Goal: Information Seeking & Learning: Learn about a topic

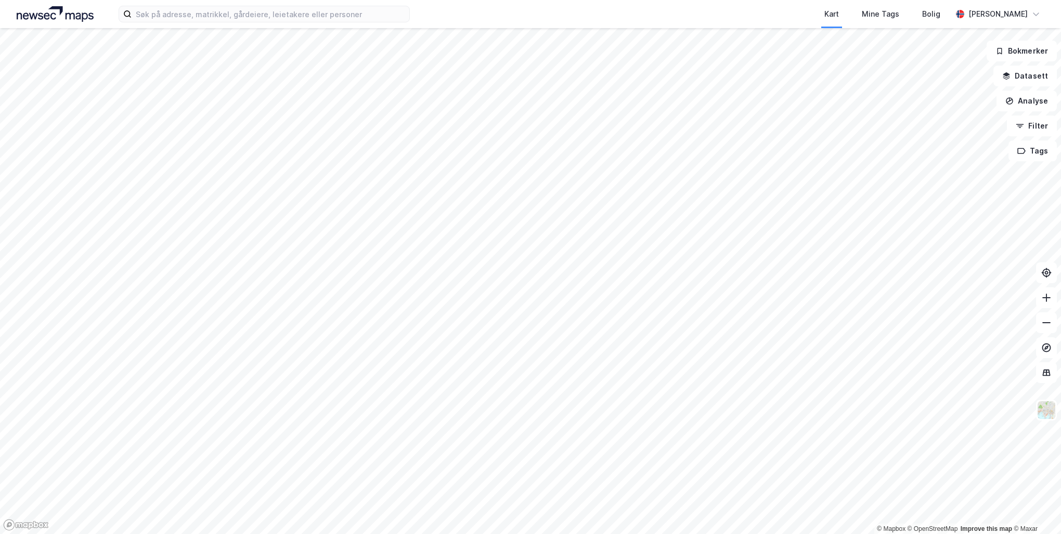
click at [180, 5] on div "Kart Mine Tags Bolig [PERSON_NAME]" at bounding box center [530, 14] width 1061 height 28
click at [185, 12] on input at bounding box center [271, 14] width 278 height 16
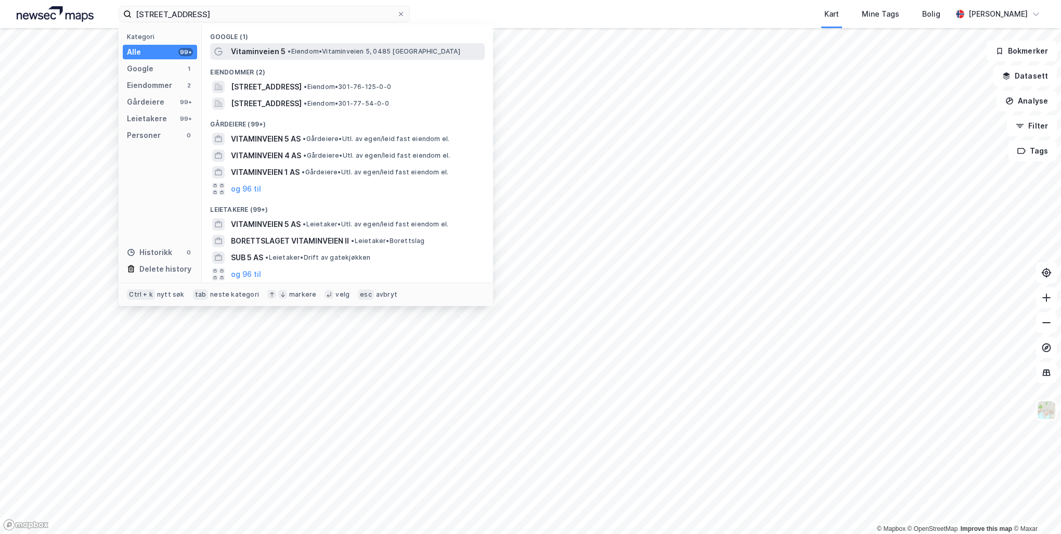
click at [300, 43] on div "Vitaminveien 5 • Eiendom • [STREET_ADDRESS]" at bounding box center [347, 51] width 275 height 17
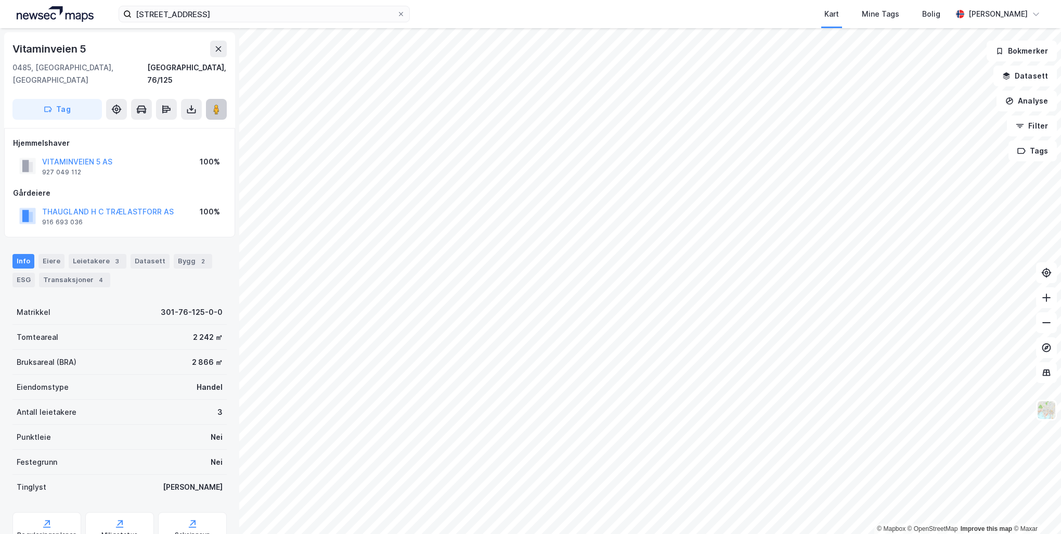
click at [220, 104] on icon at bounding box center [216, 109] width 10 height 10
click at [199, 99] on button at bounding box center [191, 109] width 21 height 21
click at [209, 99] on button at bounding box center [216, 109] width 21 height 21
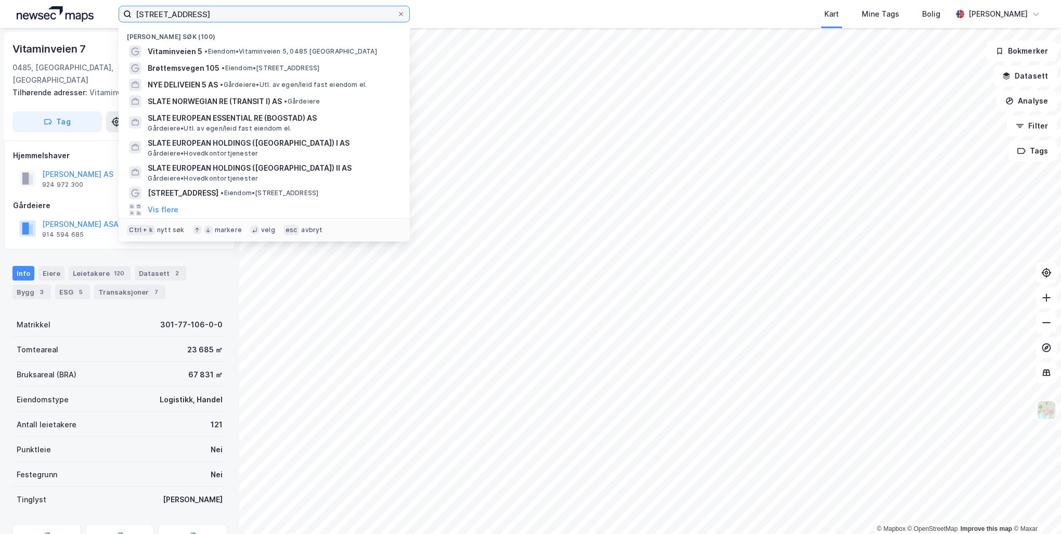
click at [237, 14] on input "vitaminveien 5" at bounding box center [264, 14] width 265 height 16
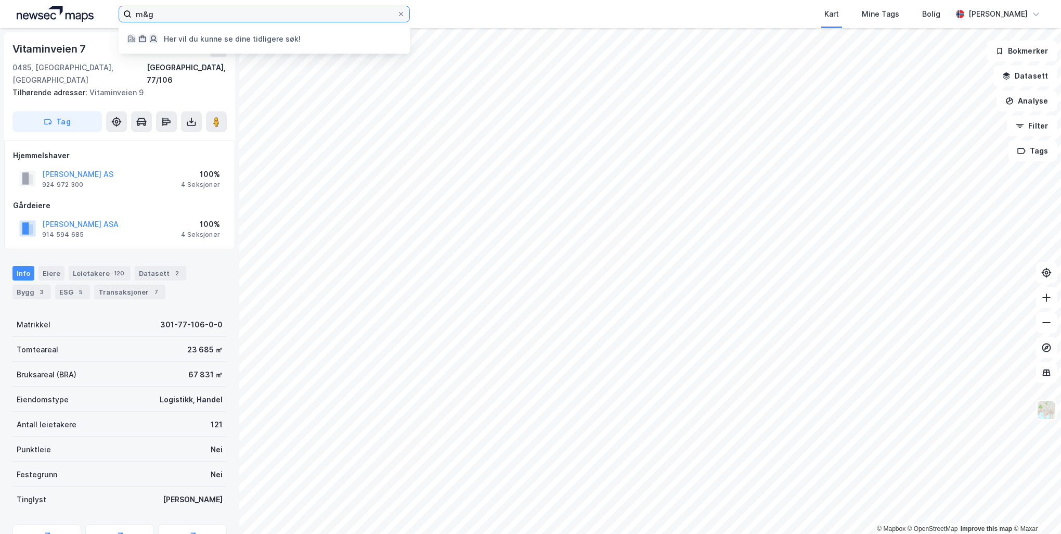
click at [224, 10] on input "m&g" at bounding box center [264, 14] width 265 height 16
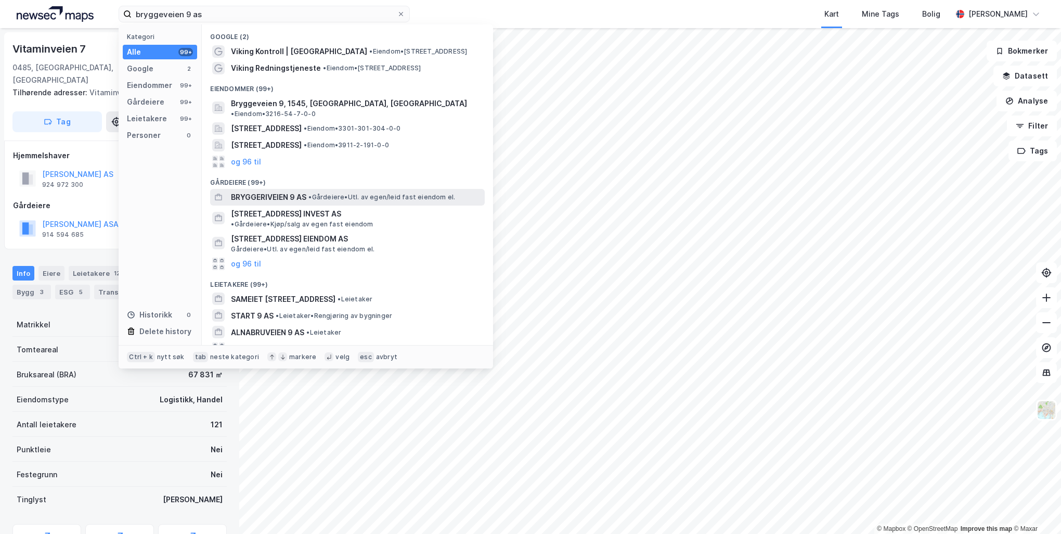
click at [314, 191] on div "BRYGGERIVEIEN 9 AS • Gårdeiere • Utl. av egen/leid fast eiendom el." at bounding box center [357, 197] width 252 height 12
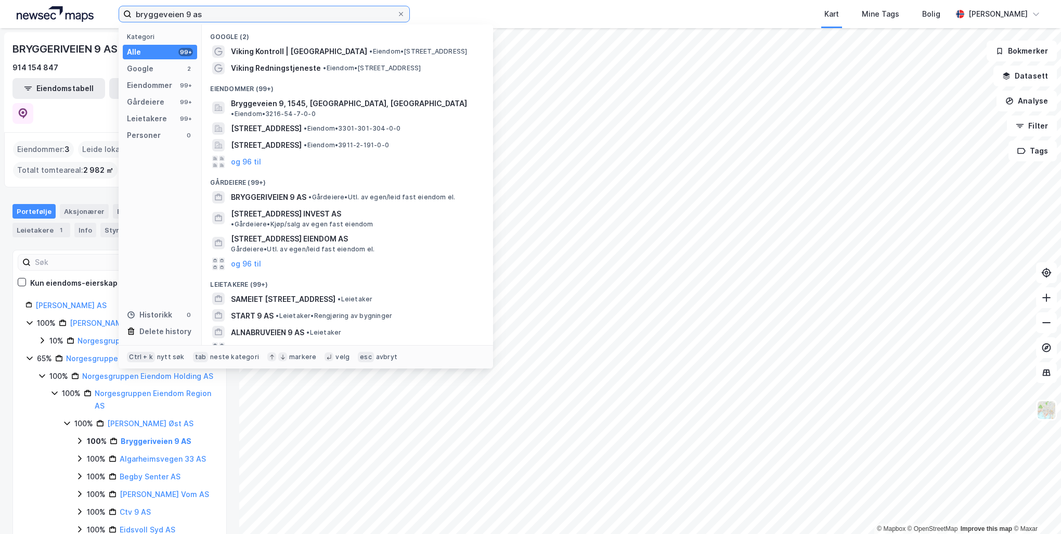
click at [152, 14] on input "bryggeveien 9 as" at bounding box center [264, 14] width 265 height 16
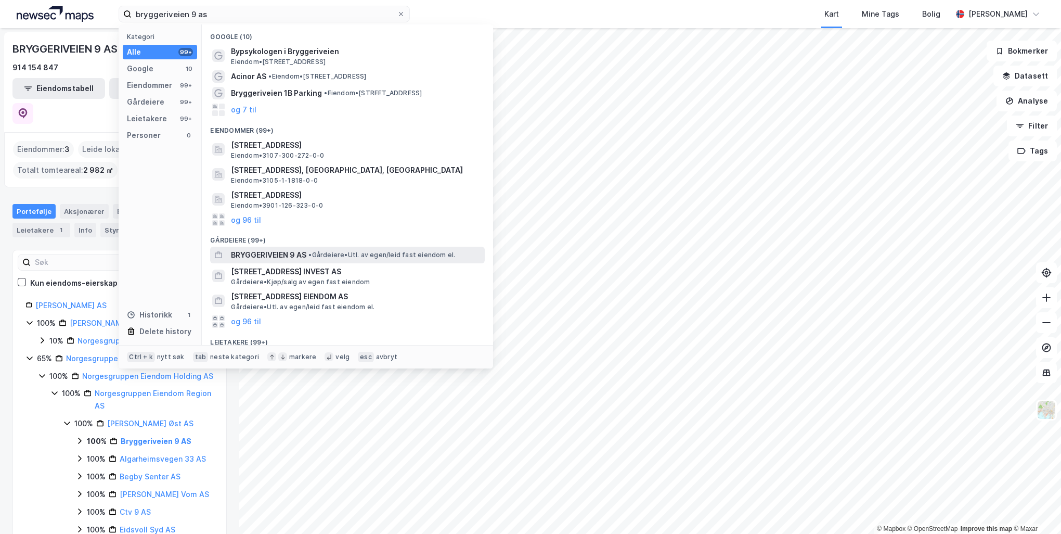
click at [254, 255] on span "BRYGGERIVEIEN 9 AS" at bounding box center [268, 255] width 75 height 12
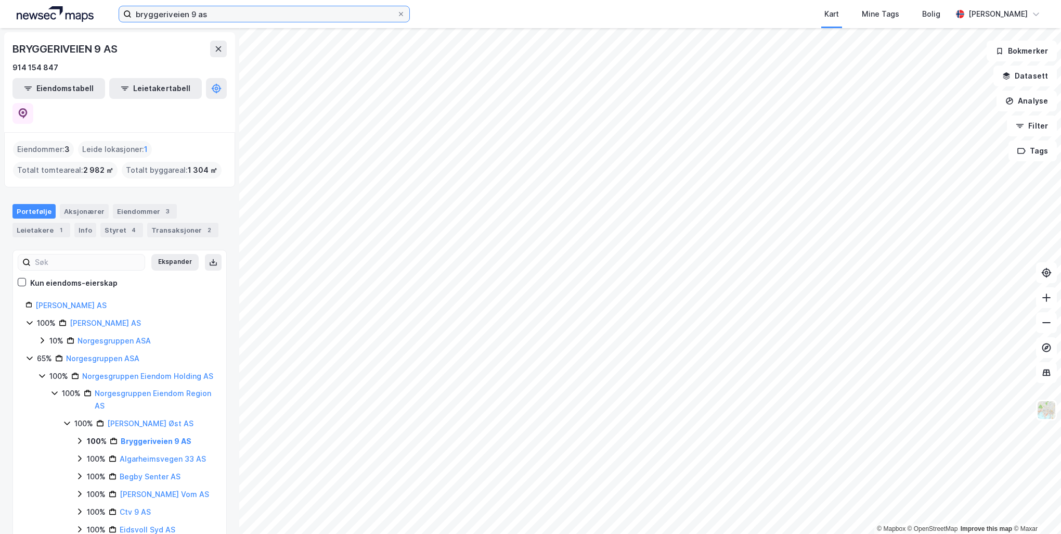
click at [223, 20] on input "bryggeriveien 9 as" at bounding box center [264, 14] width 265 height 16
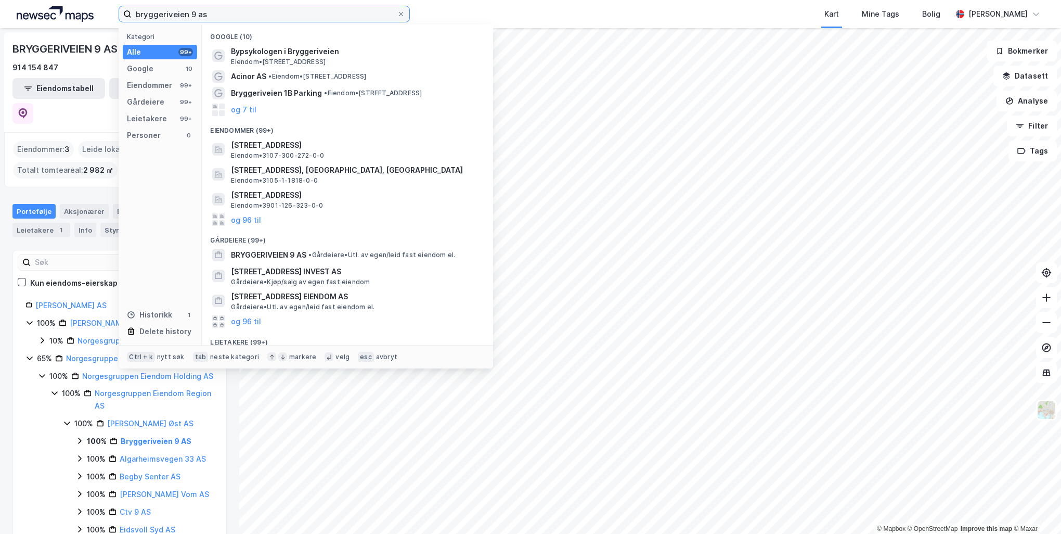
click at [223, 20] on input "bryggeriveien 9 as" at bounding box center [264, 14] width 265 height 16
click at [251, 9] on input "bryggeriveien 9 as" at bounding box center [264, 14] width 265 height 16
paste input "930 687 197"
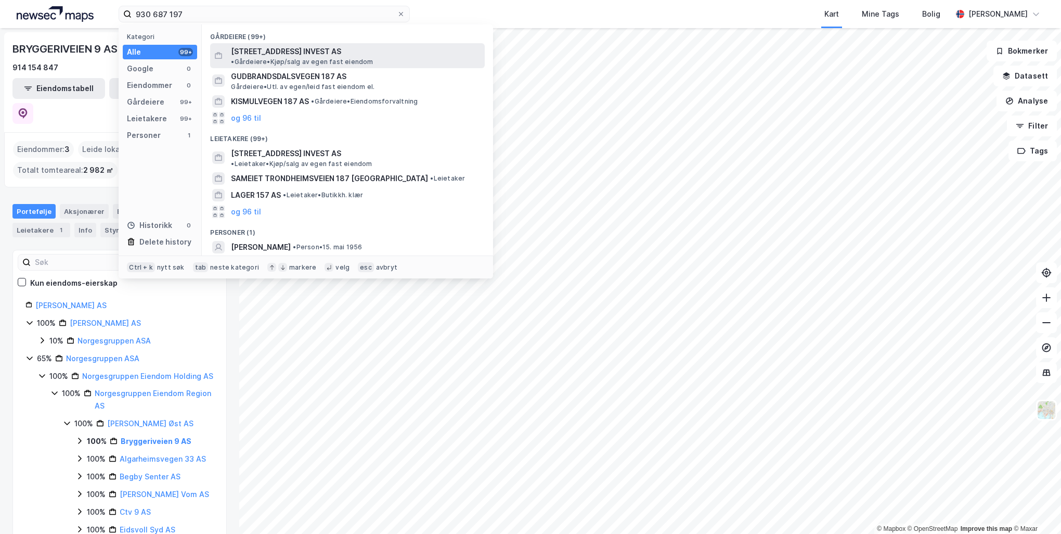
click at [269, 51] on span "[STREET_ADDRESS] INVEST AS" at bounding box center [286, 51] width 110 height 12
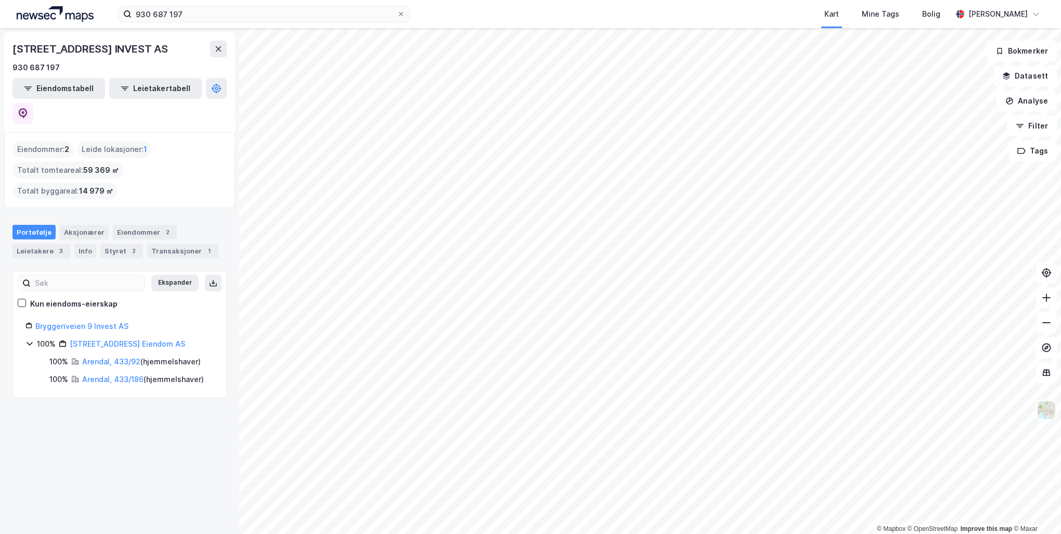
click at [28, 339] on icon at bounding box center [29, 343] width 8 height 8
click at [37, 321] on link "Bryggeriveien 9 Invest AS" at bounding box center [81, 325] width 93 height 9
click at [114, 283] on div "Ekspander Kun eiendoms-eierskap Bryggeriveien 9 Invest AS 100% Bryggeriveien 9 …" at bounding box center [119, 334] width 188 height 102
click at [112, 321] on link "Bryggeriveien 9 Invest AS" at bounding box center [81, 325] width 93 height 9
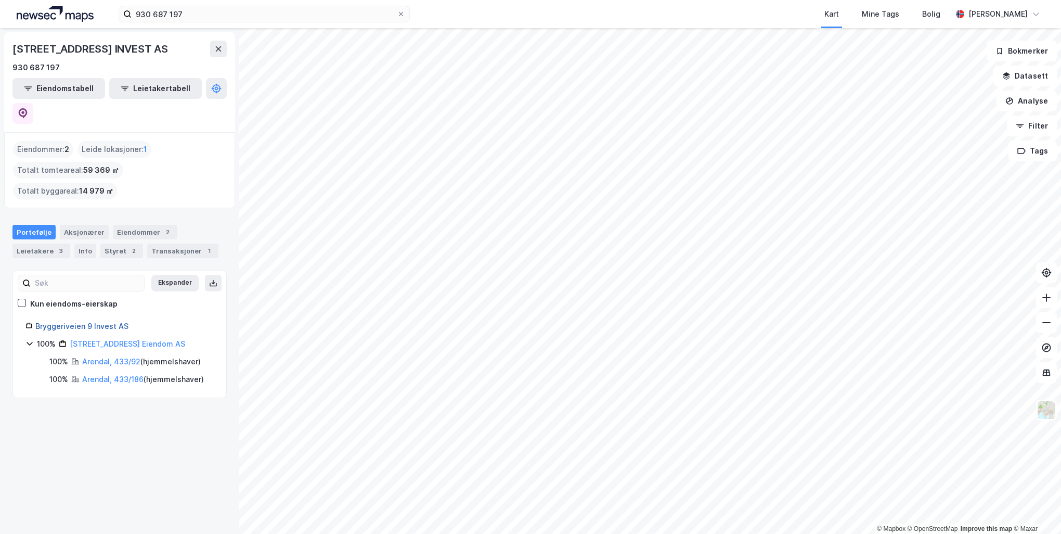
click at [112, 321] on link "Bryggeriveien 9 Invest AS" at bounding box center [81, 325] width 93 height 9
click at [94, 225] on div "Aksjonærer" at bounding box center [84, 232] width 49 height 15
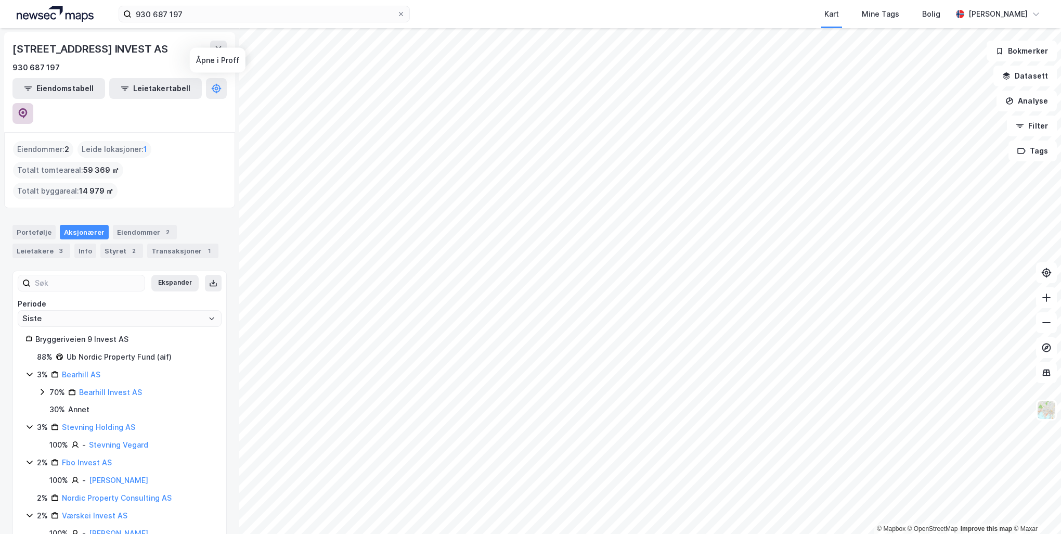
click at [28, 108] on icon at bounding box center [23, 113] width 10 height 10
click at [164, 50] on div "[STREET_ADDRESS] INVEST AS" at bounding box center [119, 49] width 214 height 17
drag, startPoint x: 164, startPoint y: 50, endPoint x: 33, endPoint y: 46, distance: 131.6
click at [33, 46] on div "[STREET_ADDRESS] INVEST AS" at bounding box center [119, 49] width 214 height 17
copy div "[STREET_ADDRESS] INVEST AS"
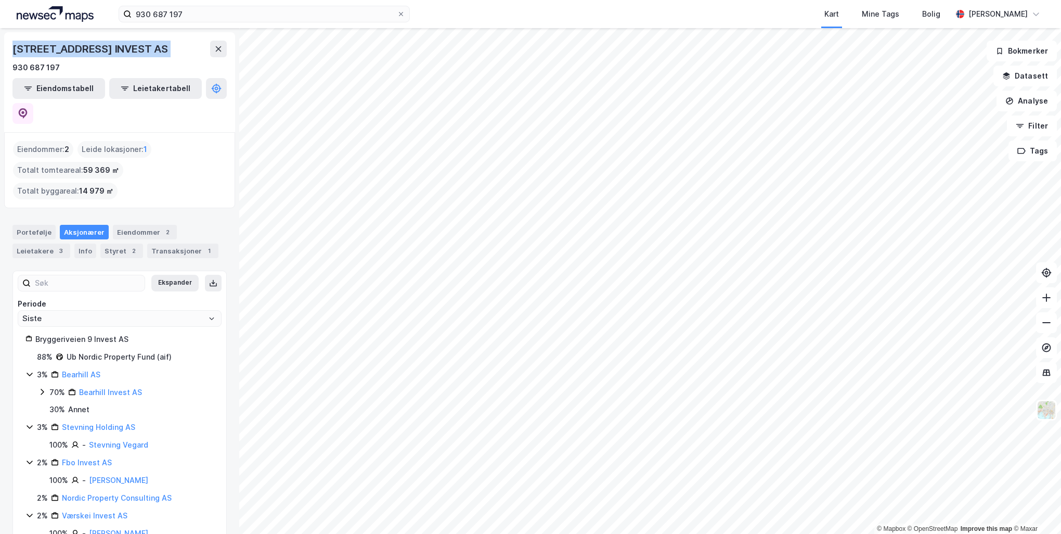
drag, startPoint x: 133, startPoint y: 58, endPoint x: 158, endPoint y: 44, distance: 28.4
click at [133, 58] on div "BRYGGERIVEIEN 9 INVEST AS 930 687 197" at bounding box center [119, 57] width 214 height 33
click at [107, 50] on div "[STREET_ADDRESS] INVEST AS" at bounding box center [91, 49] width 158 height 17
drag, startPoint x: 102, startPoint y: 50, endPoint x: 4, endPoint y: 43, distance: 98.5
click at [4, 43] on div "BRYGGERIVEIEN 9 INVEST AS 930 687 197 Eiendomstabell Leietakertabell" at bounding box center [119, 82] width 231 height 100
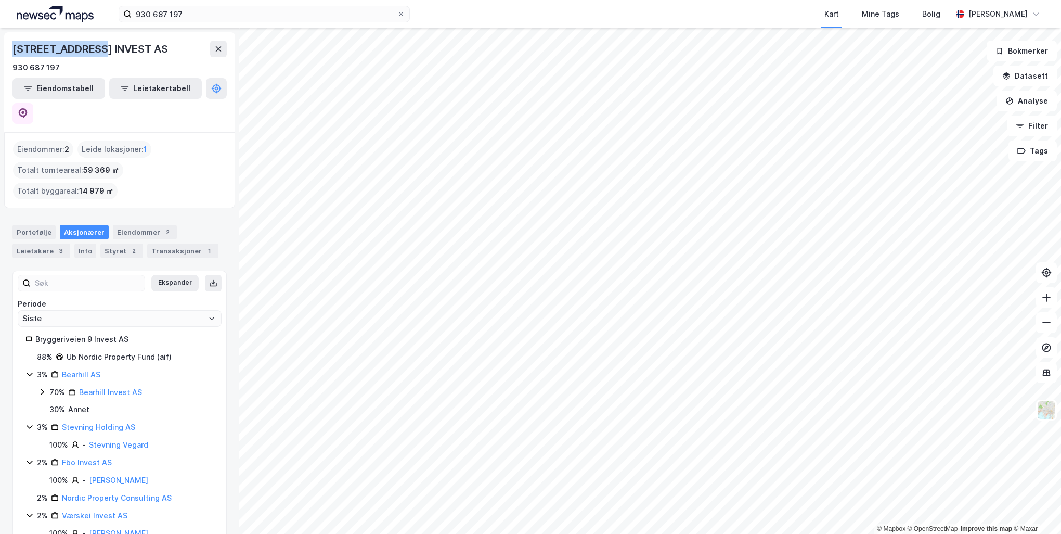
copy div "BRYGGERIVEIEN 9"
click at [12, 212] on div "Portefølje Aksjonærer Eiendommer 2 Leietakere 3 Info Styret 2 Transaksjoner 1" at bounding box center [119, 237] width 239 height 50
click at [37, 225] on div "Portefølje" at bounding box center [33, 232] width 43 height 15
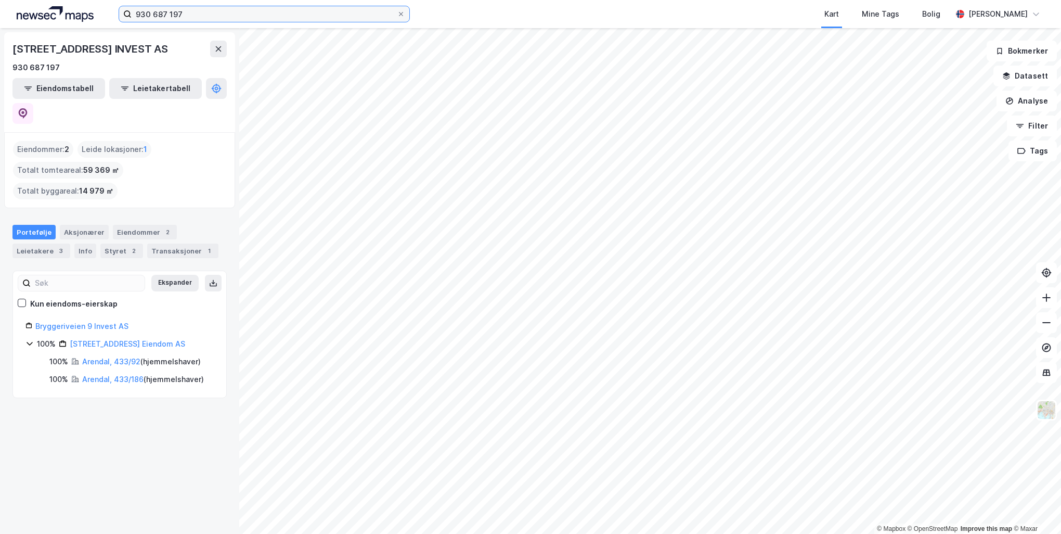
click at [335, 20] on input "930 687 197" at bounding box center [264, 14] width 265 height 16
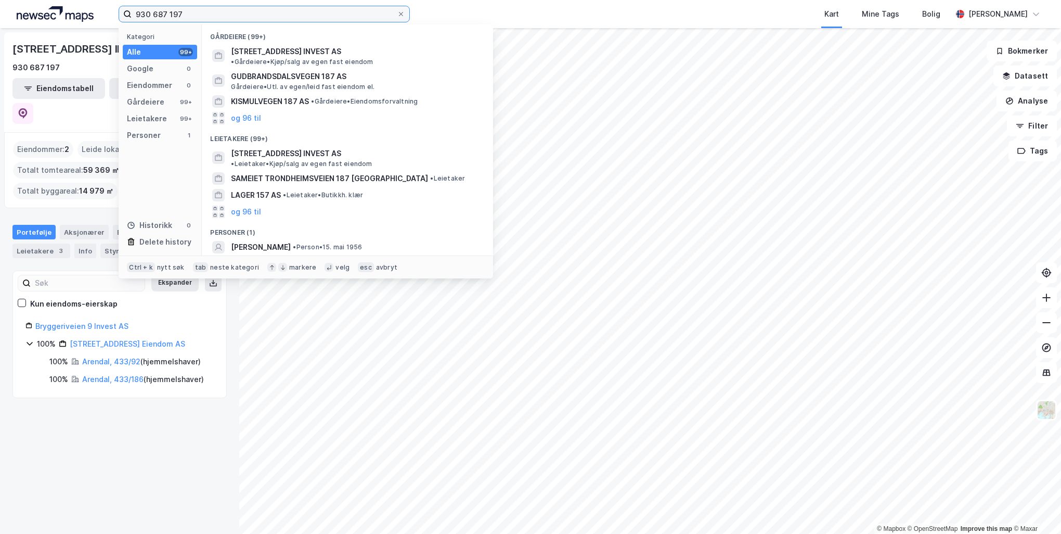
click at [335, 20] on input "930 687 197" at bounding box center [264, 14] width 265 height 16
paste input "19 999 950"
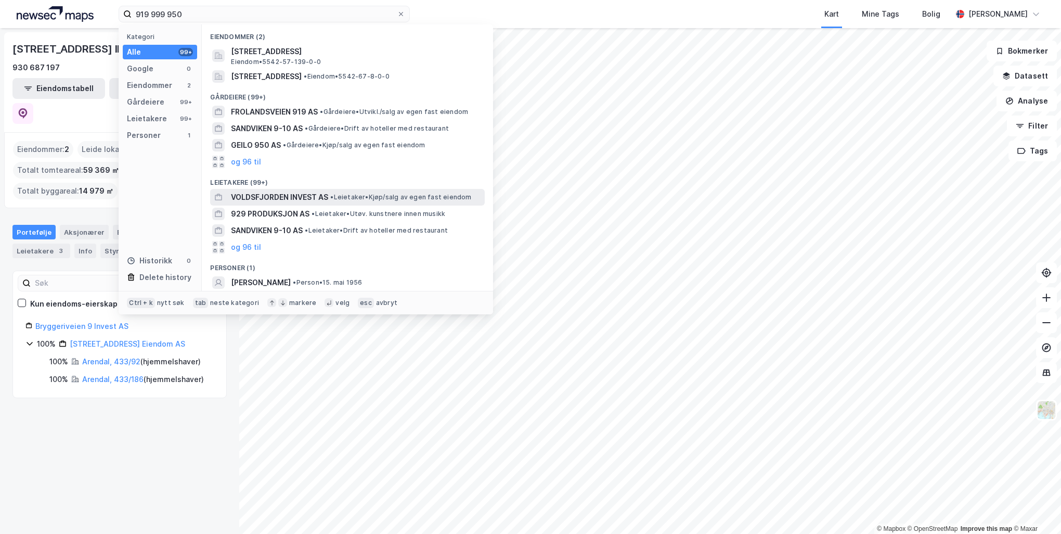
click at [318, 192] on span "VOLDSFJORDEN INVEST AS" at bounding box center [279, 197] width 97 height 12
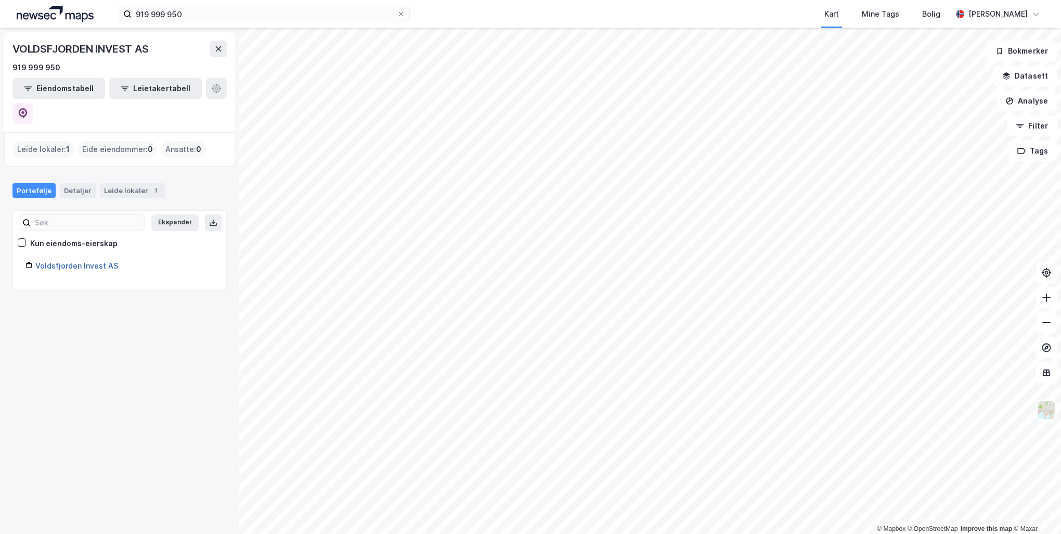
click at [68, 261] on link "Voldsfjorden Invest AS" at bounding box center [76, 265] width 83 height 9
click at [84, 183] on div "Detaljer" at bounding box center [78, 190] width 36 height 15
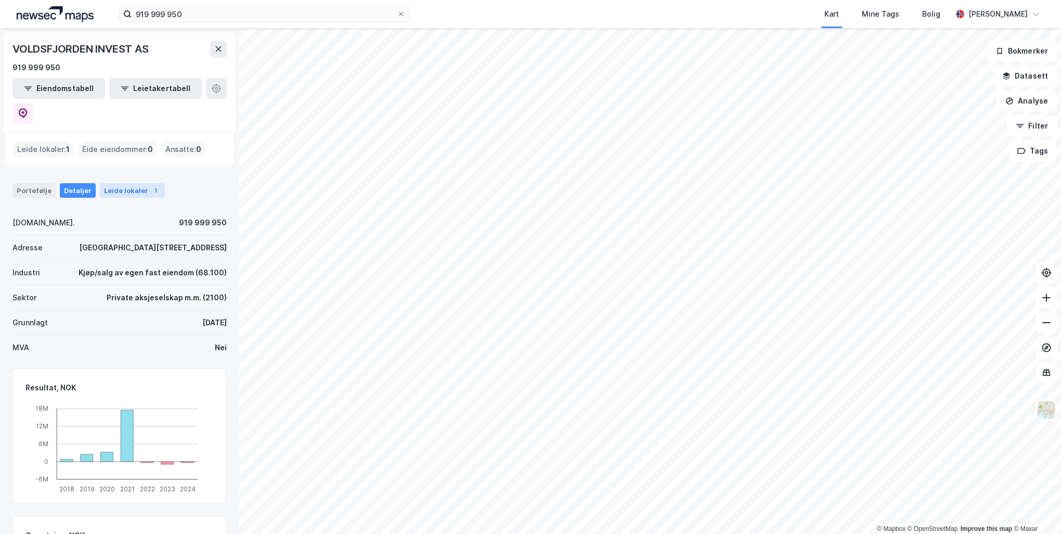
click at [146, 183] on div "Leide lokaler 1" at bounding box center [132, 190] width 65 height 15
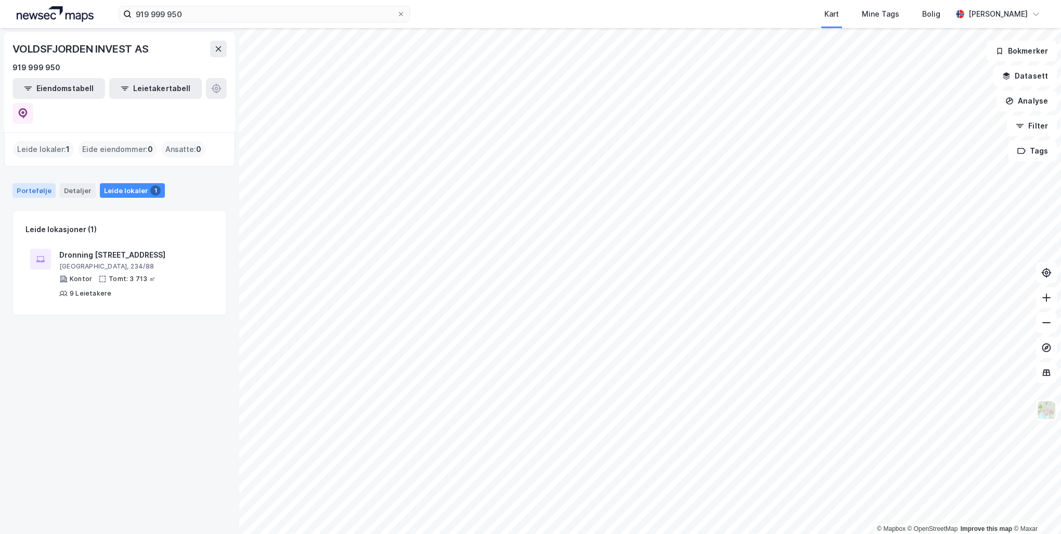
click at [20, 183] on div "Portefølje" at bounding box center [33, 190] width 43 height 15
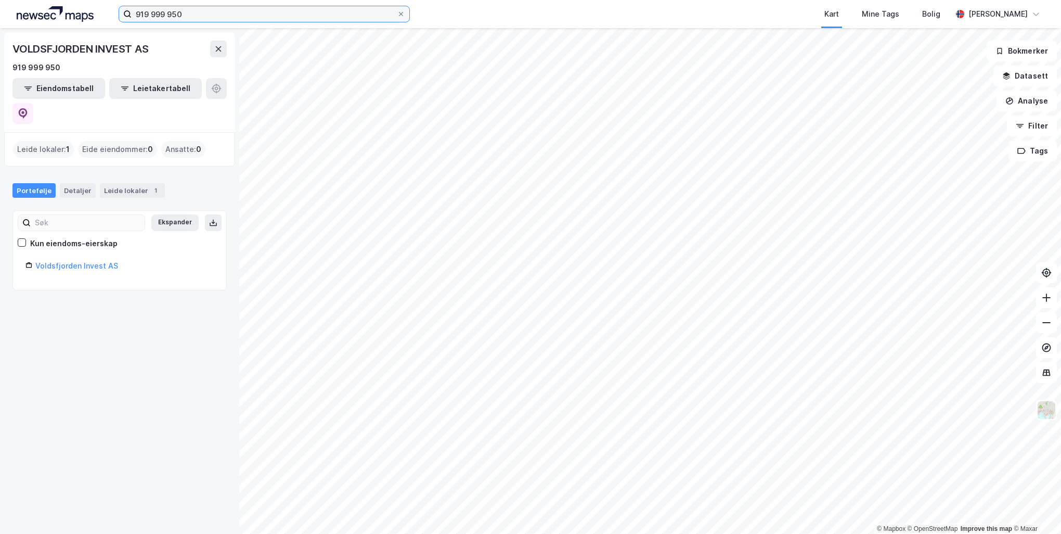
click at [231, 9] on input "919 999 950" at bounding box center [264, 14] width 265 height 16
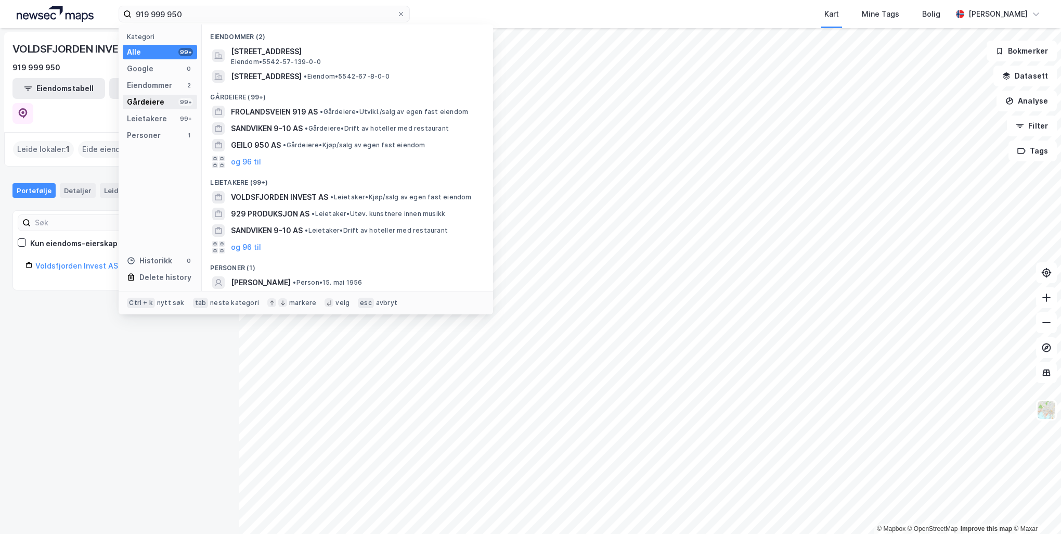
click at [170, 98] on div "Gårdeiere 99+" at bounding box center [160, 102] width 74 height 15
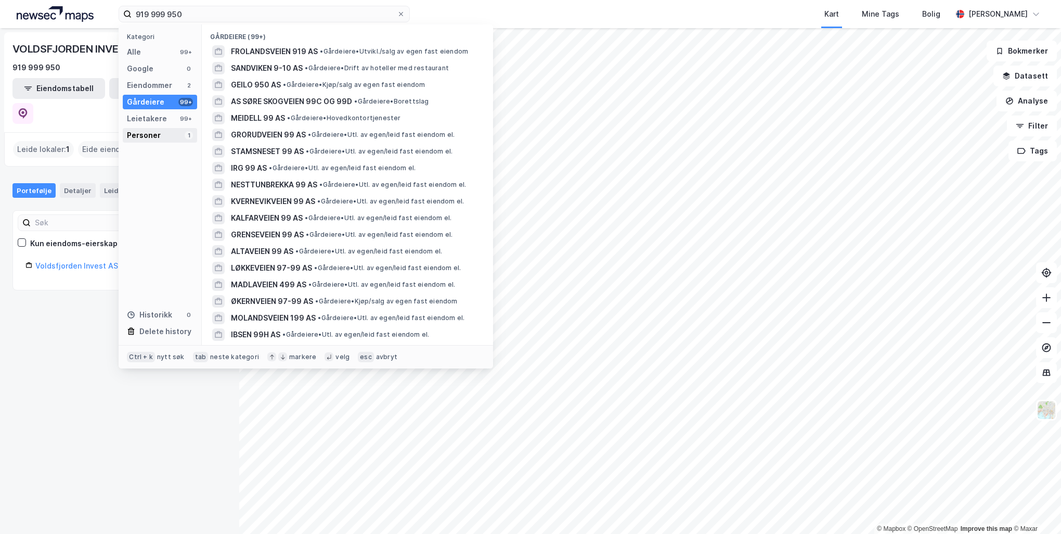
click at [177, 133] on div "Personer 1" at bounding box center [160, 135] width 74 height 15
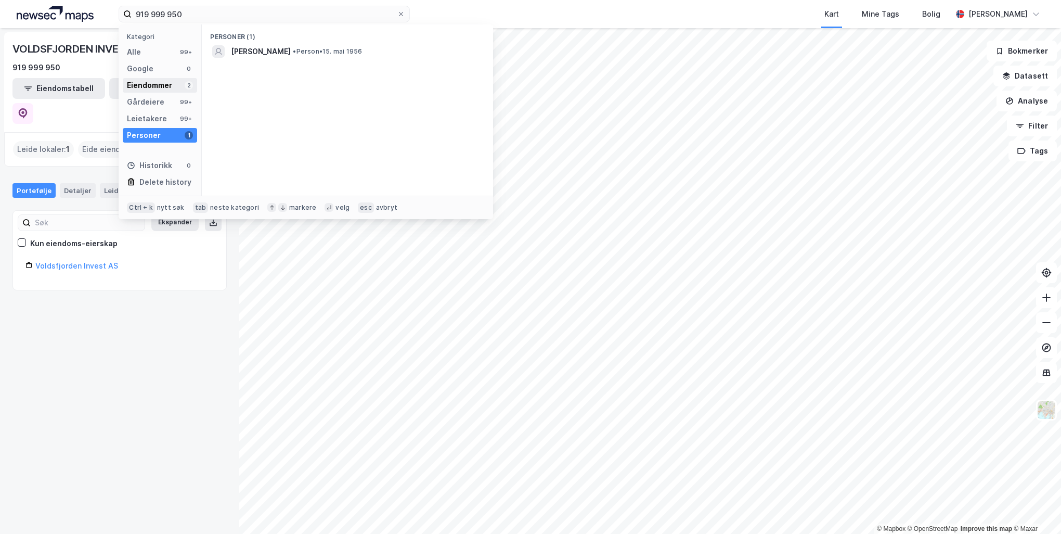
click at [175, 86] on div "Eiendommer 2" at bounding box center [160, 85] width 74 height 15
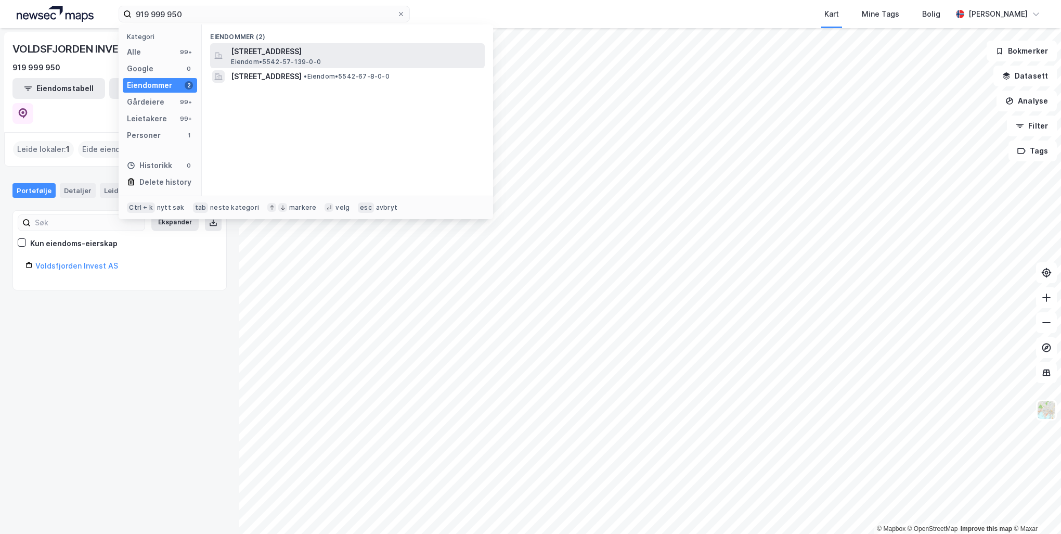
click at [317, 58] on span "Eiendom • 5542-57-139-0-0" at bounding box center [276, 62] width 90 height 8
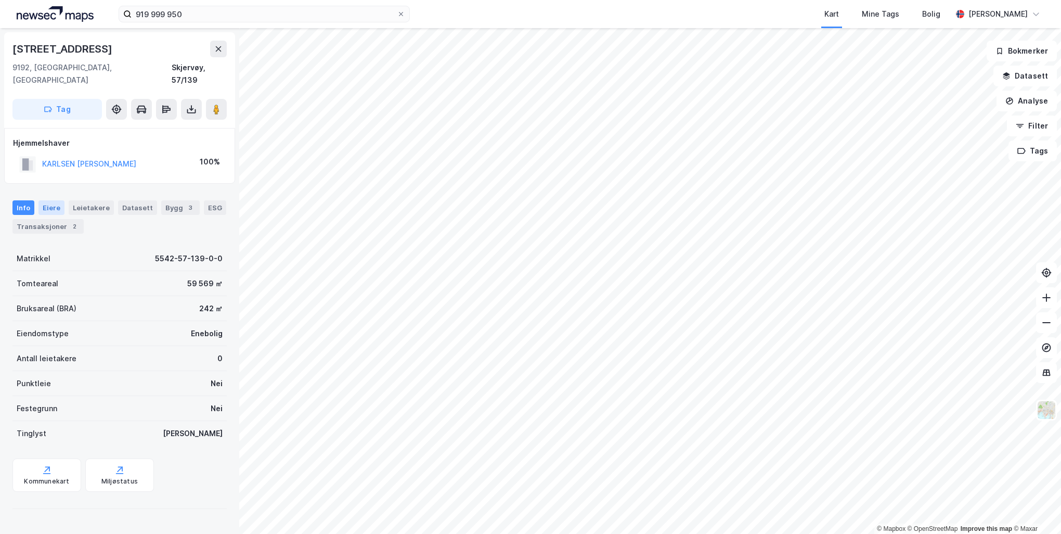
click at [51, 200] on div "Eiere" at bounding box center [51, 207] width 26 height 15
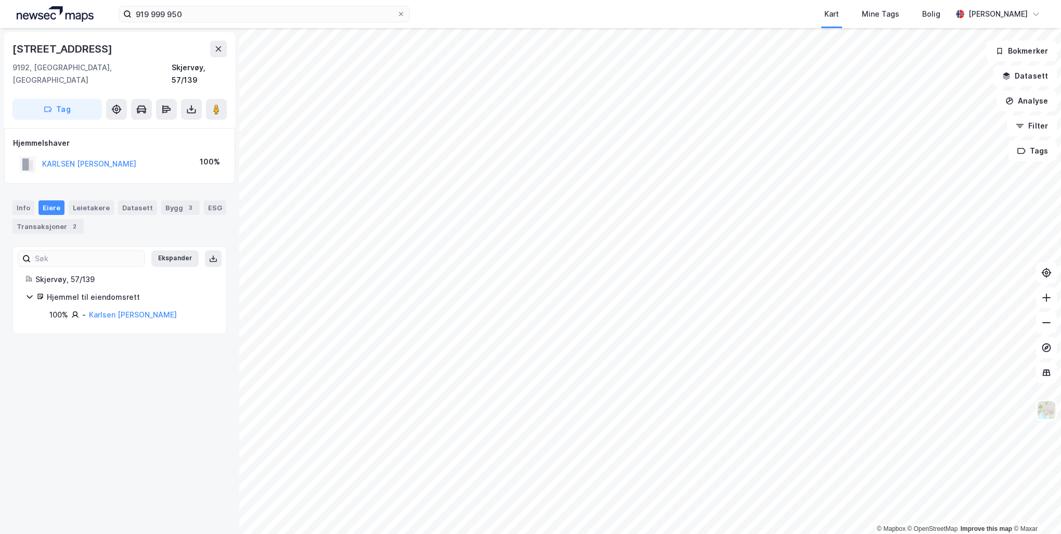
click at [193, 3] on div "919 999 950 Kart Mine Tags Bolig Peder Norseng Bærvahr" at bounding box center [530, 14] width 1061 height 28
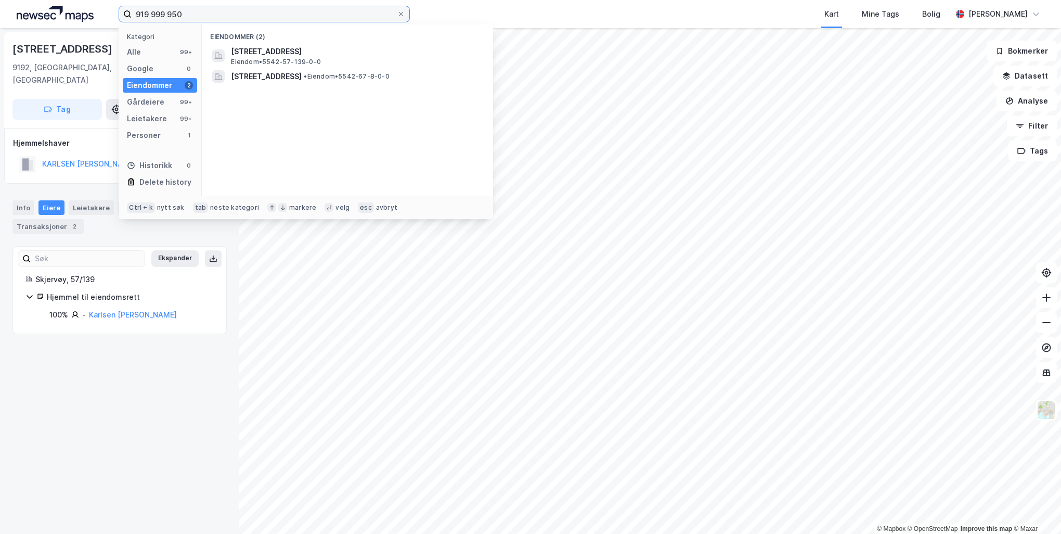
click at [193, 11] on input "919 999 950" at bounding box center [264, 14] width 265 height 16
click at [151, 94] on div "Kategori Alle 99+ Google 0 Eiendommer 2 Gårdeiere 99+ Leietakere 99+ Personer 1…" at bounding box center [160, 109] width 83 height 171
click at [151, 96] on div "Gårdeiere" at bounding box center [145, 102] width 37 height 12
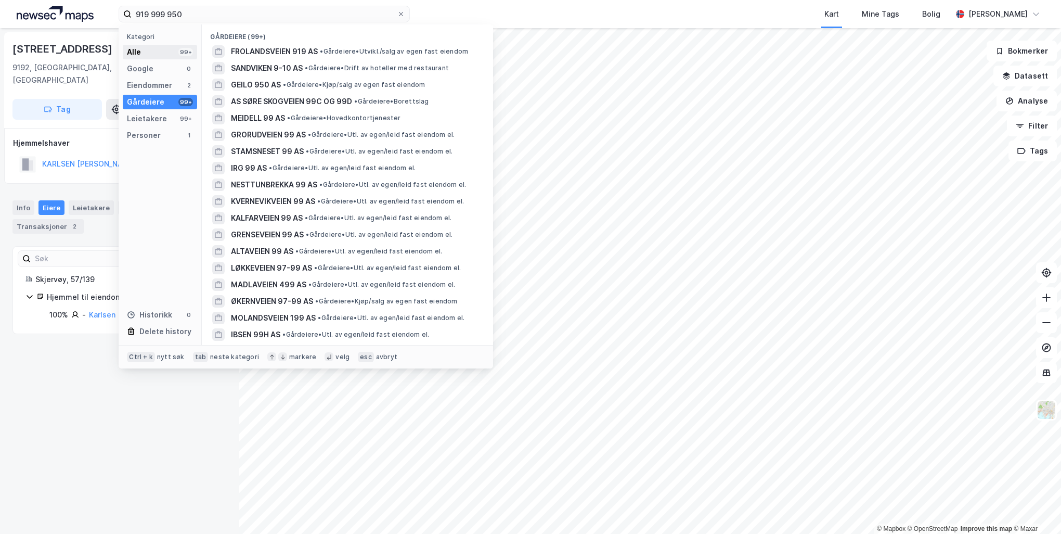
click at [190, 53] on div "99+" at bounding box center [185, 52] width 15 height 8
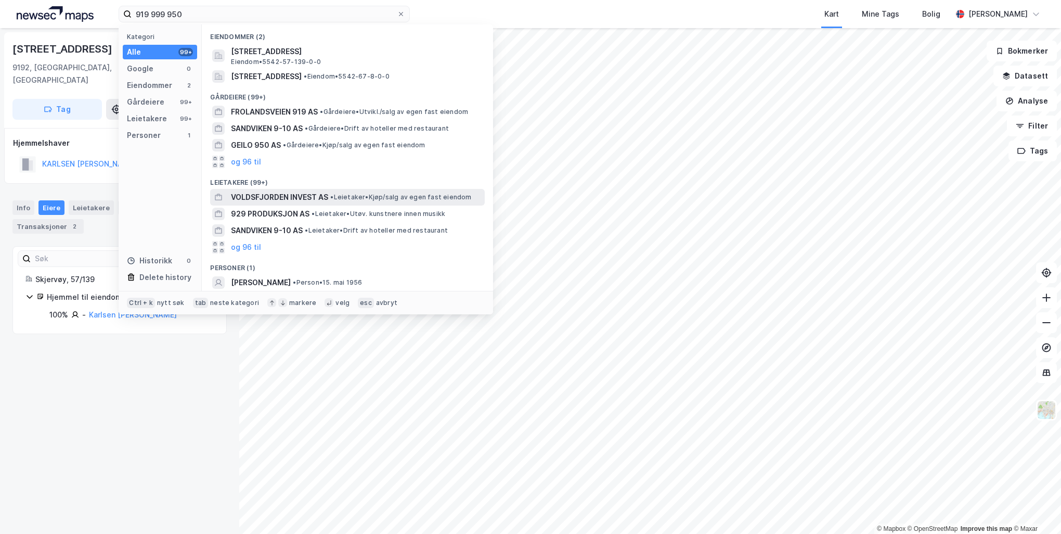
click at [309, 196] on span "VOLDSFJORDEN INVEST AS" at bounding box center [279, 197] width 97 height 12
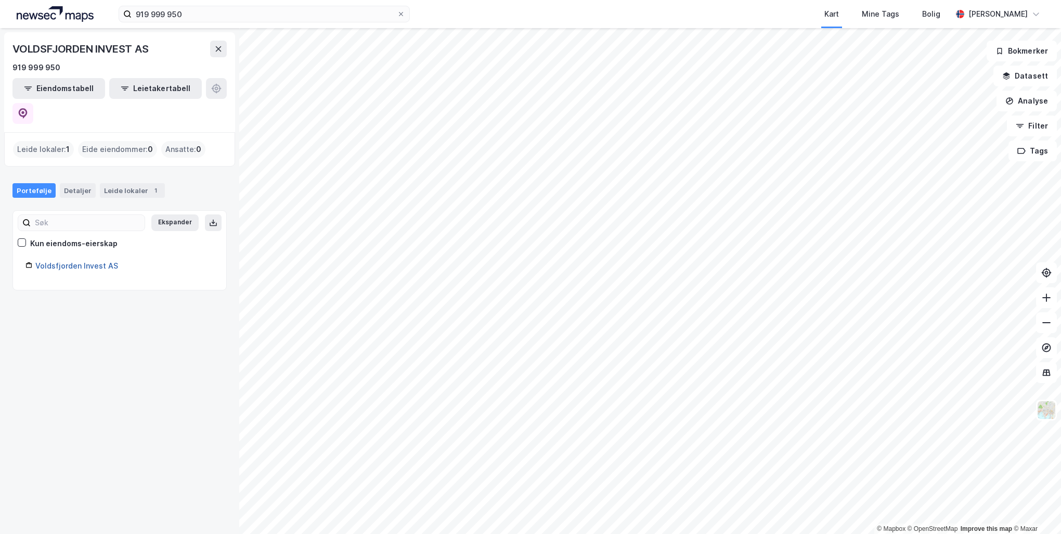
click at [102, 261] on link "Voldsfjorden Invest AS" at bounding box center [76, 265] width 83 height 9
click at [85, 183] on div "Detaljer" at bounding box center [78, 190] width 36 height 15
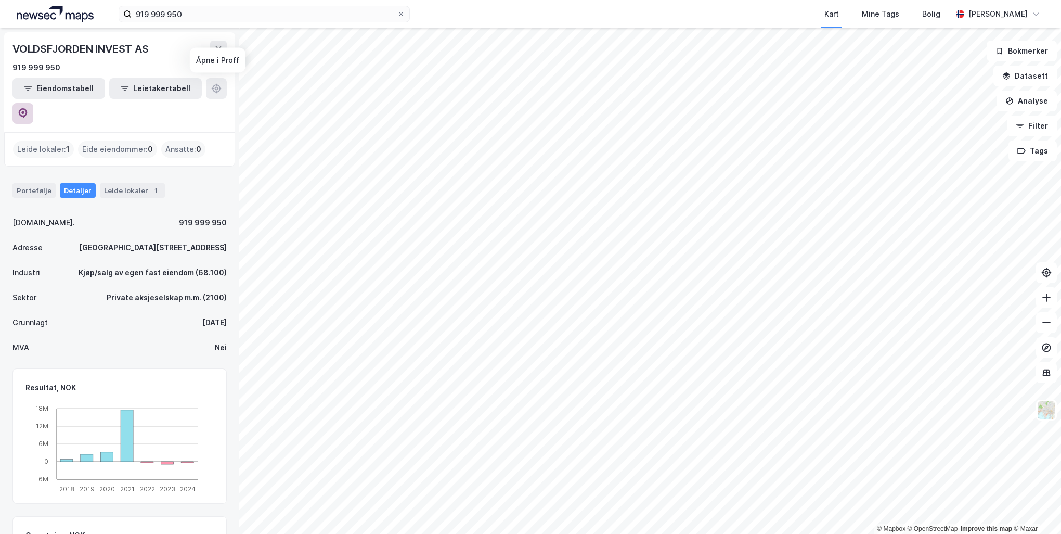
click at [28, 108] on icon at bounding box center [23, 113] width 10 height 10
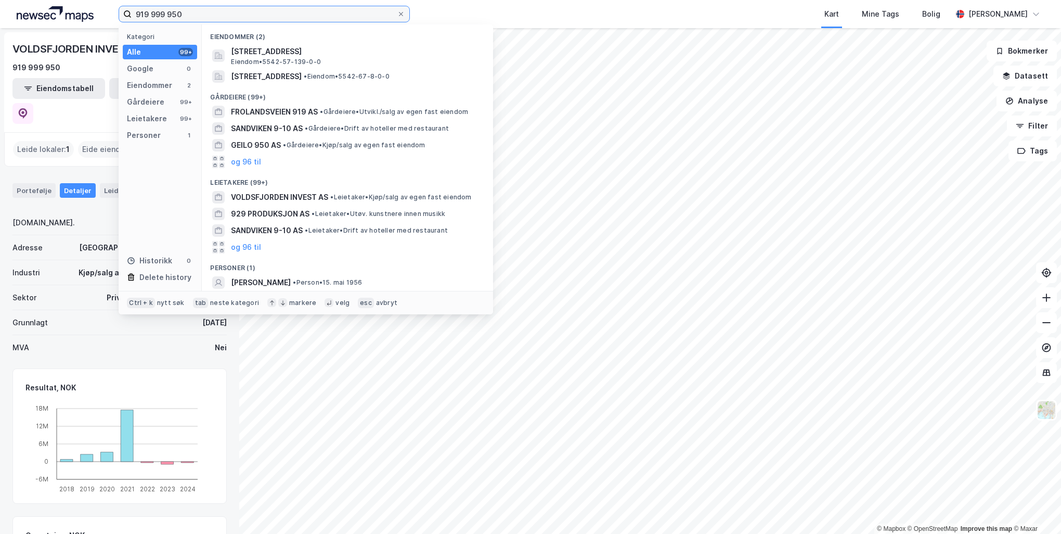
click at [237, 14] on input "919 999 950" at bounding box center [264, 14] width 265 height 16
paste input "25 542 555"
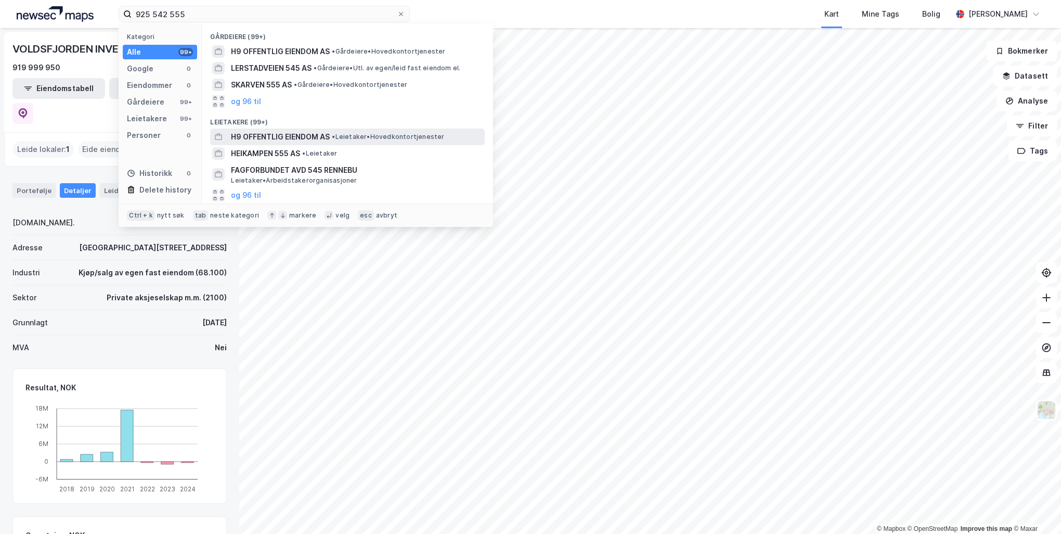
click at [331, 134] on div "H9 OFFENTLIG EIENDOM AS • Leietaker • Hovedkontortjenester" at bounding box center [357, 137] width 252 height 12
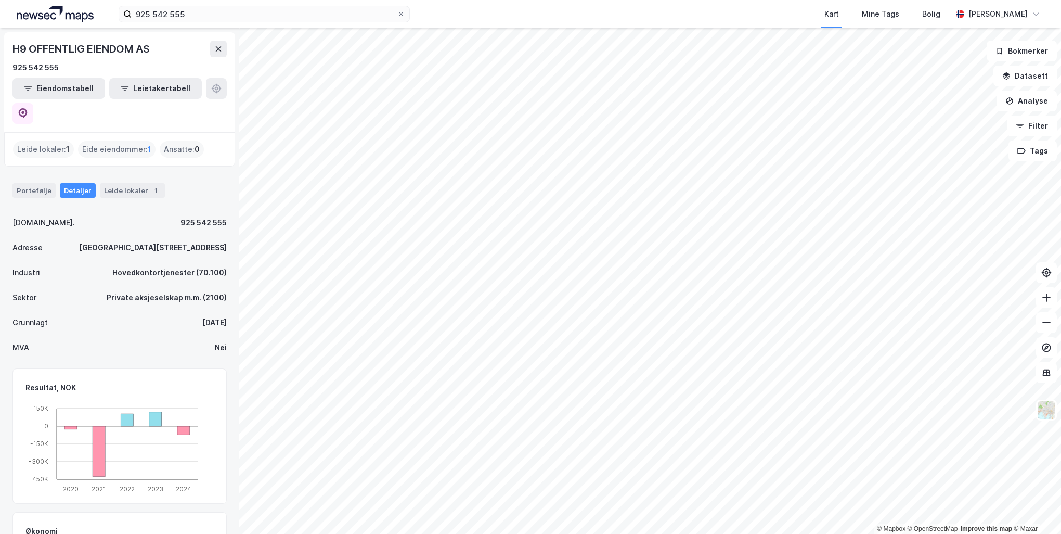
click at [106, 141] on div "Eide eiendommer : 1" at bounding box center [116, 149] width 77 height 17
click at [116, 141] on div "Eide eiendommer : 1" at bounding box center [116, 149] width 77 height 17
drag, startPoint x: 116, startPoint y: 122, endPoint x: 37, endPoint y: 120, distance: 78.6
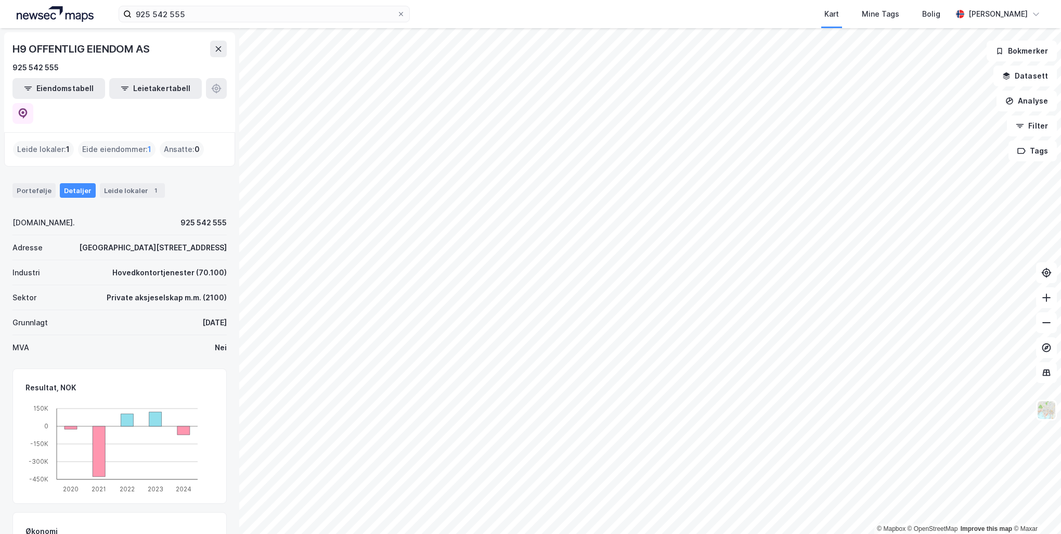
click at [37, 141] on div "Leide lokaler : 1" at bounding box center [43, 149] width 61 height 17
click at [184, 141] on div "Ansatte : 0" at bounding box center [182, 149] width 44 height 17
click at [125, 141] on div "Eide eiendommer : 1" at bounding box center [116, 149] width 77 height 17
click at [58, 91] on button "Eiendomstabell" at bounding box center [58, 88] width 93 height 21
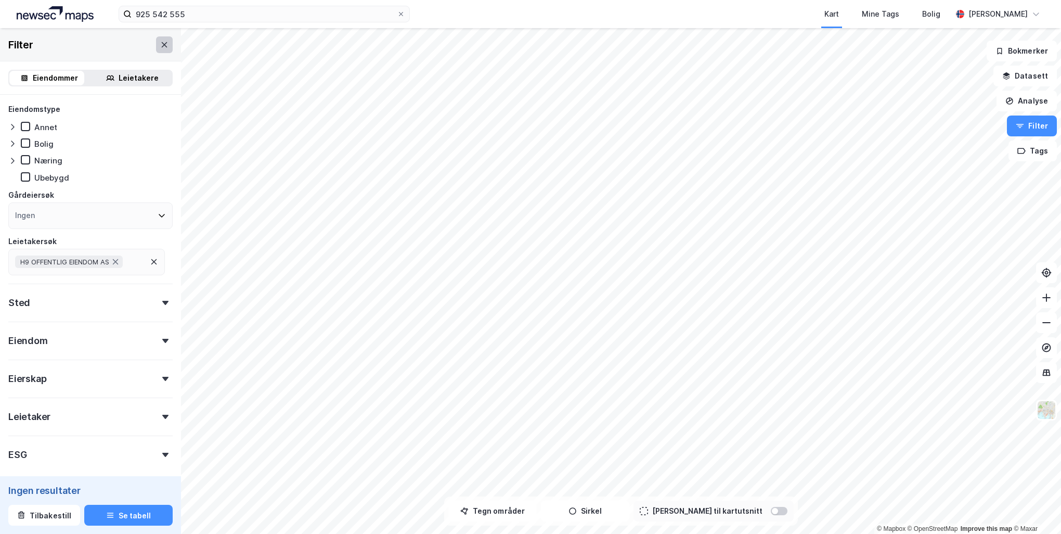
click at [160, 45] on icon at bounding box center [164, 45] width 8 height 8
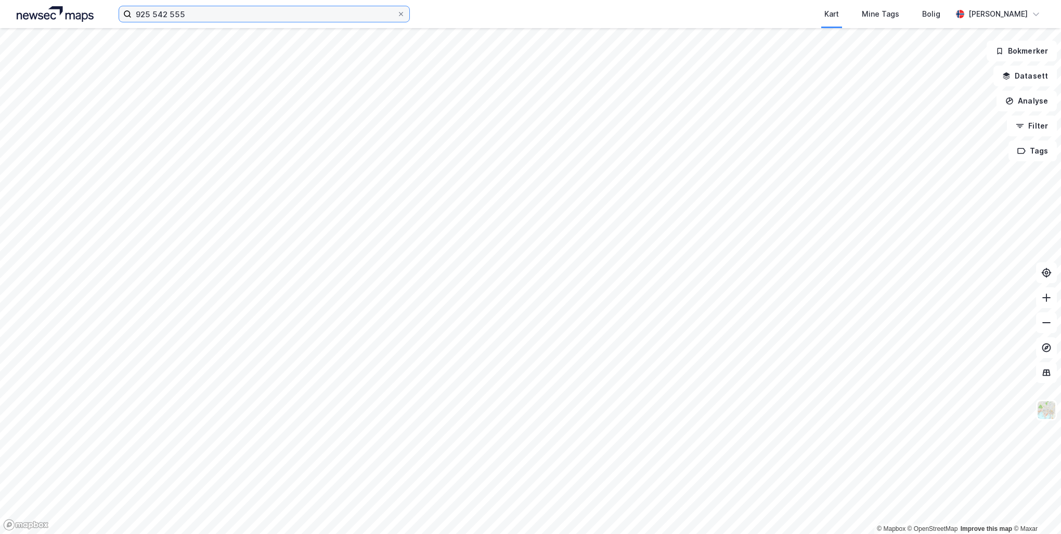
click at [195, 21] on input "925 542 555" at bounding box center [264, 14] width 265 height 16
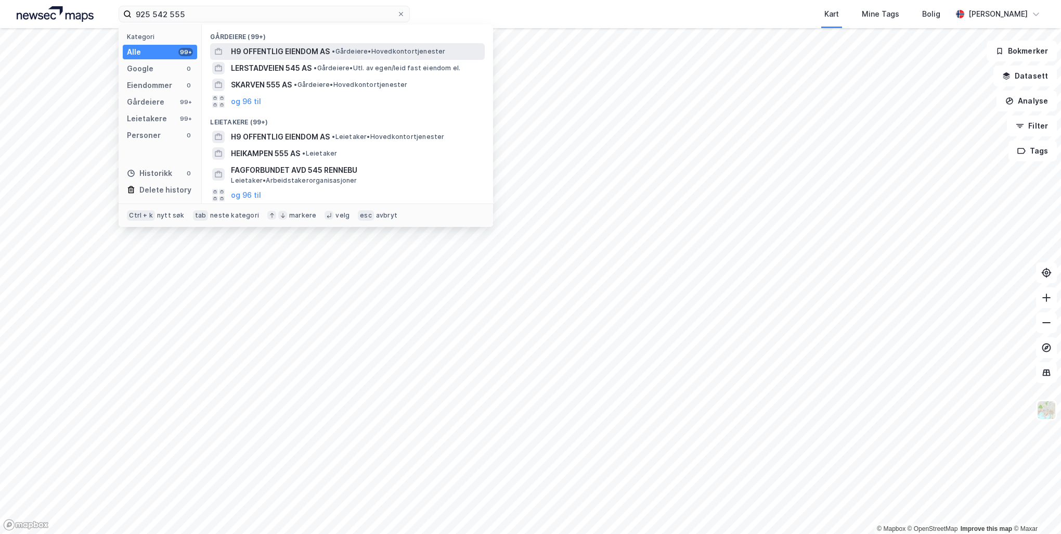
click at [287, 49] on span "H9 OFFENTLIG EIENDOM AS" at bounding box center [280, 51] width 99 height 12
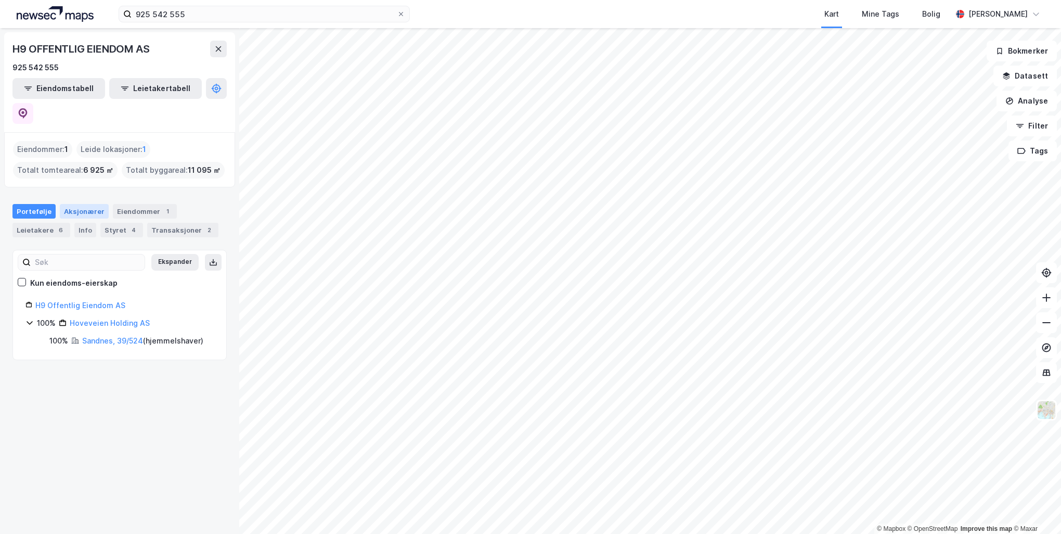
click at [79, 204] on div "Aksjonærer" at bounding box center [84, 211] width 49 height 15
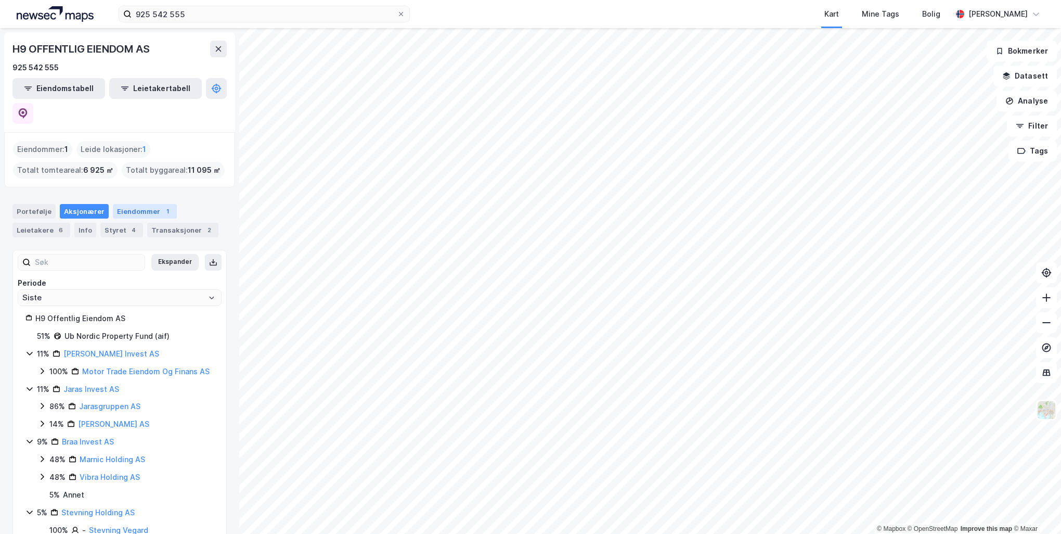
click at [146, 204] on div "Eiendommer 1" at bounding box center [145, 211] width 64 height 15
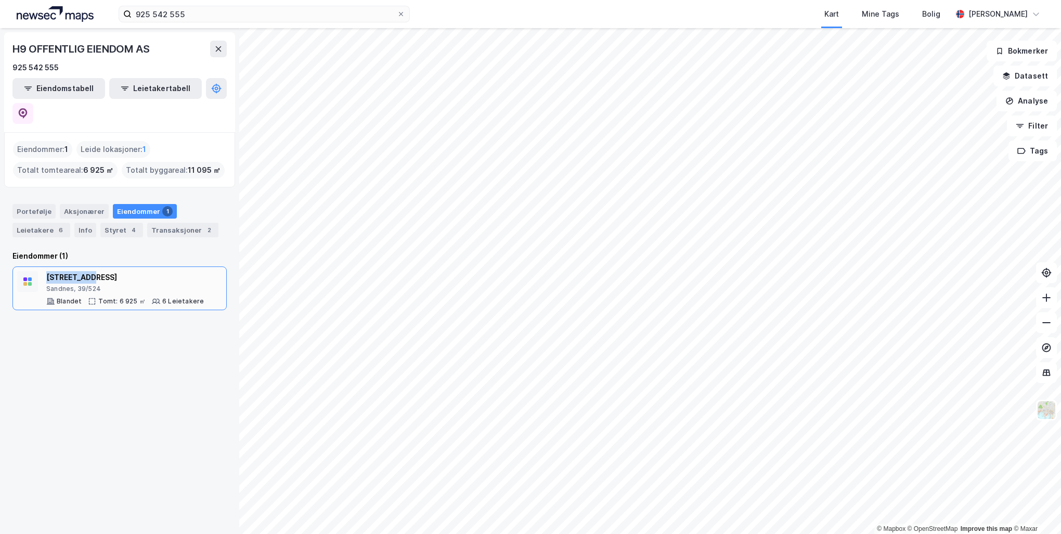
drag, startPoint x: 100, startPoint y: 251, endPoint x: 48, endPoint y: 253, distance: 52.1
click at [48, 271] on div "Hoveveien 9" at bounding box center [125, 277] width 158 height 12
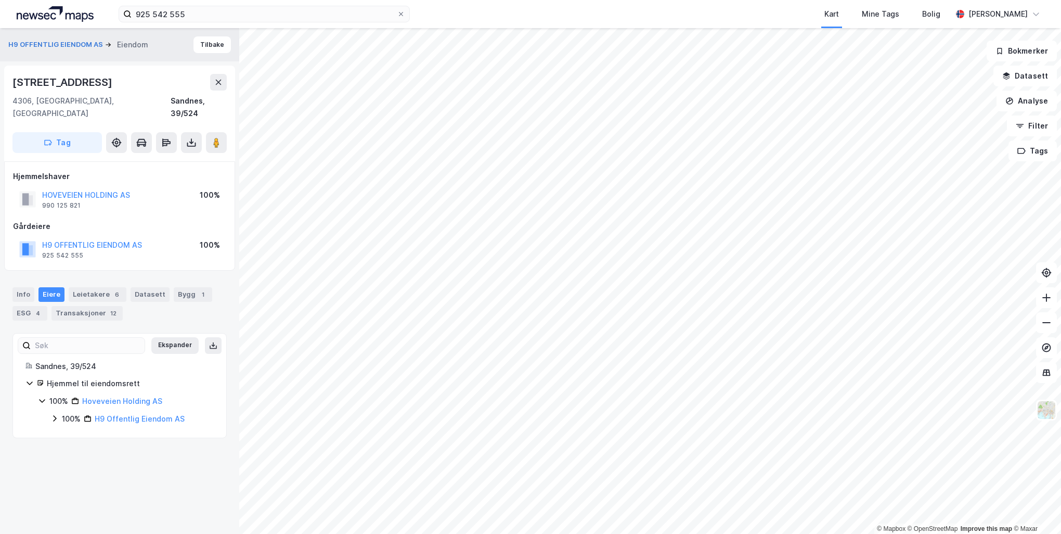
drag, startPoint x: 77, startPoint y: 71, endPoint x: 83, endPoint y: 82, distance: 12.6
click at [77, 73] on div "Hoveveien 9 4306, Sandnes, Rogaland Sandnes, 39/524 Tag" at bounding box center [119, 114] width 231 height 96
drag, startPoint x: 77, startPoint y: 83, endPoint x: -27, endPoint y: 81, distance: 104.6
click at [0, 81] on html "925 542 555 Kart Mine Tags Bolig Peder Norseng Bærvahr © Mapbox © OpenStreetMap…" at bounding box center [530, 267] width 1061 height 534
click at [95, 80] on div "Hoveveien 9" at bounding box center [119, 82] width 214 height 17
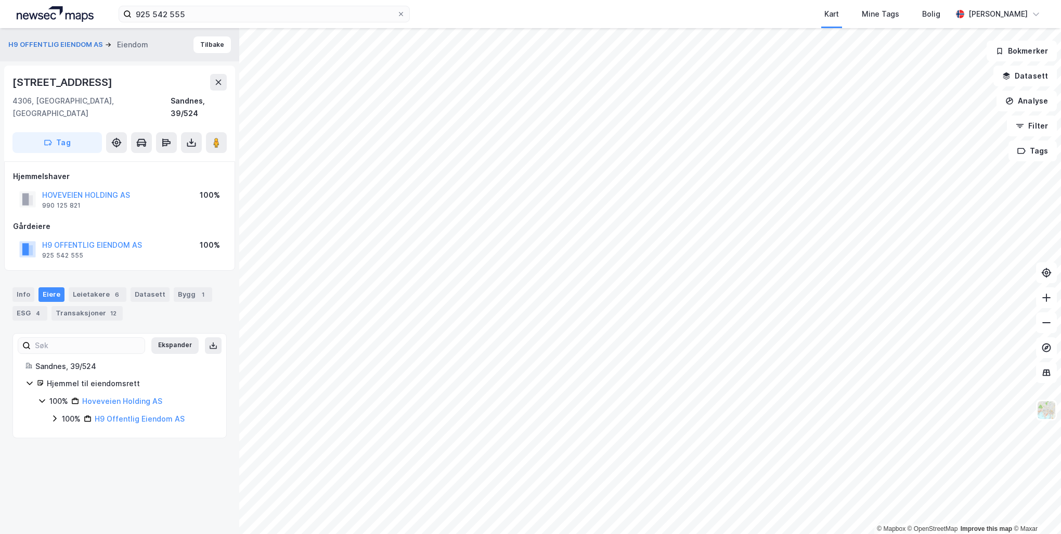
click at [89, 81] on div "Hoveveien 9" at bounding box center [119, 82] width 214 height 17
drag, startPoint x: 85, startPoint y: 82, endPoint x: 12, endPoint y: 84, distance: 72.3
click at [12, 84] on div "Hoveveien 9" at bounding box center [119, 82] width 214 height 17
copy div "Hoveveien 9"
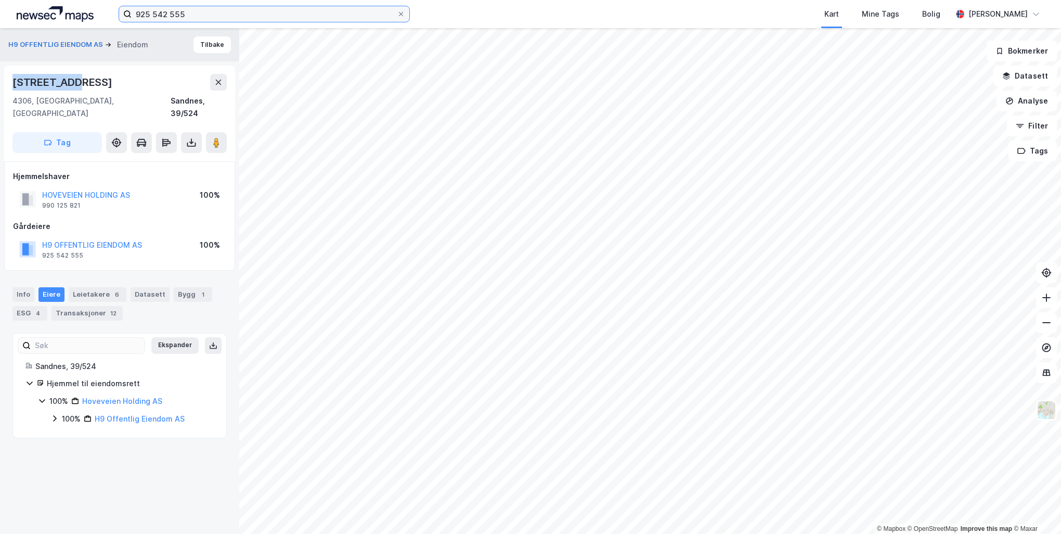
click at [152, 17] on input "925 542 555" at bounding box center [264, 14] width 265 height 16
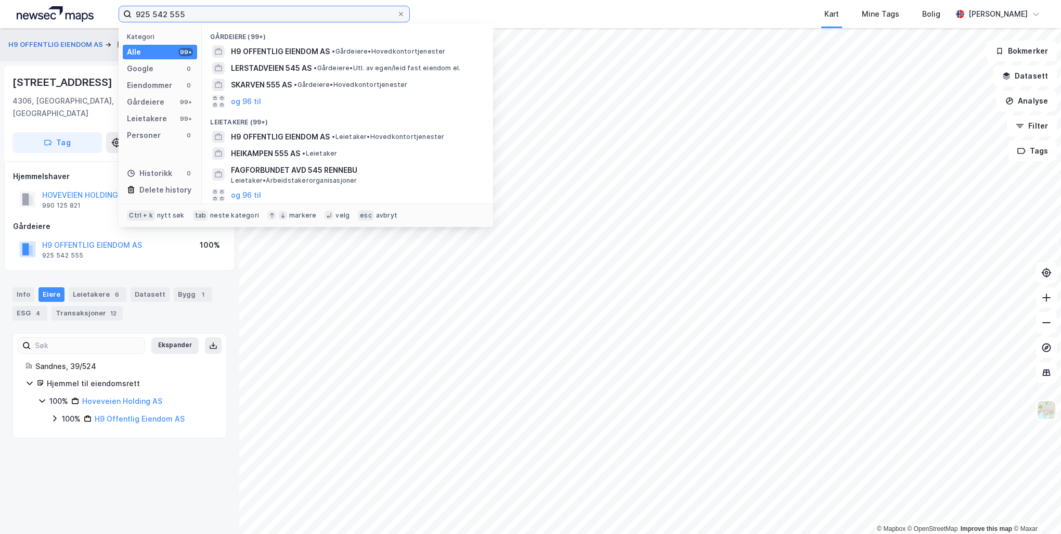
click at [152, 17] on input "925 542 555" at bounding box center [264, 14] width 265 height 16
paste input "Partners Group Swan Holding AS"
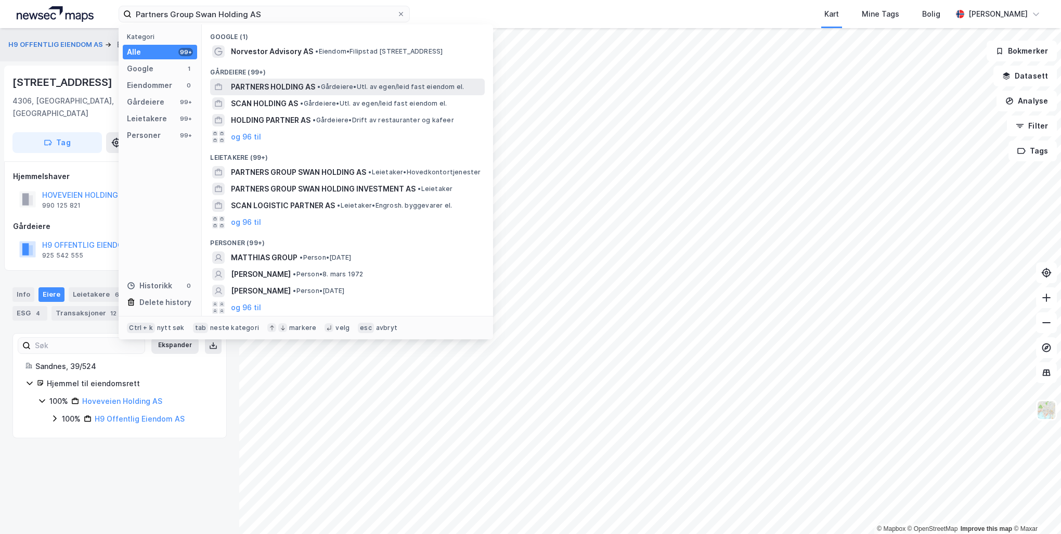
click at [264, 90] on span "PARTNERS HOLDING AS" at bounding box center [273, 87] width 84 height 12
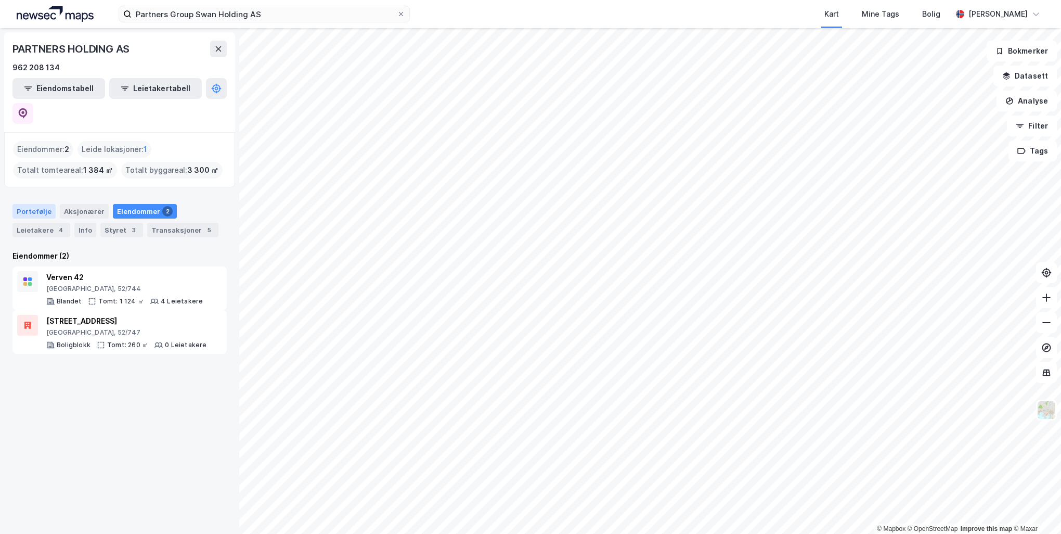
click at [50, 204] on div "Portefølje" at bounding box center [33, 211] width 43 height 15
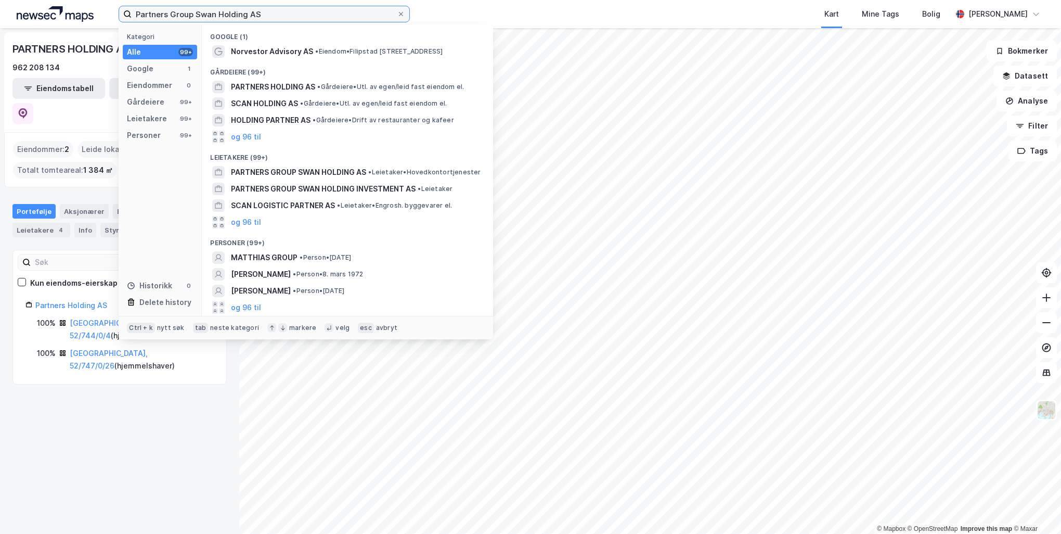
click at [208, 22] on input "Partners Group Swan Holding AS" at bounding box center [264, 14] width 265 height 16
click at [273, 8] on input "Partners Group Swan Holding AS" at bounding box center [264, 14] width 265 height 16
click at [318, 169] on span "PARTNERS GROUP SWAN HOLDING AS" at bounding box center [298, 172] width 135 height 12
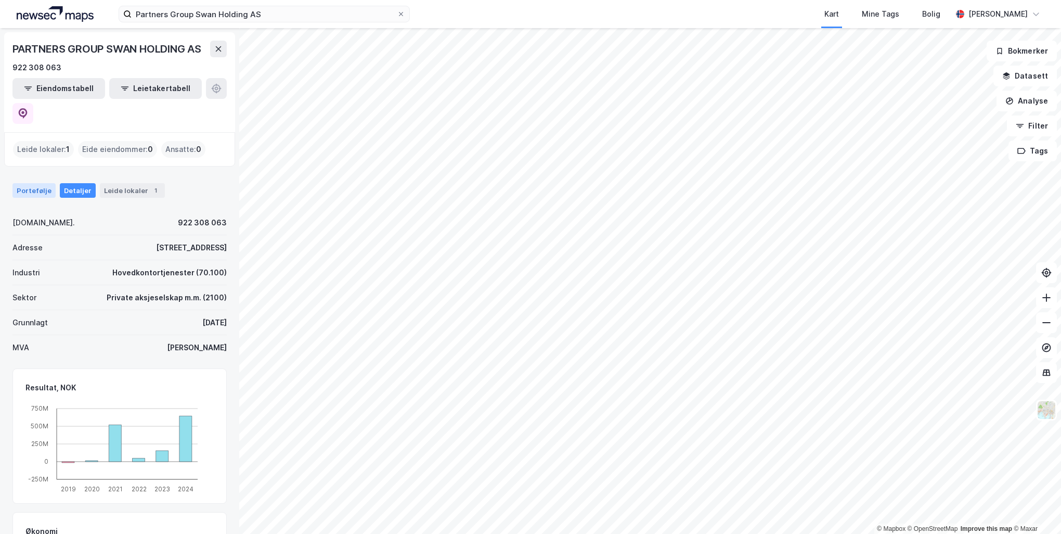
click at [50, 183] on div "Portefølje" at bounding box center [33, 190] width 43 height 15
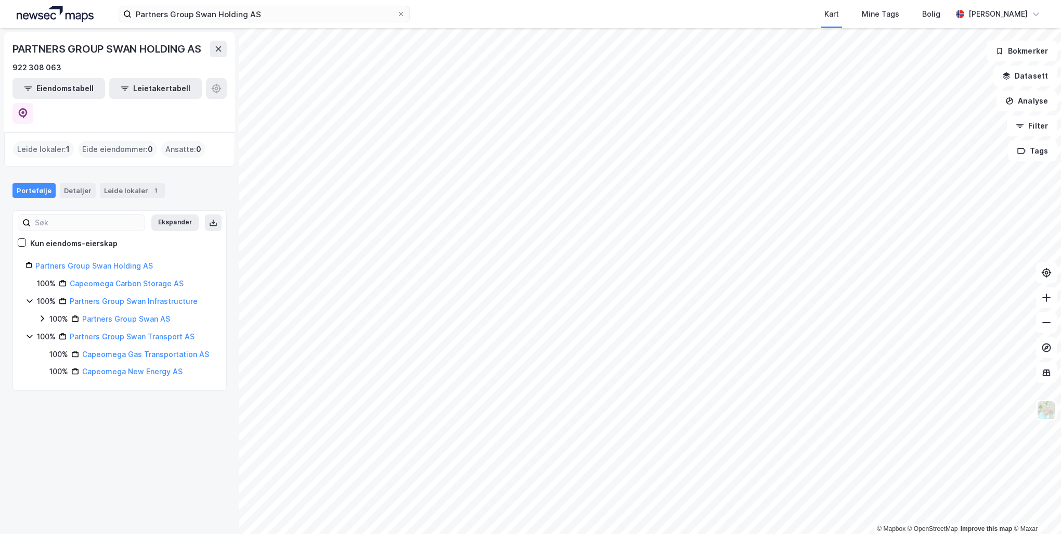
click at [33, 295] on div "100% Partners Group Swan Infrastructure" at bounding box center [119, 301] width 188 height 12
click at [47, 313] on div "100% Partners Group Swan AS" at bounding box center [126, 319] width 176 height 12
click at [55, 333] on icon at bounding box center [54, 336] width 3 height 6
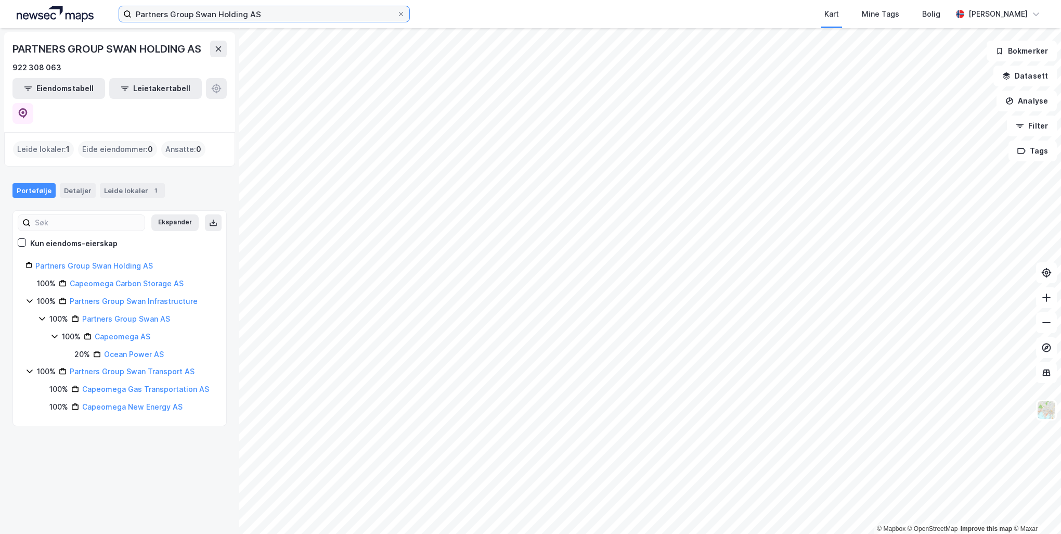
click at [373, 9] on input "Partners Group Swan Holding AS" at bounding box center [264, 14] width 265 height 16
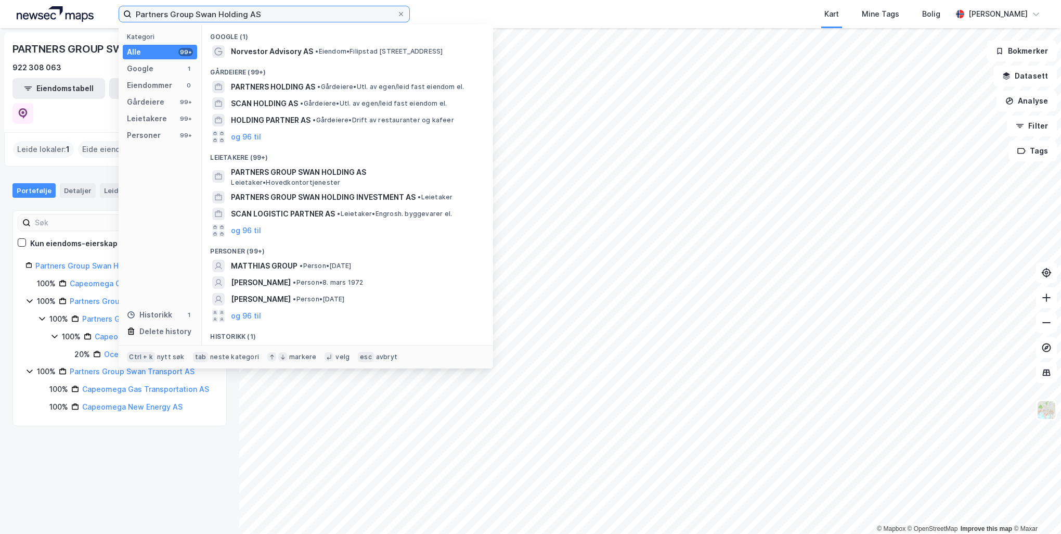
click at [369, 9] on input "Partners Group Swan Holding AS" at bounding box center [264, 14] width 265 height 16
click at [366, 10] on input "Partners Group Swan Holding AS" at bounding box center [264, 14] width 265 height 16
click at [362, 12] on input "Partners Group Swan Holding AS" at bounding box center [264, 14] width 265 height 16
click at [362, 11] on input "Partners Group Swan Holding AS" at bounding box center [264, 14] width 265 height 16
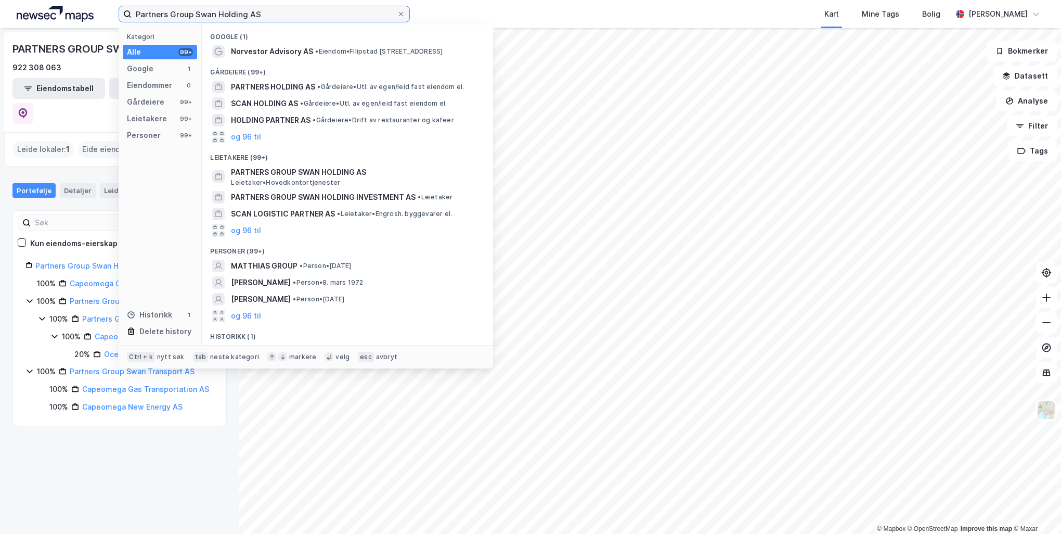
click at [362, 11] on input "Partners Group Swan Holding AS" at bounding box center [264, 14] width 265 height 16
paste input "GALLERHÅJEN INVESTERING"
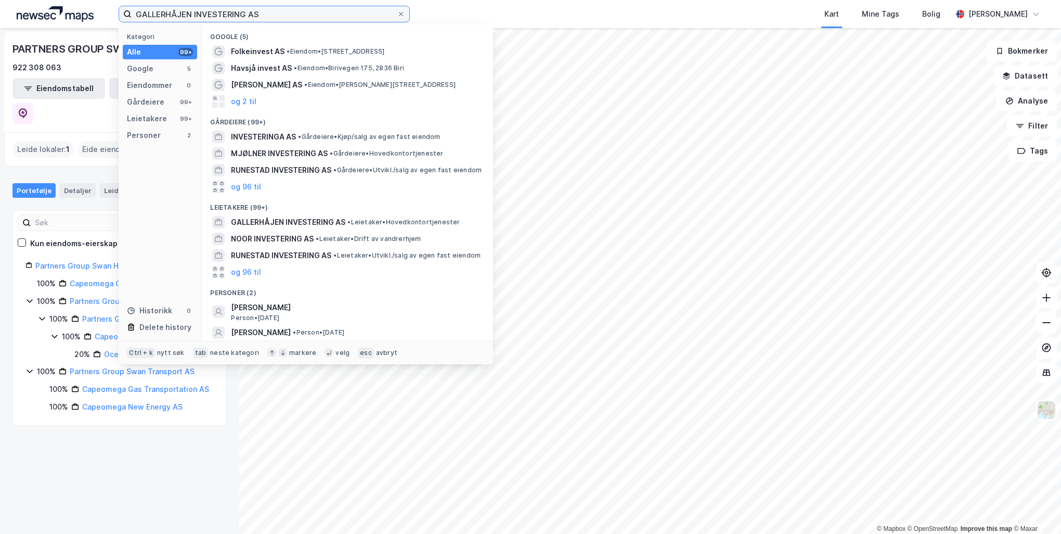
click at [256, 20] on input "GALLERHÅJEN INVESTERING AS" at bounding box center [264, 14] width 265 height 16
paste input "Partners Group Swan Holding"
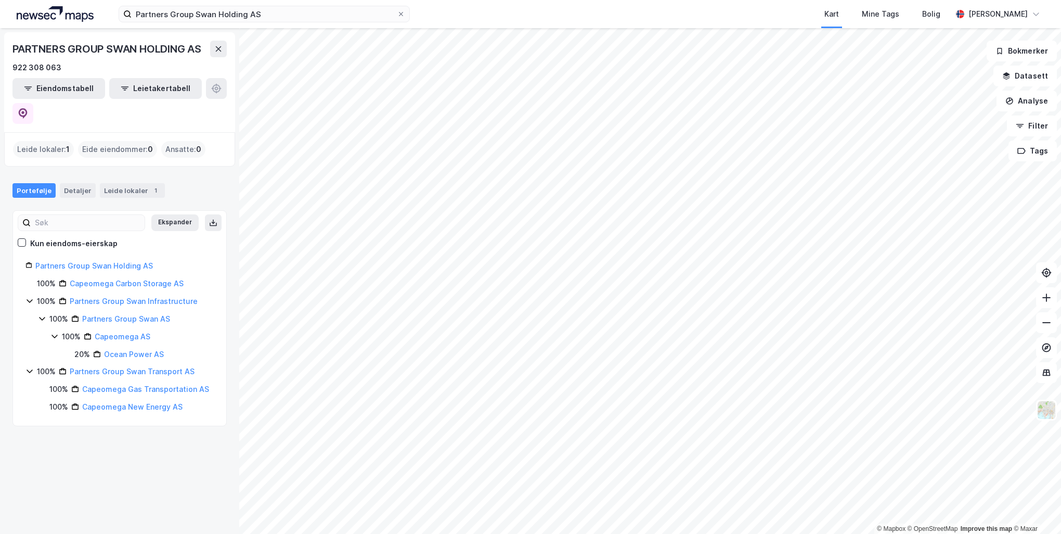
click at [210, 3] on div "Partners Group Swan Holding AS Kart Mine Tags Bolig Peder Norseng Bærvahr" at bounding box center [530, 14] width 1061 height 28
click at [209, 6] on input "Partners Group Swan Holding AS" at bounding box center [264, 14] width 265 height 16
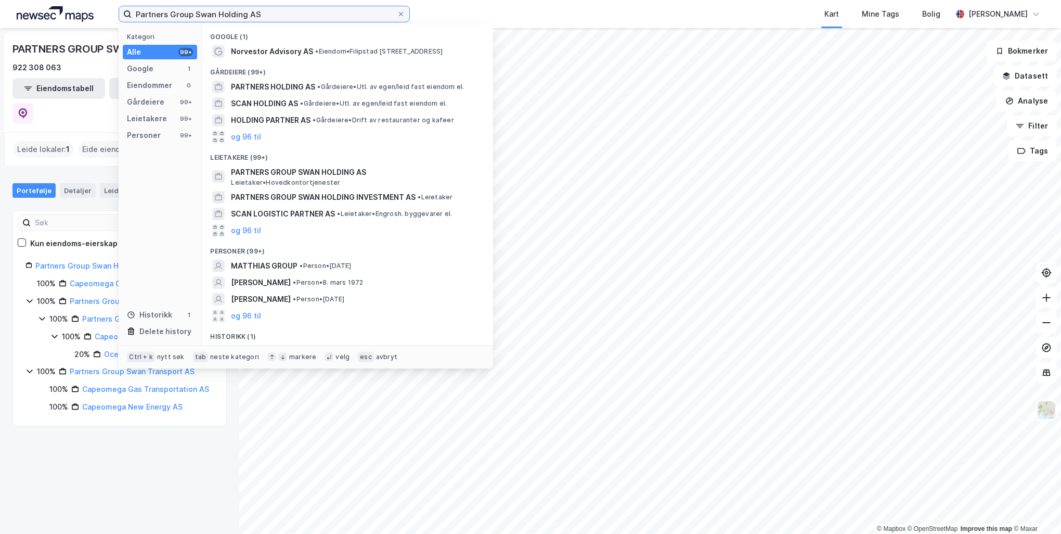
click at [209, 6] on input "Partners Group Swan Holding AS" at bounding box center [264, 14] width 265 height 16
click at [204, 8] on input "Partners Group Swan Holding AS" at bounding box center [264, 14] width 265 height 16
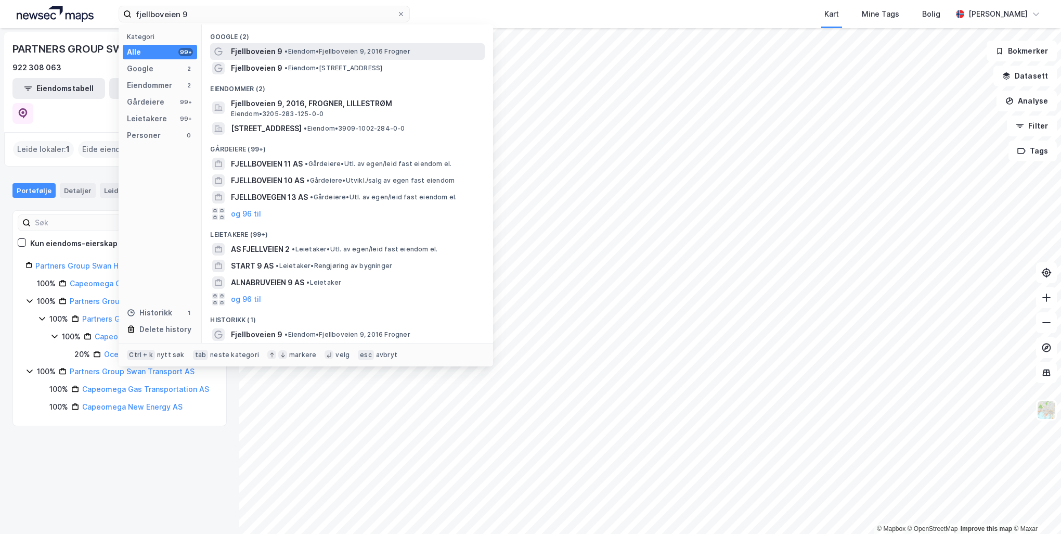
click at [285, 53] on span "•" at bounding box center [286, 51] width 3 height 8
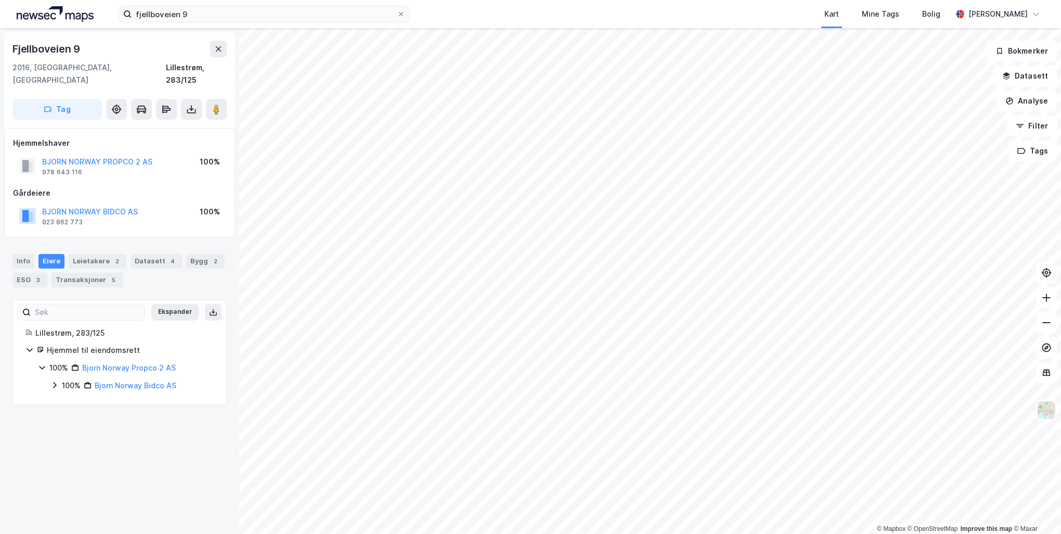
click at [57, 381] on icon at bounding box center [54, 385] width 8 height 8
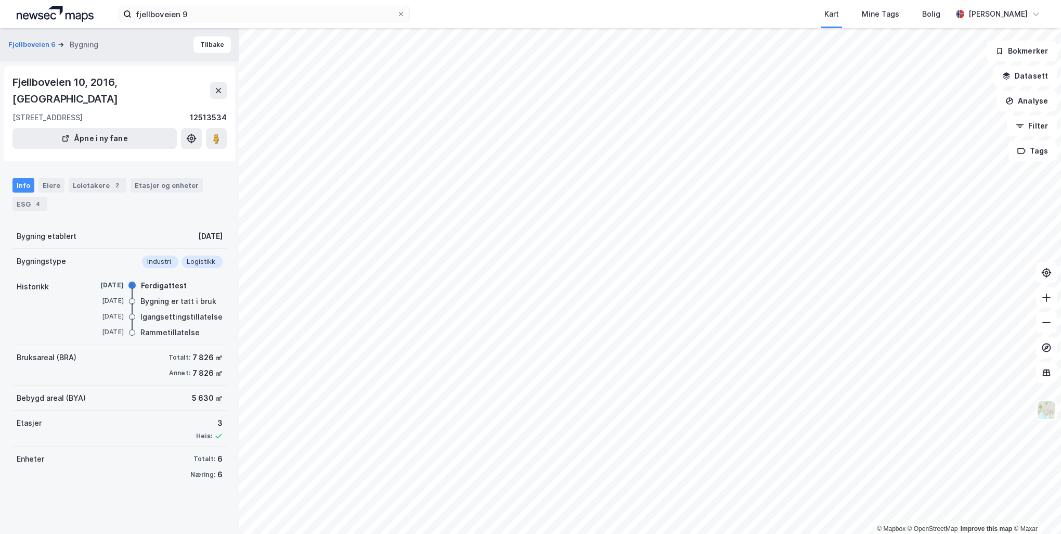
click at [66, 178] on div "Info Eiere Leietakere 2 Etasjer og enheter ESG 4" at bounding box center [119, 194] width 214 height 33
click at [50, 178] on div "Eiere" at bounding box center [51, 185] width 26 height 15
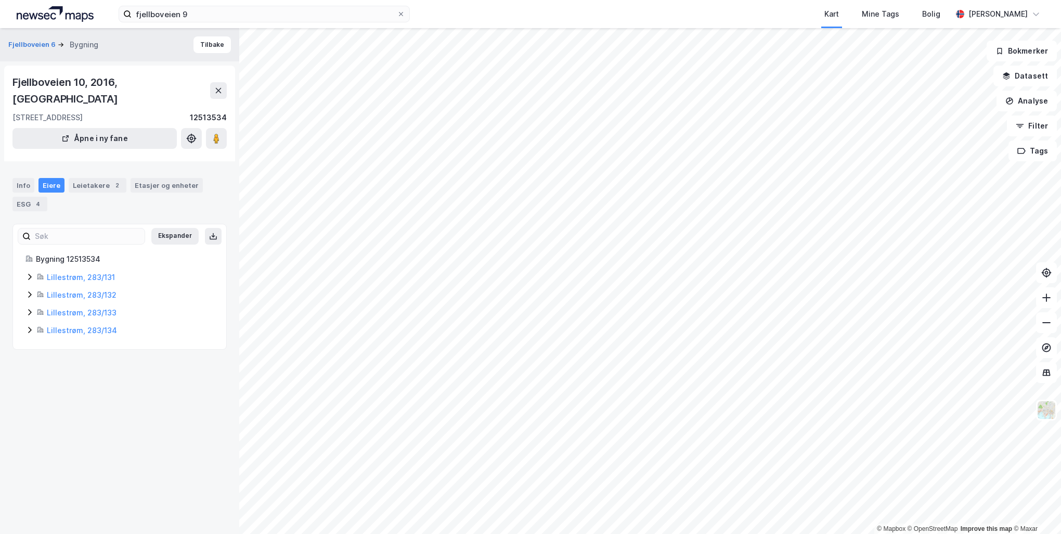
click at [28, 273] on icon at bounding box center [29, 277] width 8 height 8
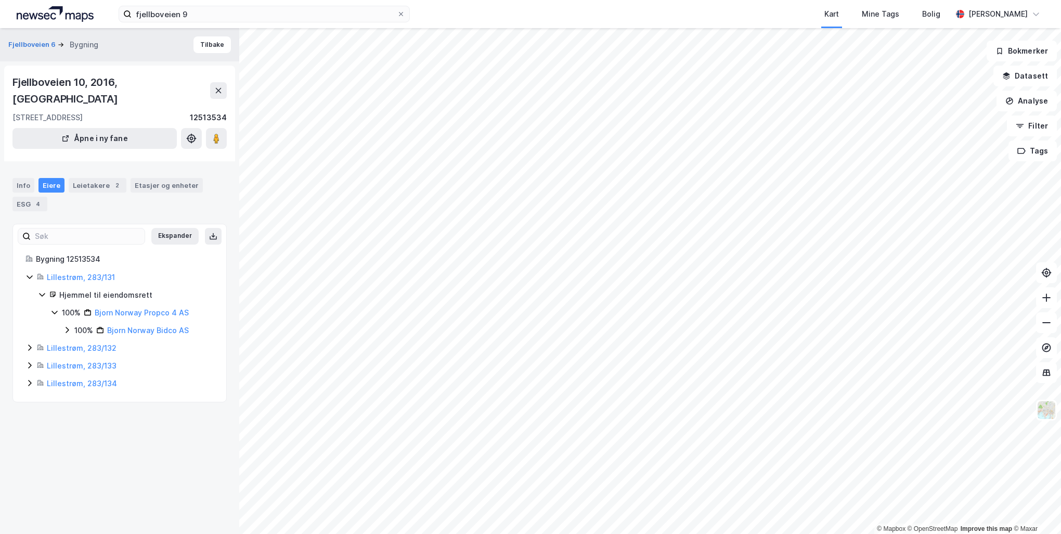
click at [31, 344] on icon at bounding box center [29, 347] width 3 height 6
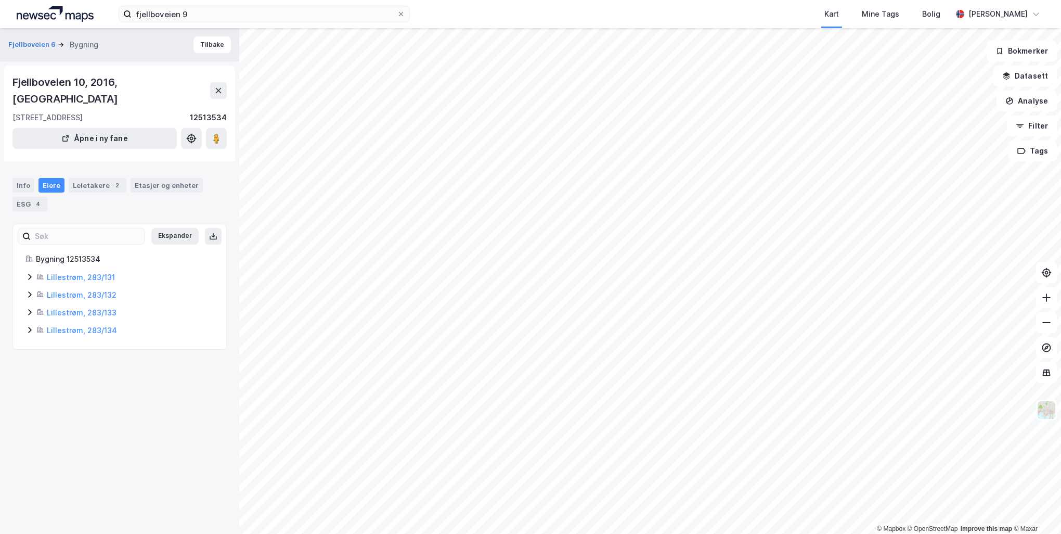
click at [28, 309] on icon at bounding box center [29, 312] width 3 height 6
click at [112, 361] on link "Bjorn Norway Bidco AS" at bounding box center [148, 365] width 82 height 9
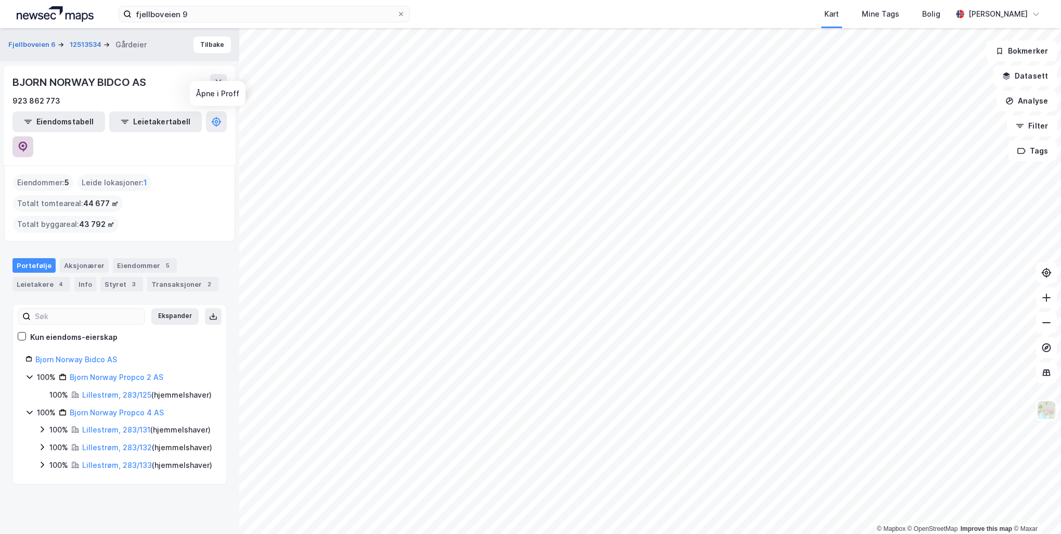
click at [33, 136] on button at bounding box center [22, 146] width 21 height 21
click at [262, 12] on input "fjellboveien 9" at bounding box center [264, 14] width 265 height 16
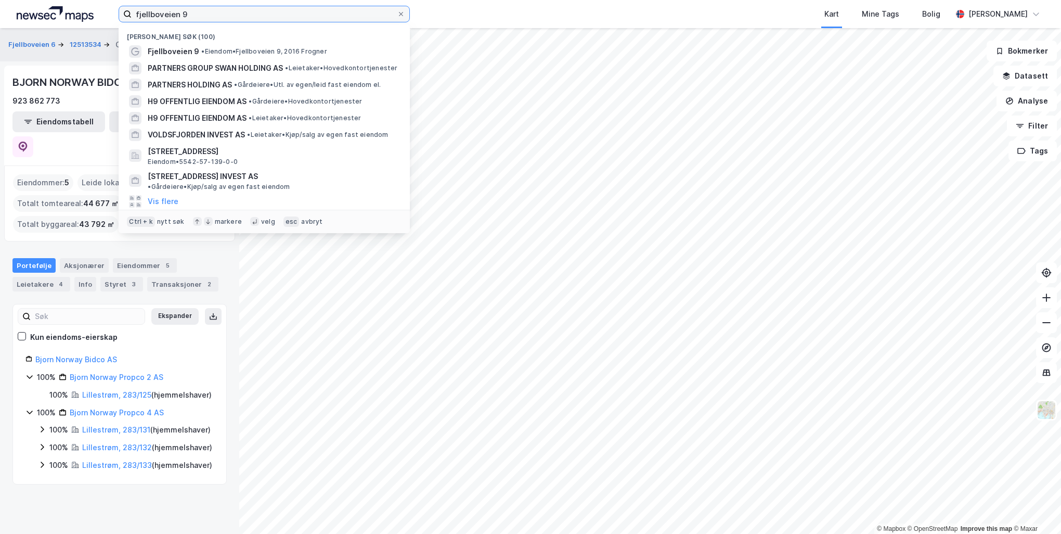
click at [262, 12] on input "fjellboveien 9" at bounding box center [264, 14] width 265 height 16
paste input "NEWSEC PROPERTY ASSET MANAGEMENT AS"
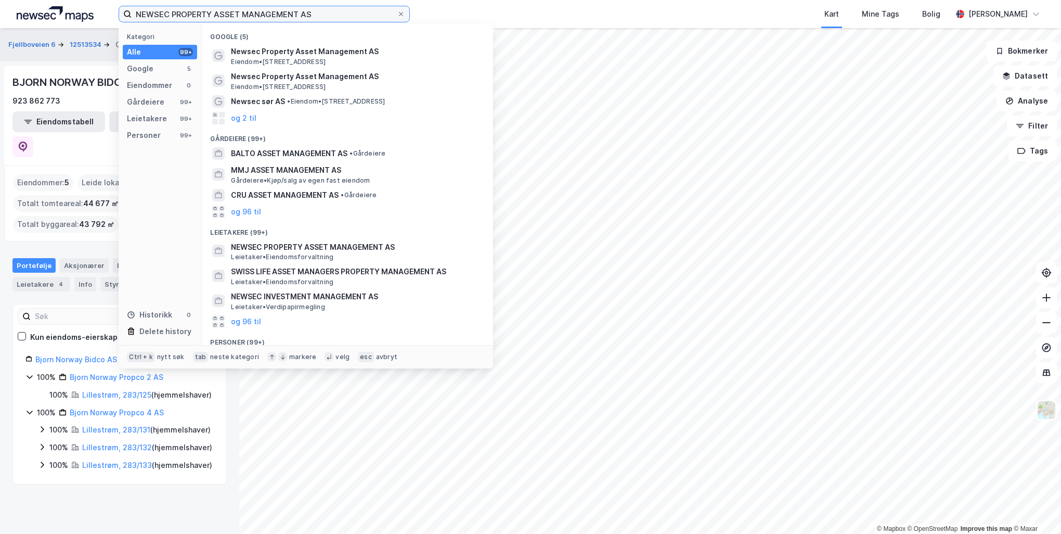
type input "NEWSEC PROPERTY ASSET MANAGEMENT AS"
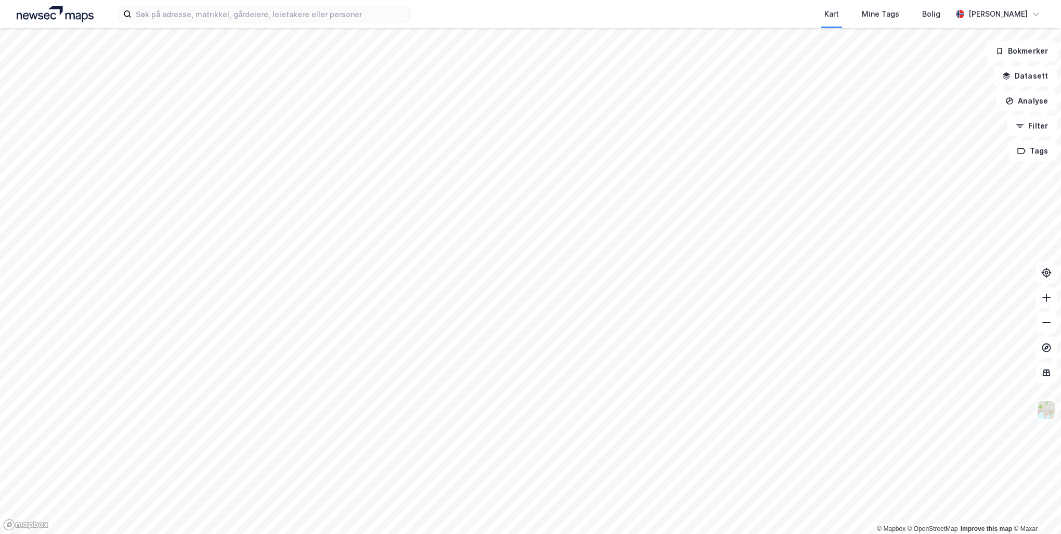
click at [316, 3] on div "Kart Mine Tags Bolig [PERSON_NAME]" at bounding box center [530, 14] width 1061 height 28
click at [325, 16] on input at bounding box center [271, 14] width 278 height 16
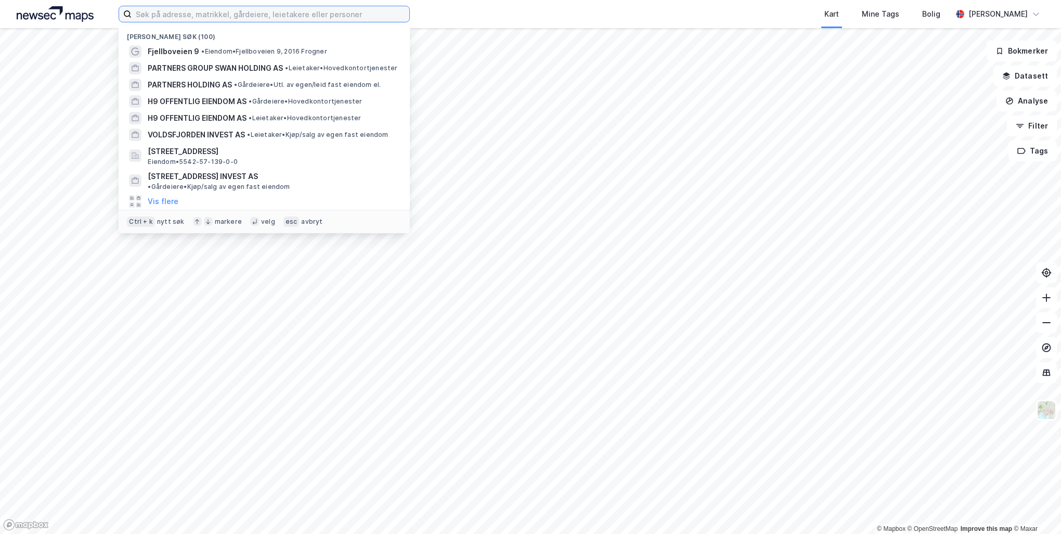
paste input "Patrizia"
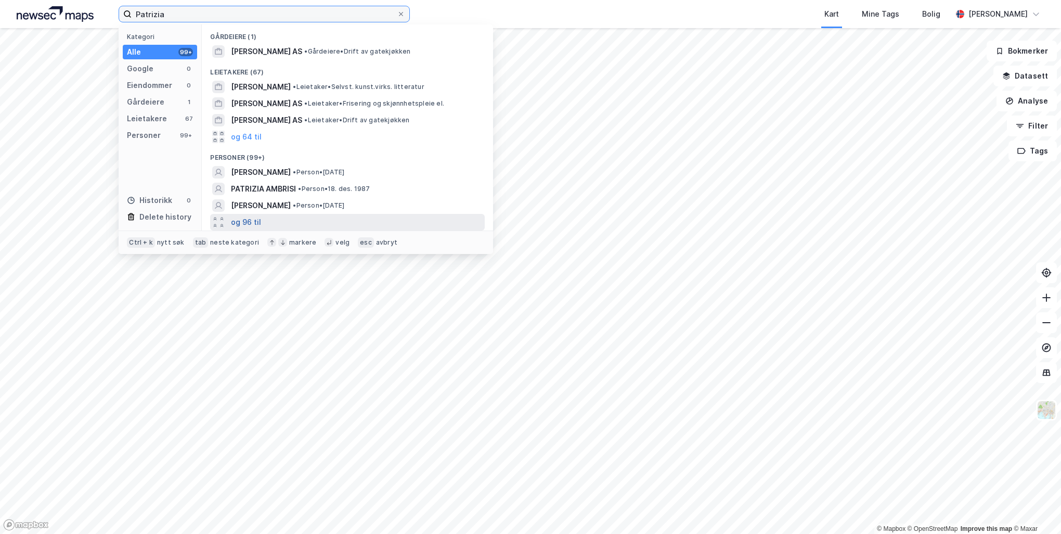
type input "Patrizia"
click at [237, 217] on button "og 96 til" at bounding box center [246, 222] width 30 height 12
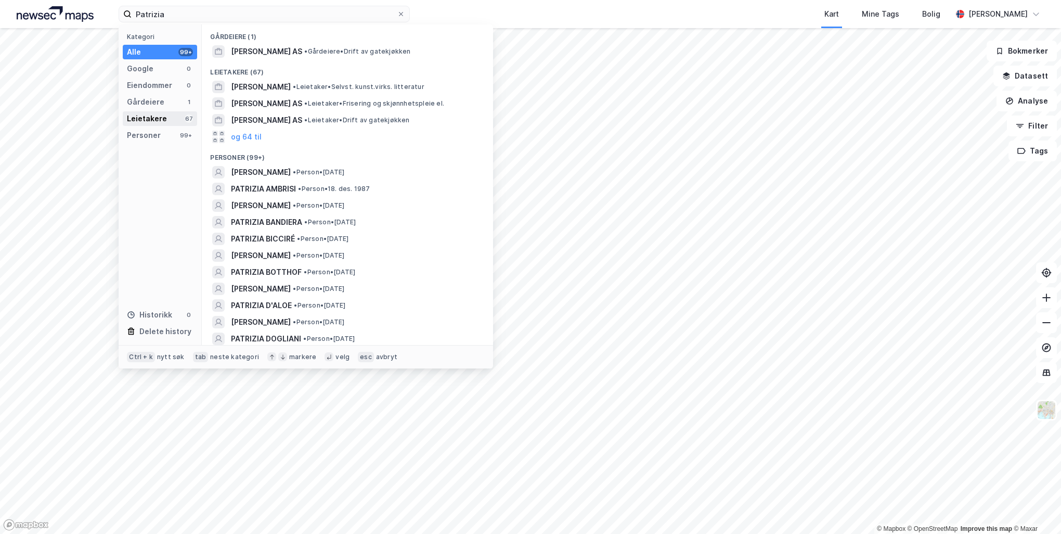
click at [156, 123] on div "Leietakere" at bounding box center [147, 118] width 40 height 12
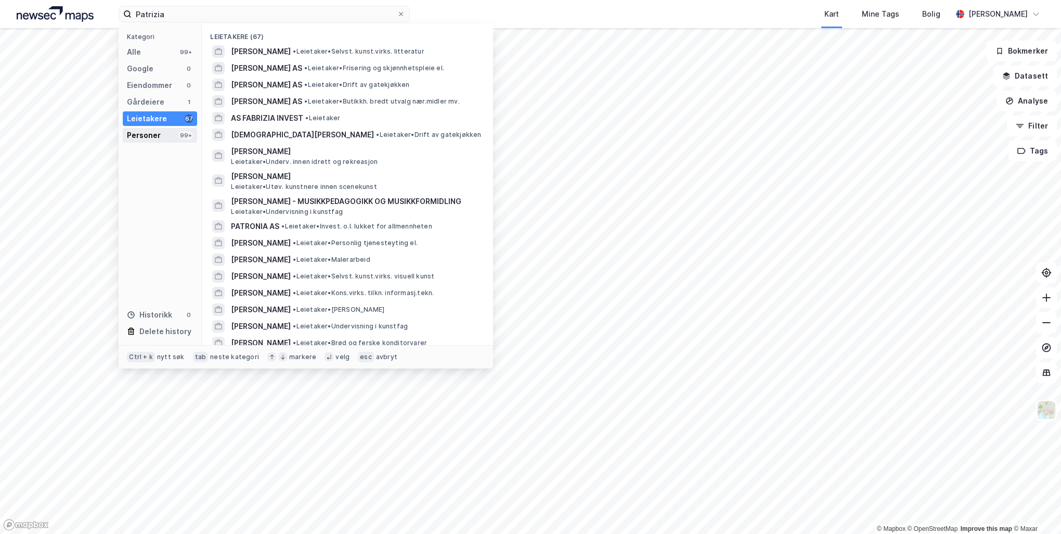
click at [152, 138] on div "Personer" at bounding box center [144, 135] width 34 height 12
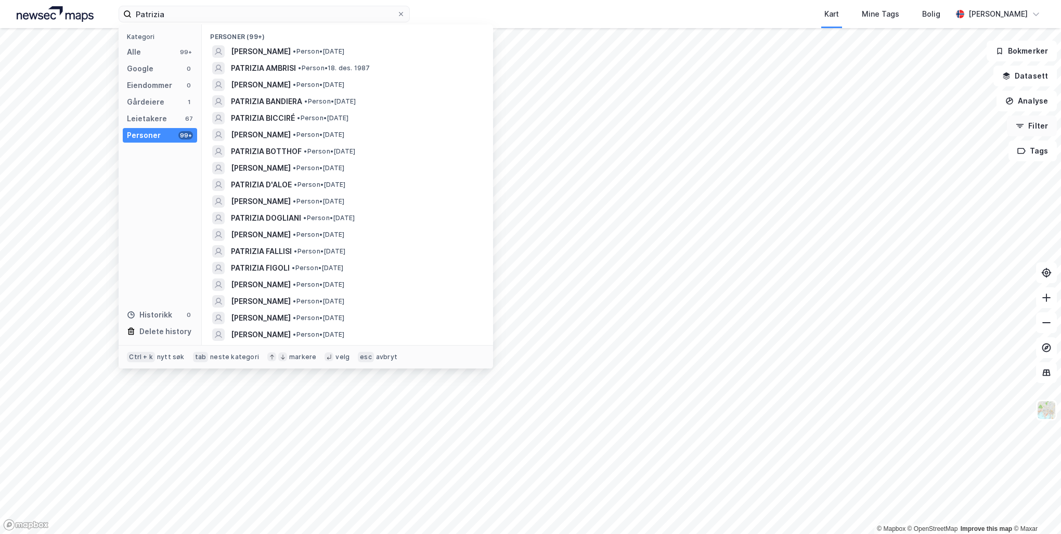
click at [1024, 123] on icon "button" at bounding box center [1020, 126] width 8 height 8
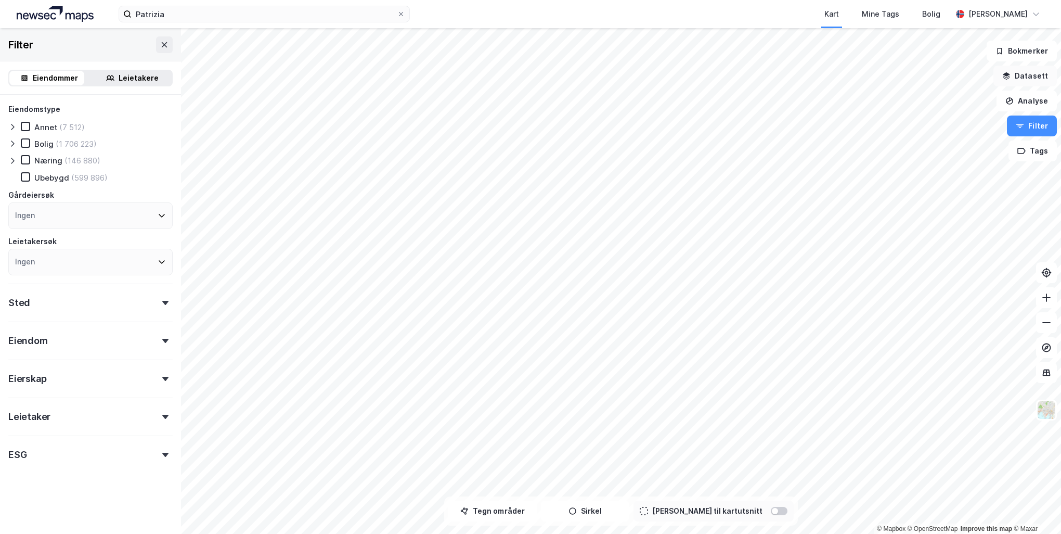
click at [1032, 82] on button "Datasett" at bounding box center [1024, 76] width 63 height 21
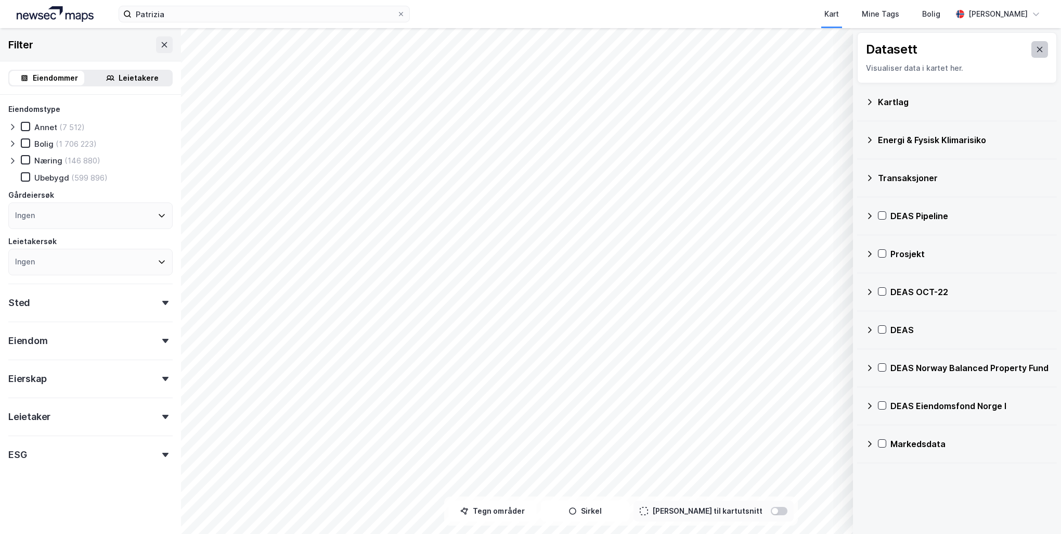
click at [1031, 44] on button at bounding box center [1039, 49] width 17 height 17
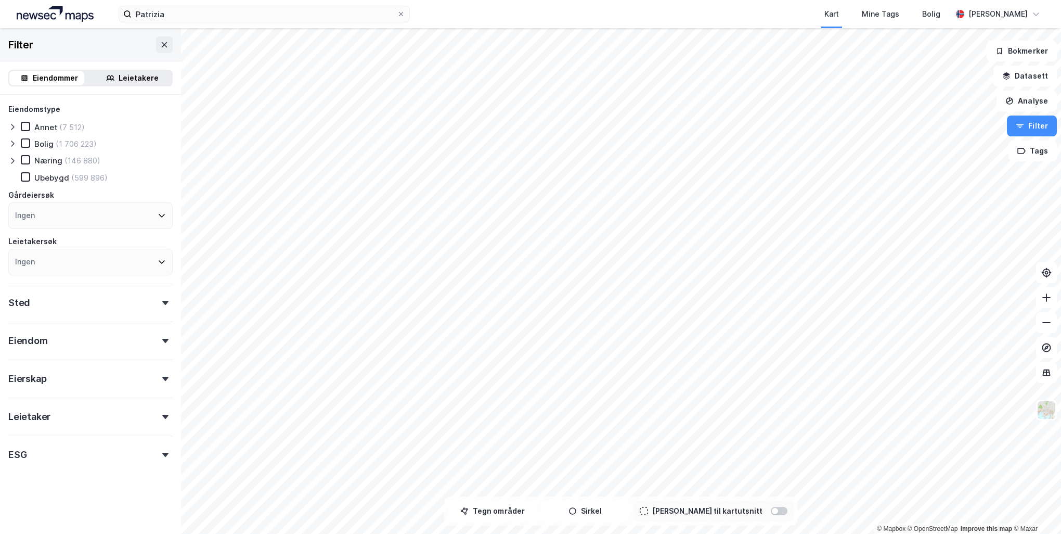
click at [104, 210] on div "Ingen" at bounding box center [90, 215] width 164 height 27
click at [165, 212] on div "Eiendomstype Annet (7 512) Bolig (1 706 223) Næring (146 880) [GEOGRAPHIC_DATA]…" at bounding box center [90, 310] width 181 height 431
click at [136, 390] on div "Eiendomstype Annet (7 512) Bolig (1 706 223) Næring (146 880) [GEOGRAPHIC_DATA]…" at bounding box center [90, 284] width 164 height 362
click at [132, 379] on div "Eierskap" at bounding box center [90, 374] width 164 height 30
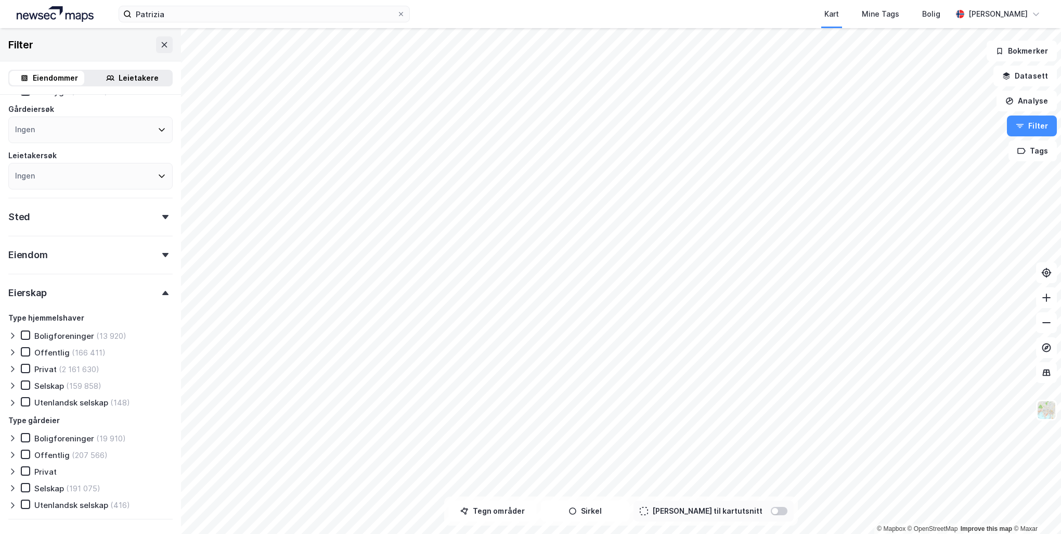
scroll to position [199, 0]
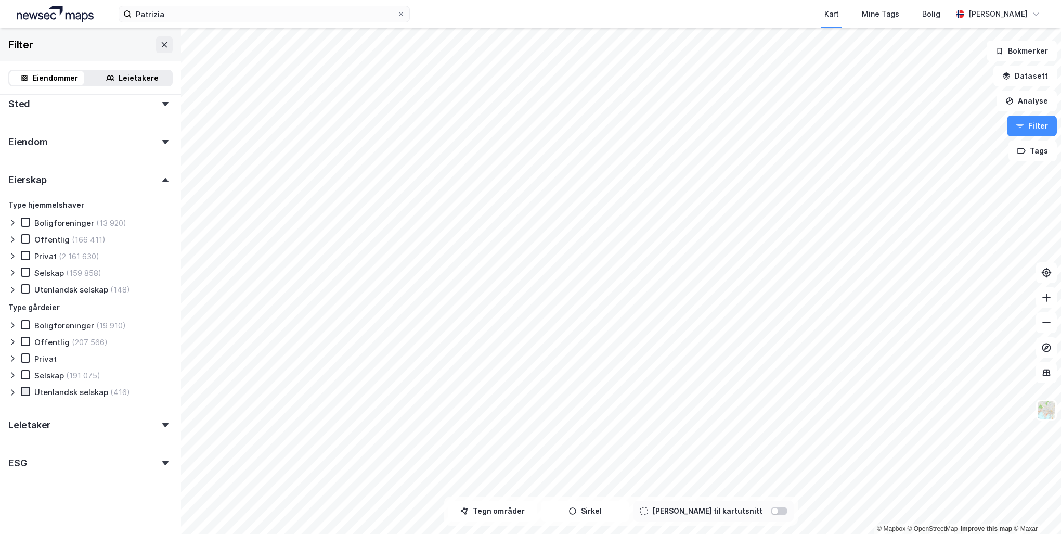
click at [24, 393] on icon at bounding box center [26, 392] width 6 height 4
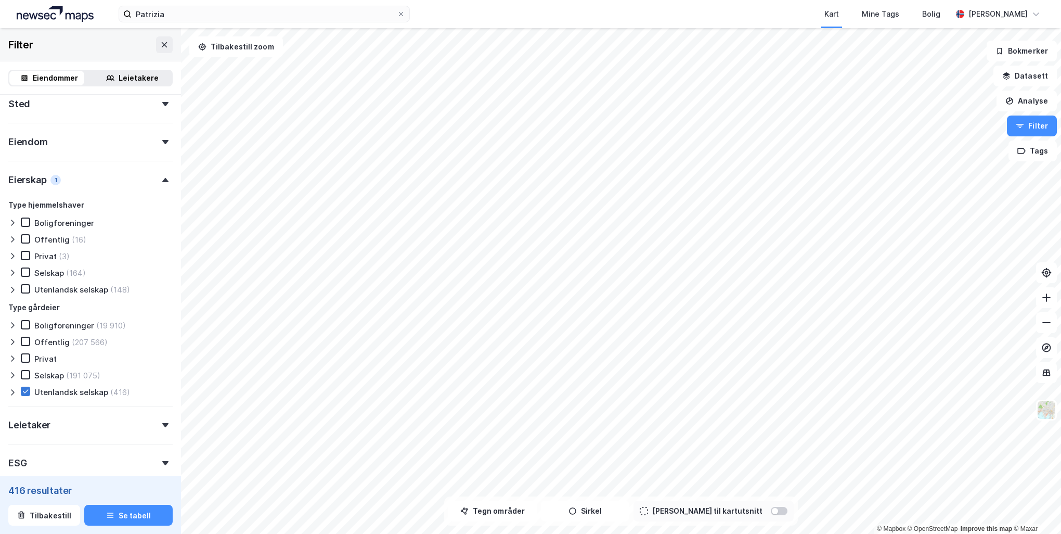
scroll to position [257, 0]
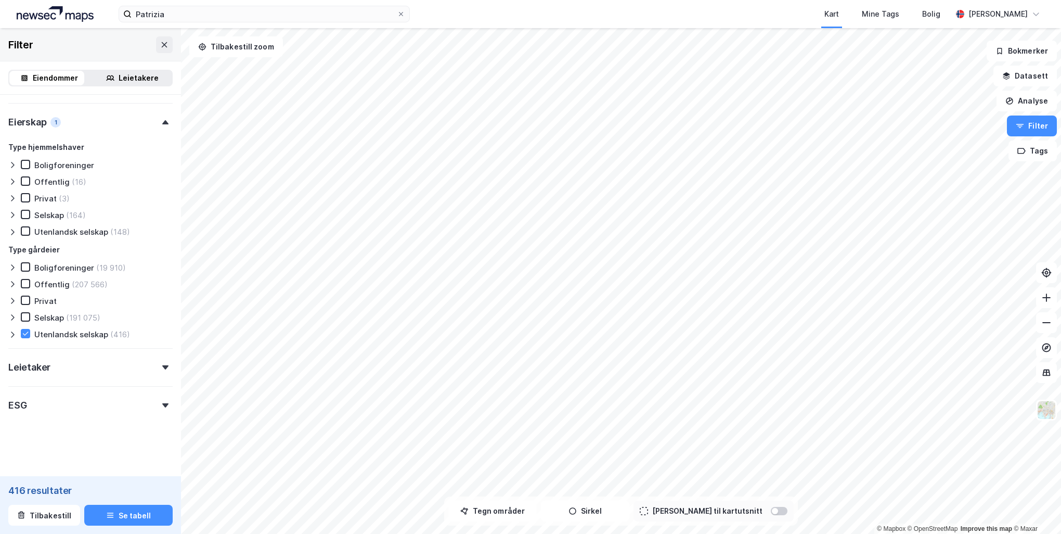
click at [11, 336] on icon at bounding box center [12, 334] width 8 height 8
click at [24, 232] on icon at bounding box center [25, 230] width 7 height 7
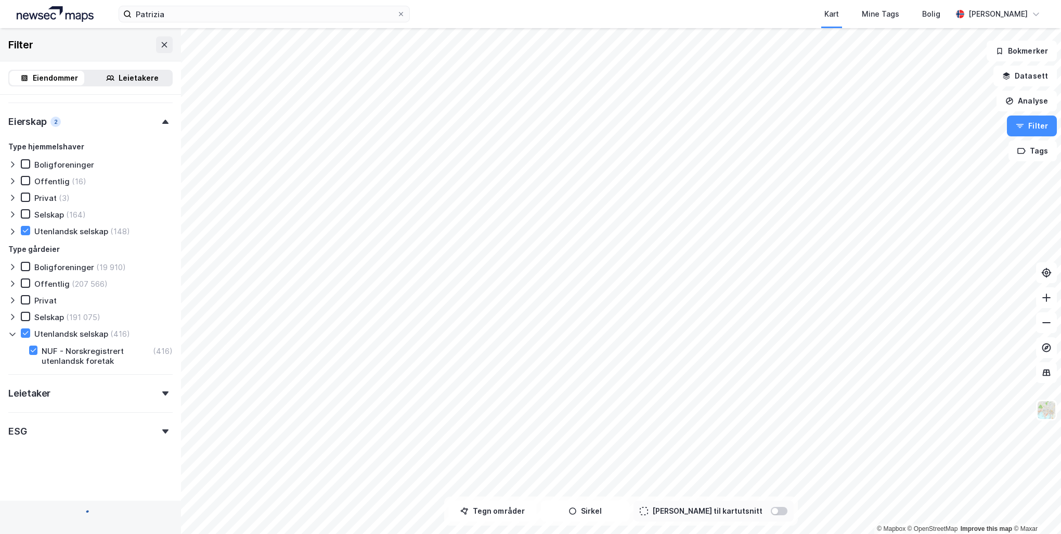
click at [15, 233] on icon at bounding box center [12, 231] width 8 height 8
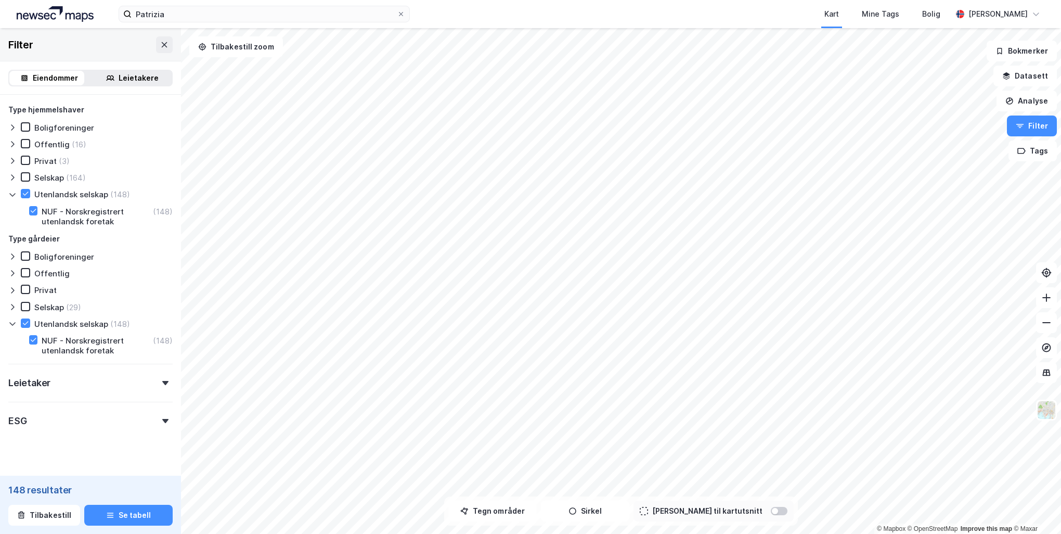
scroll to position [311, 0]
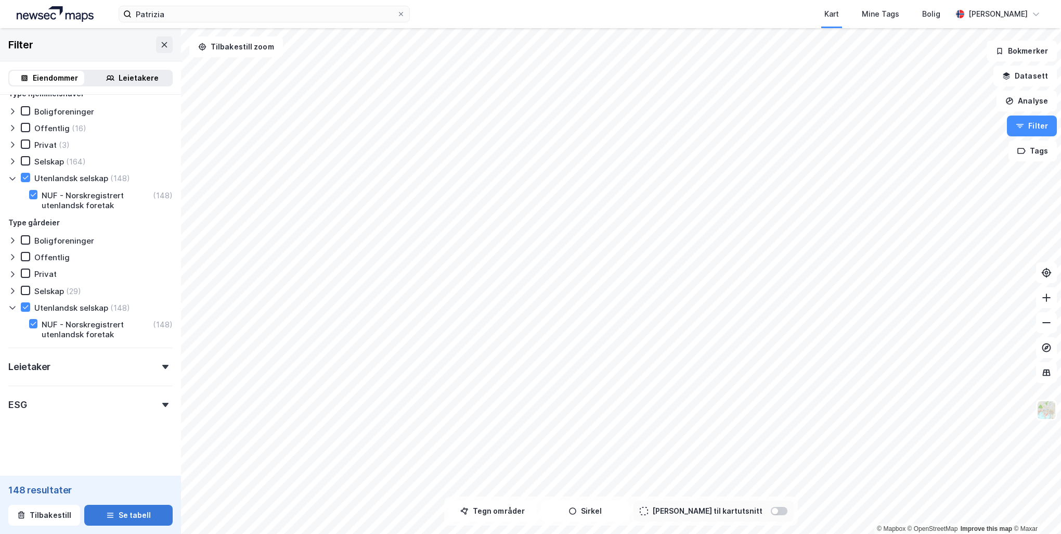
click at [135, 512] on button "Se tabell" at bounding box center [128, 515] width 88 height 21
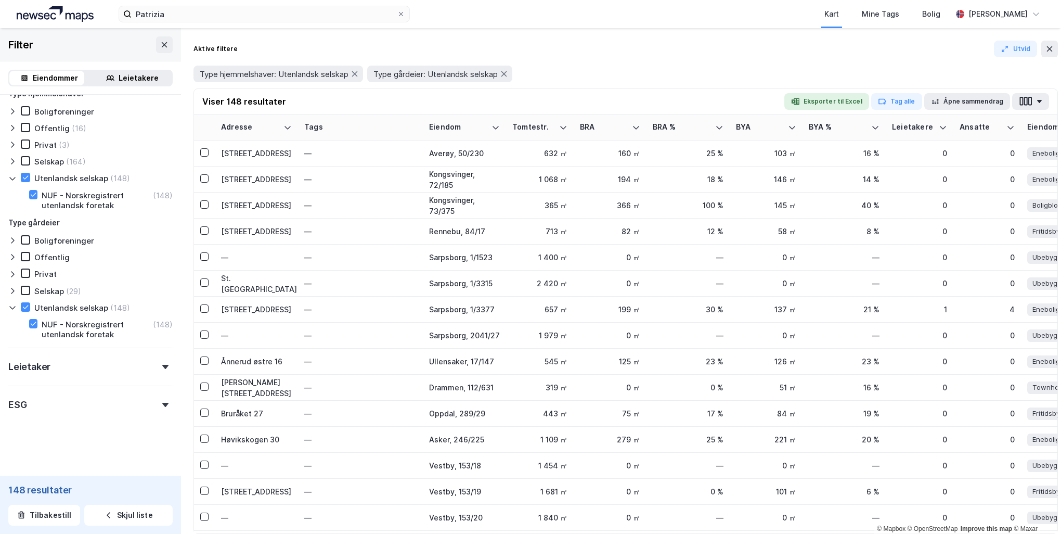
drag, startPoint x: 820, startPoint y: 264, endPoint x: 1068, endPoint y: 269, distance: 248.7
click at [1061, 269] on html "Patrizia Kart Mine Tags Bolig [PERSON_NAME] © Mapbox © OpenStreetMap Improve th…" at bounding box center [530, 267] width 1061 height 534
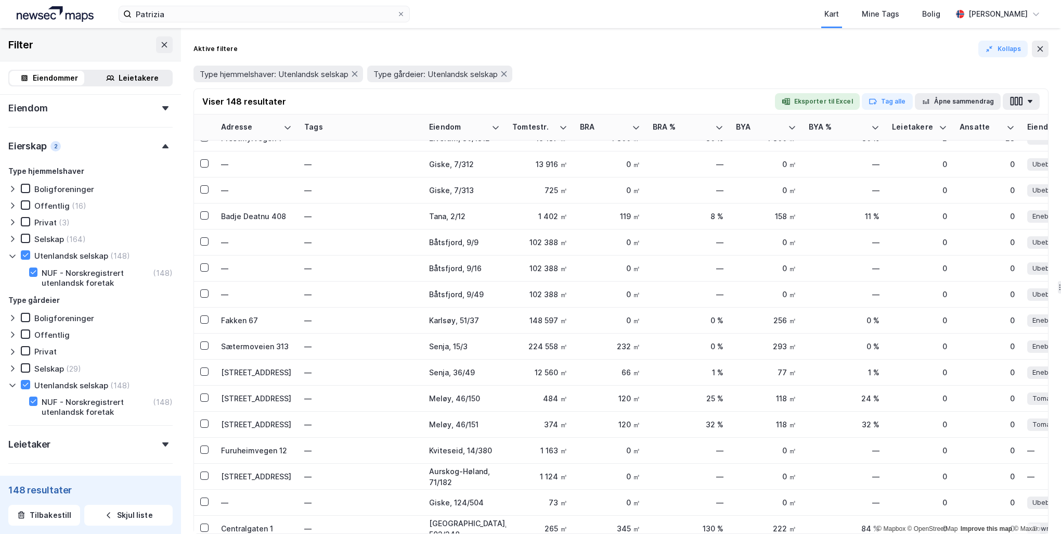
scroll to position [311, 0]
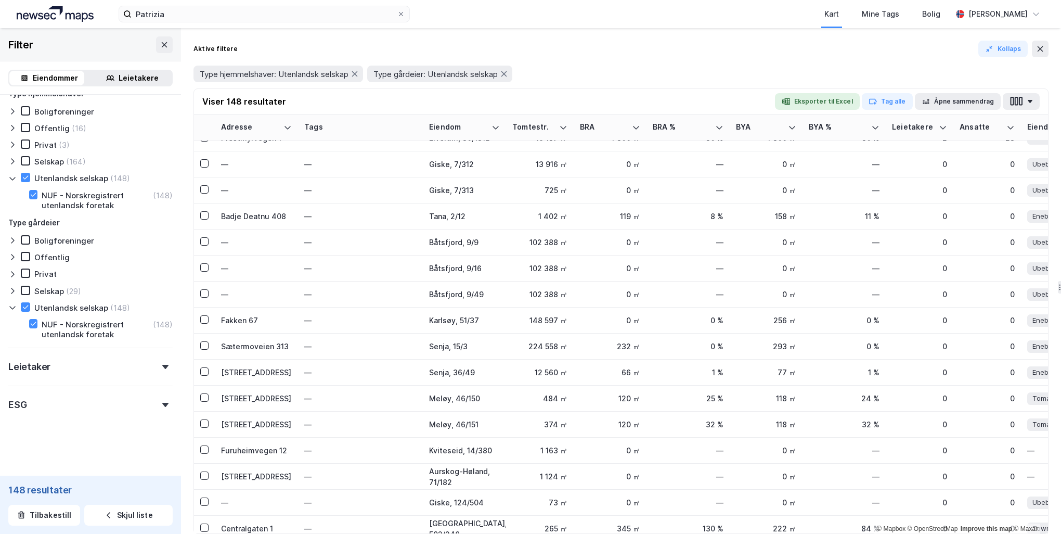
click at [113, 373] on div "Leietaker" at bounding box center [90, 362] width 164 height 30
click at [112, 373] on div "Leietaker" at bounding box center [90, 362] width 164 height 30
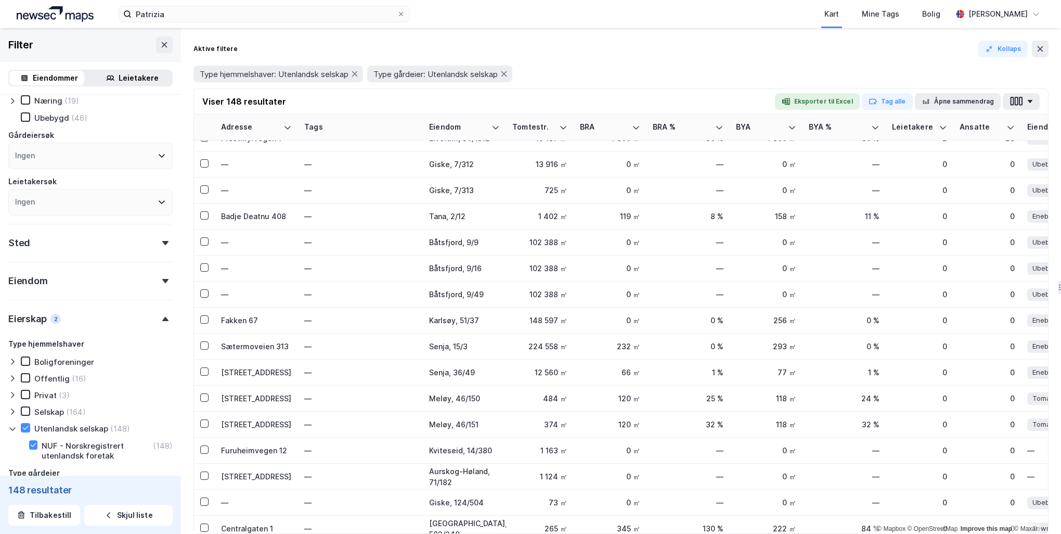
scroll to position [50, 0]
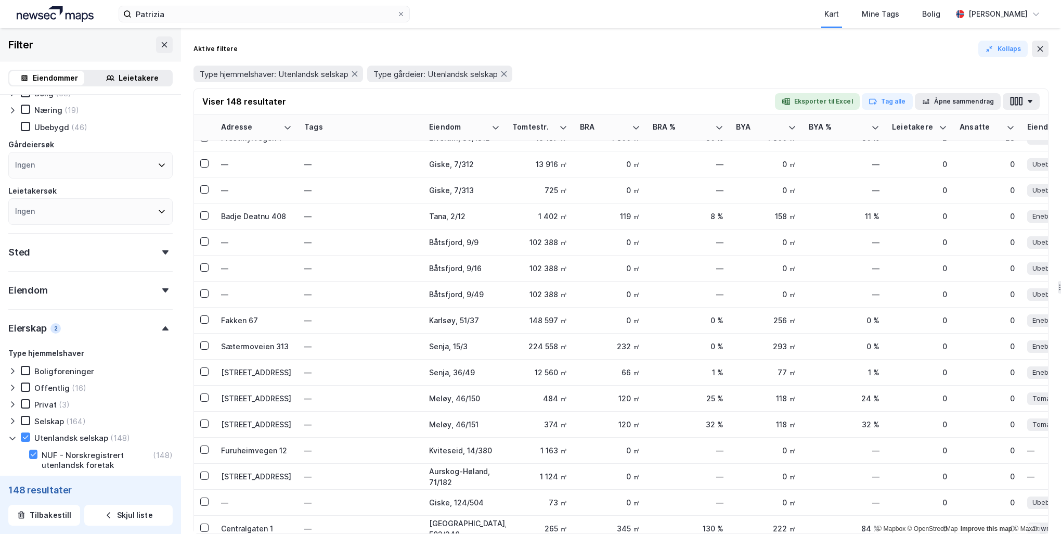
click at [73, 242] on div "Sted" at bounding box center [90, 248] width 164 height 30
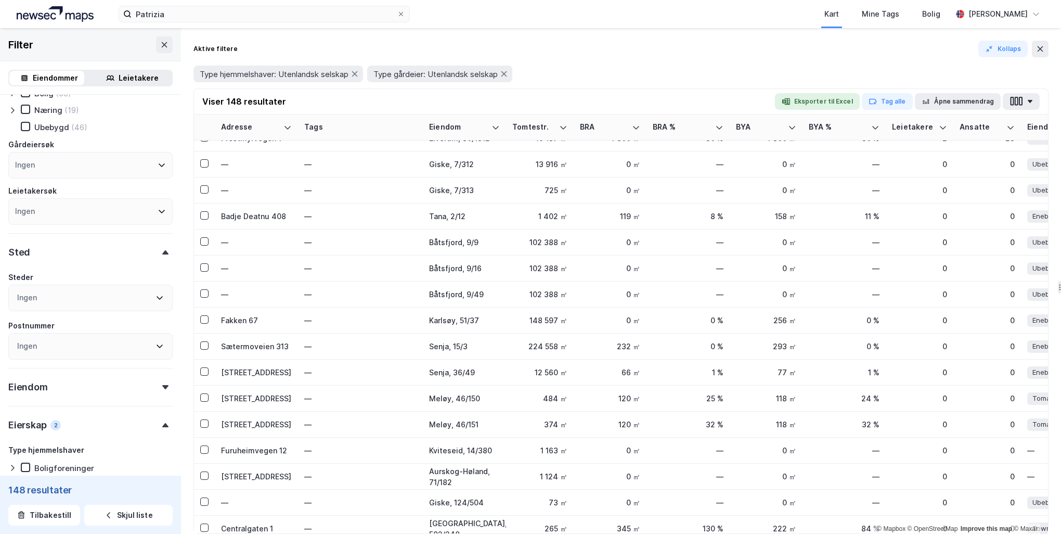
click at [73, 242] on div "Sted" at bounding box center [90, 248] width 164 height 30
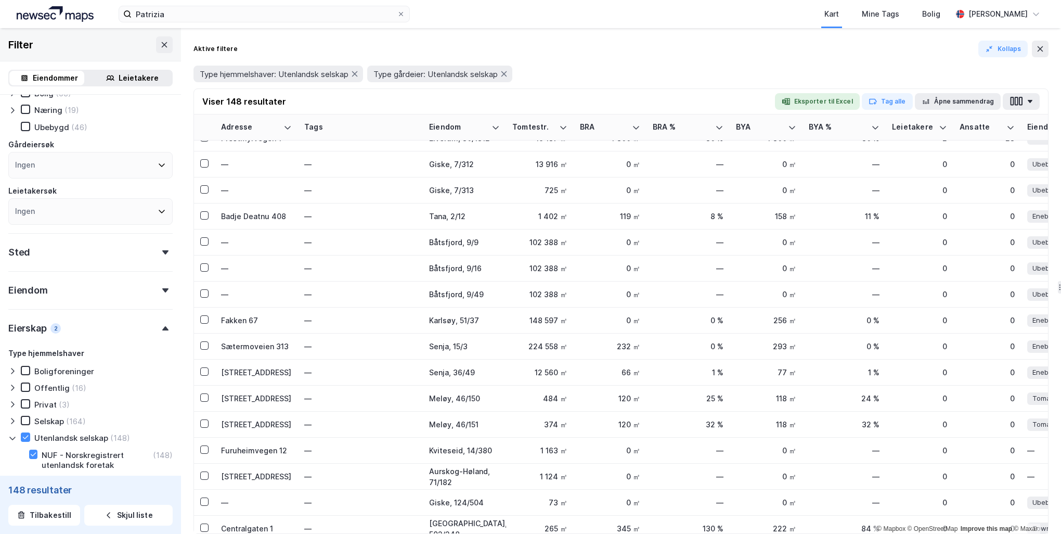
click at [58, 280] on div "Eiendom" at bounding box center [90, 286] width 164 height 30
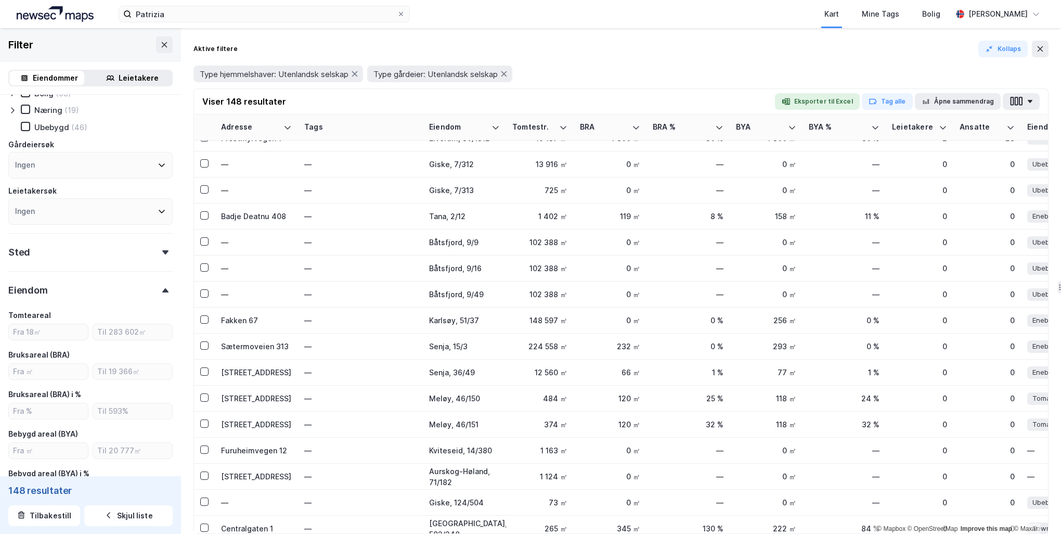
click at [58, 280] on div "Eiendom" at bounding box center [90, 286] width 164 height 30
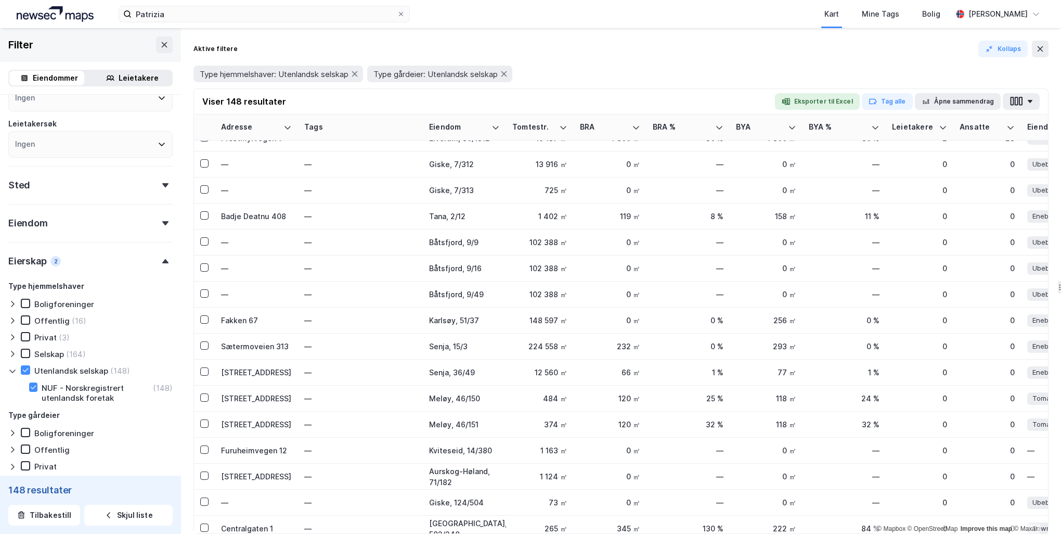
scroll to position [259, 0]
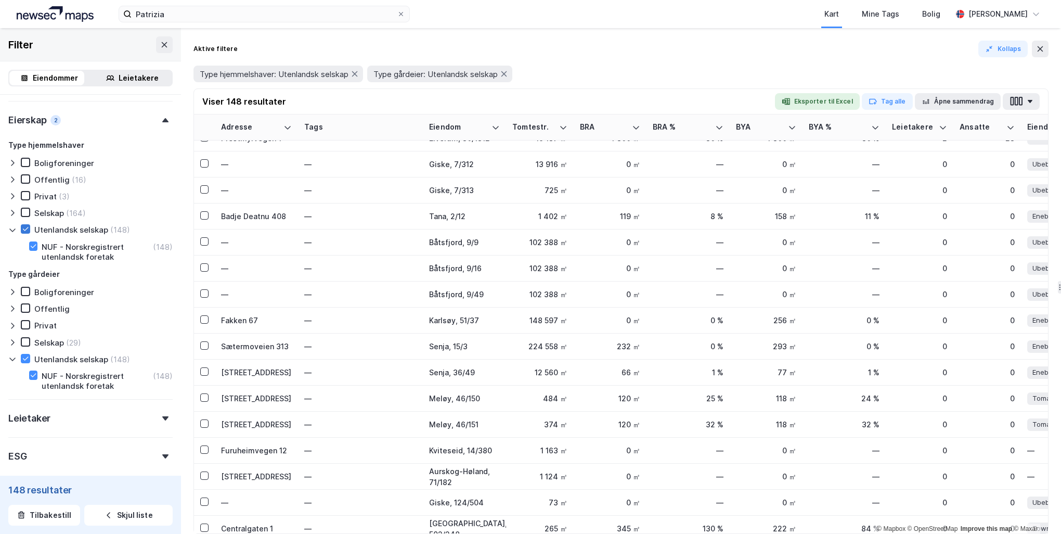
click at [22, 227] on icon at bounding box center [25, 228] width 7 height 7
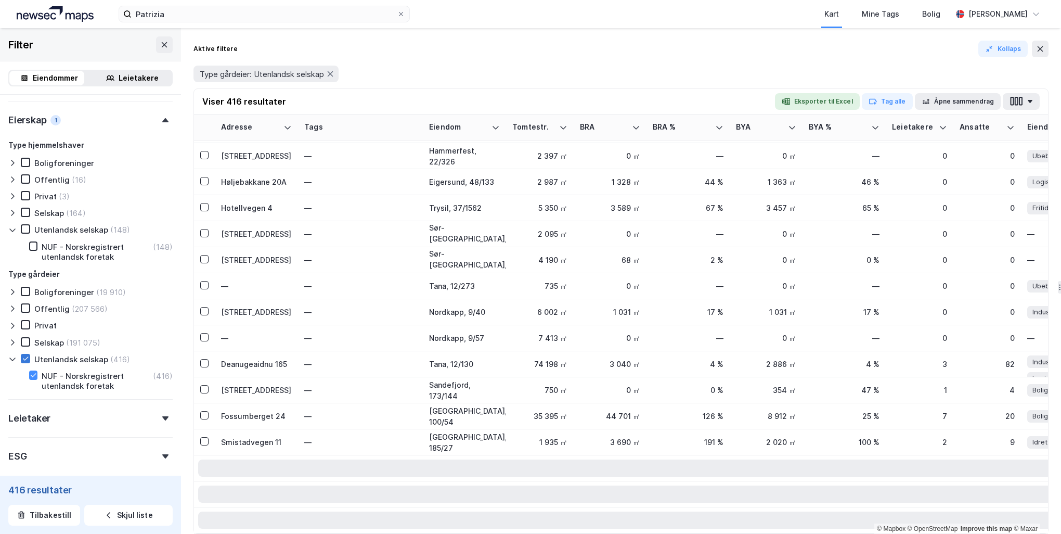
click at [27, 360] on icon at bounding box center [25, 358] width 7 height 7
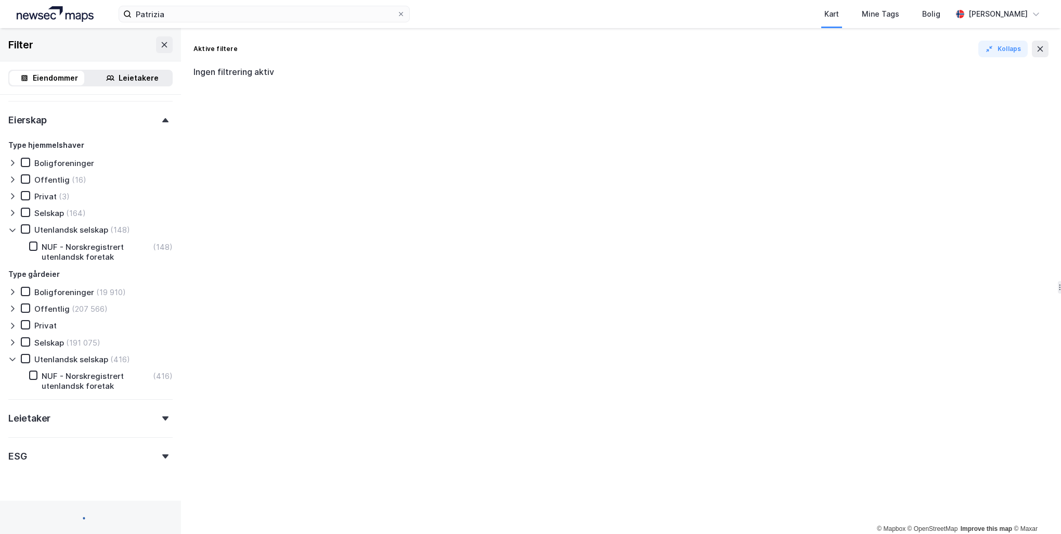
scroll to position [252, 0]
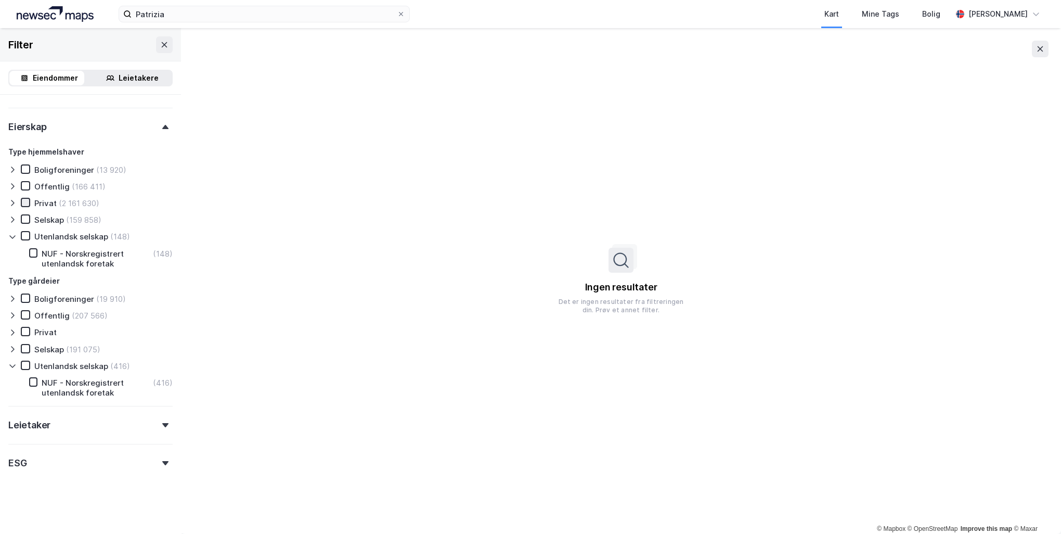
click at [22, 200] on icon at bounding box center [25, 202] width 7 height 7
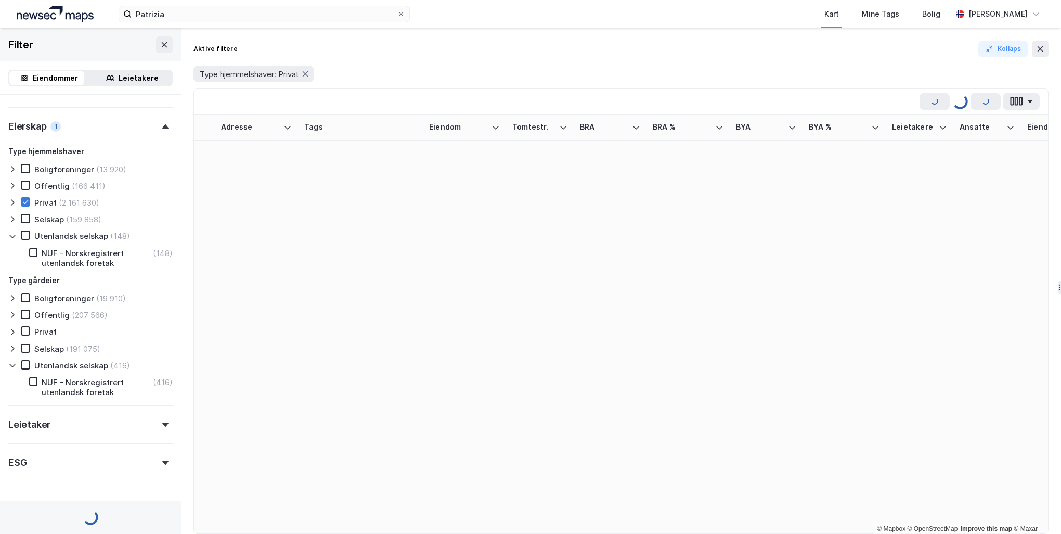
scroll to position [259, 0]
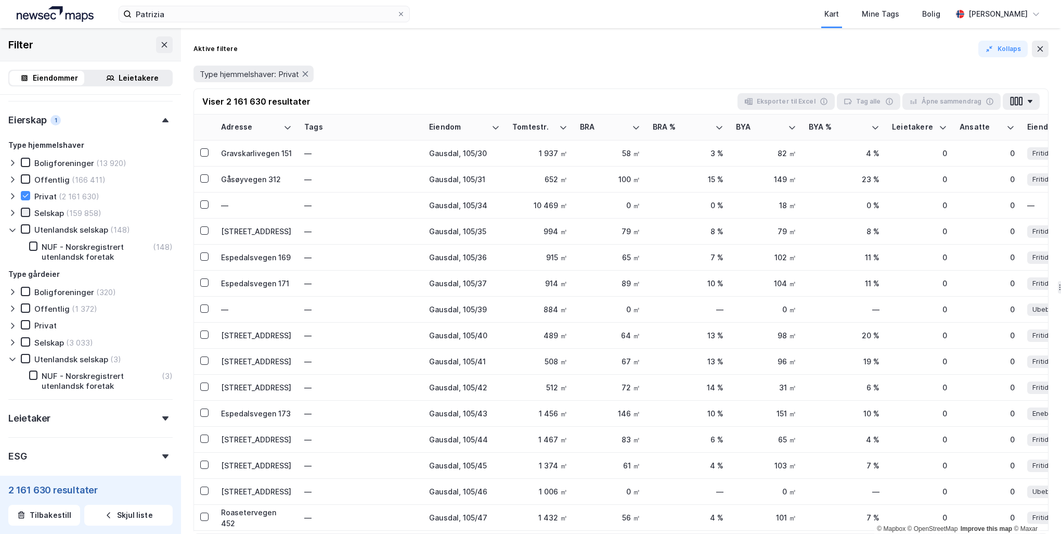
click at [24, 213] on icon at bounding box center [25, 212] width 7 height 7
click at [26, 197] on icon at bounding box center [25, 195] width 7 height 7
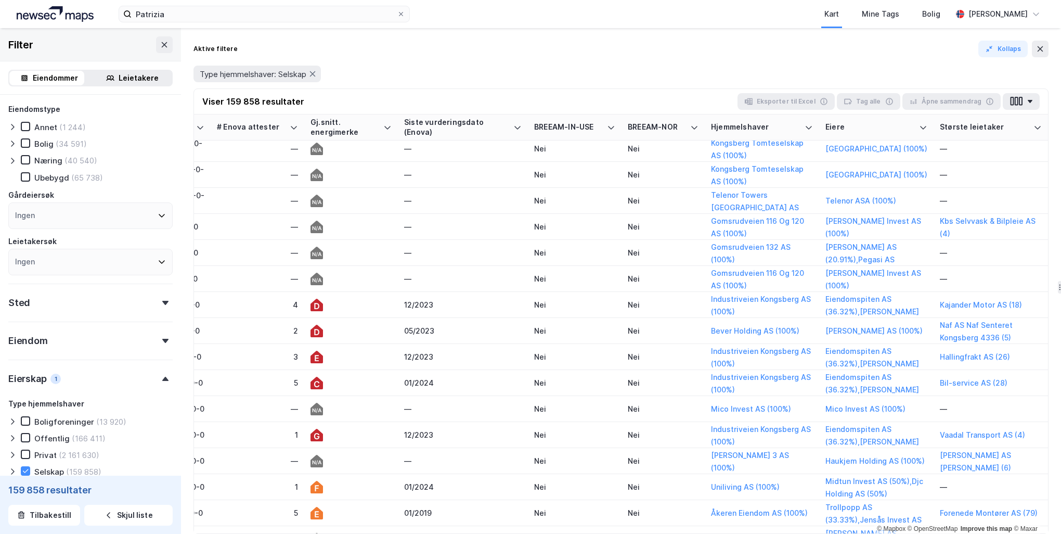
click at [73, 211] on div "Ingen" at bounding box center [90, 215] width 164 height 27
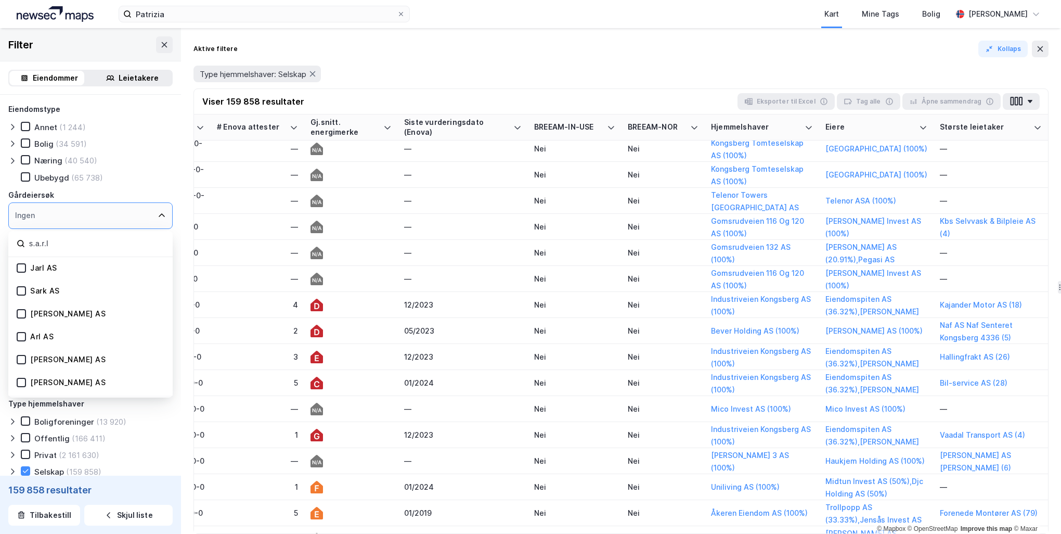
type input "s.a.r.l"
click at [76, 240] on input "s.a.r.l" at bounding box center [96, 244] width 136 height 14
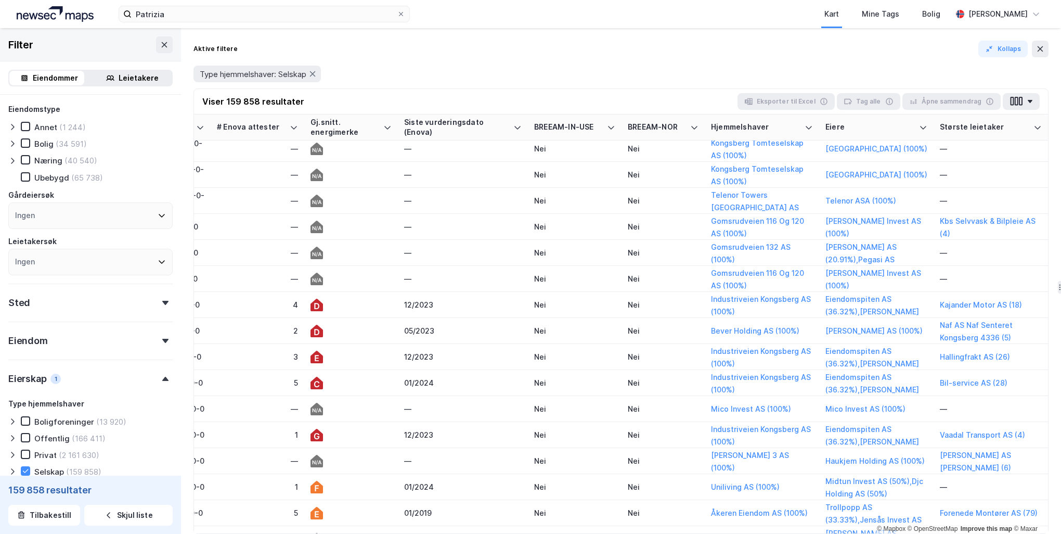
click at [138, 438] on div "Offentlig (166 411)" at bounding box center [90, 438] width 164 height 10
click at [75, 214] on div "Ingen" at bounding box center [90, 215] width 164 height 27
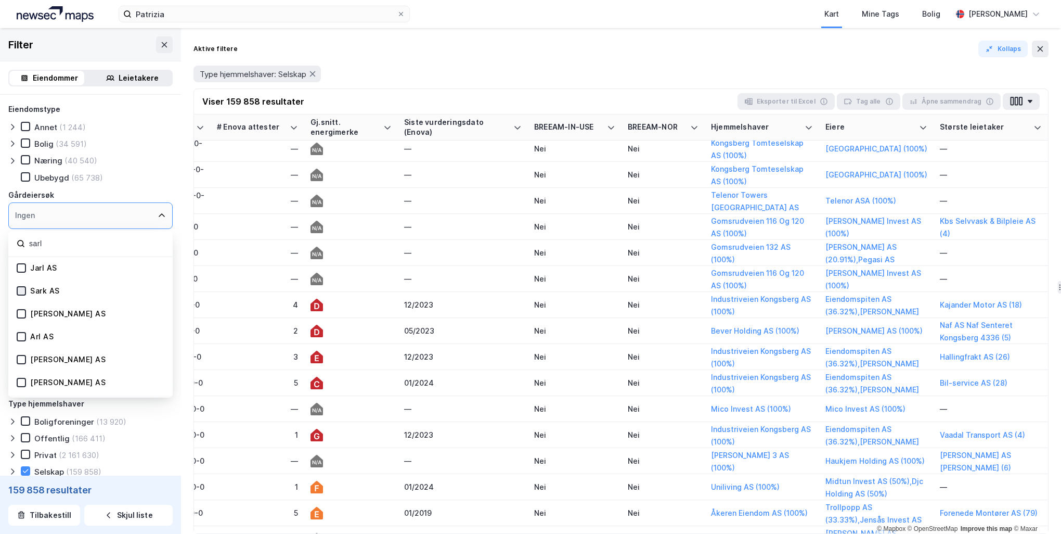
type input "sarl"
drag, startPoint x: 17, startPoint y: 287, endPoint x: -15, endPoint y: 327, distance: 51.4
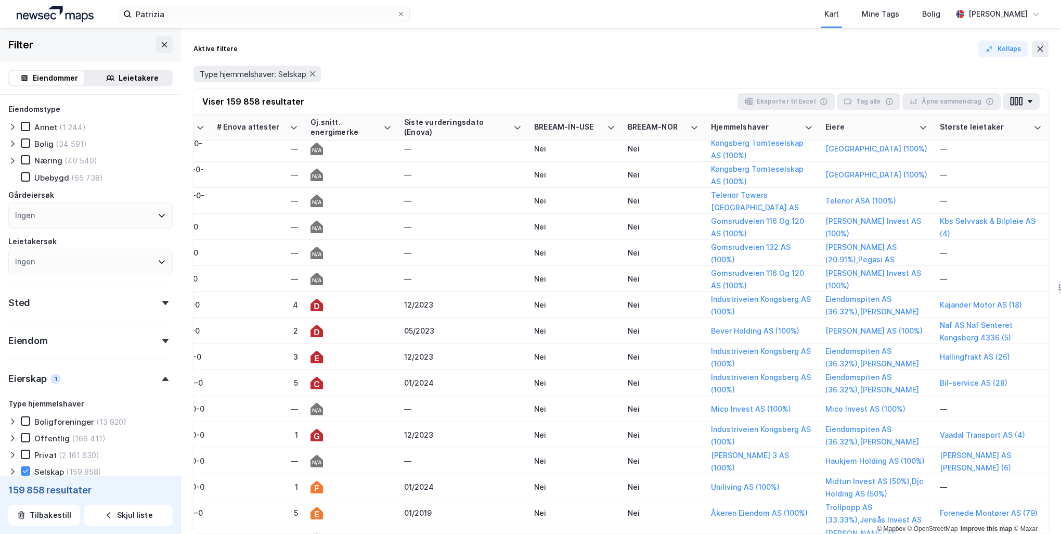
click at [87, 262] on div "Ingen" at bounding box center [90, 262] width 164 height 27
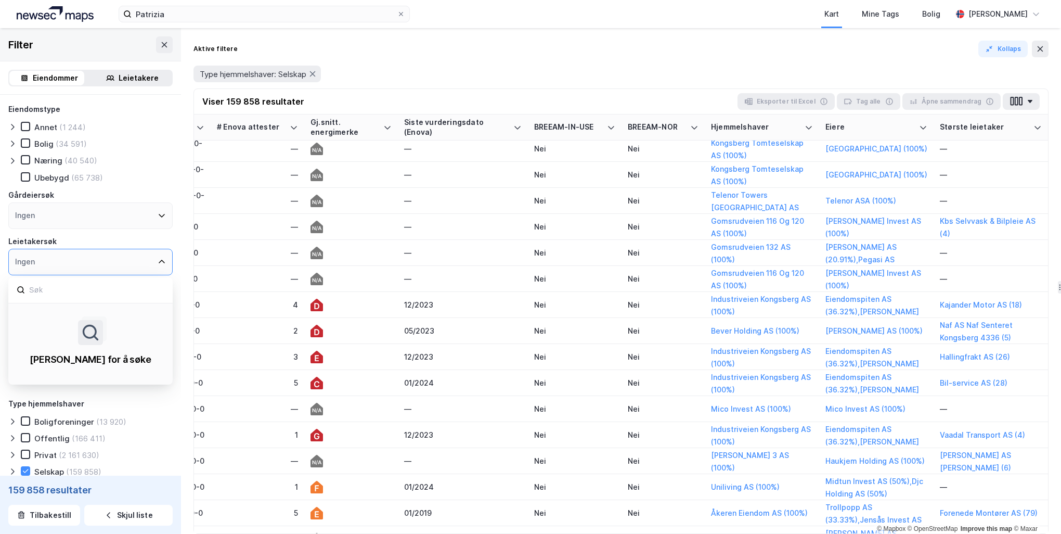
click at [87, 262] on div "Ingen" at bounding box center [90, 262] width 164 height 27
click at [126, 257] on div "Ingen" at bounding box center [90, 262] width 164 height 27
click at [1037, 44] on button at bounding box center [1040, 49] width 17 height 17
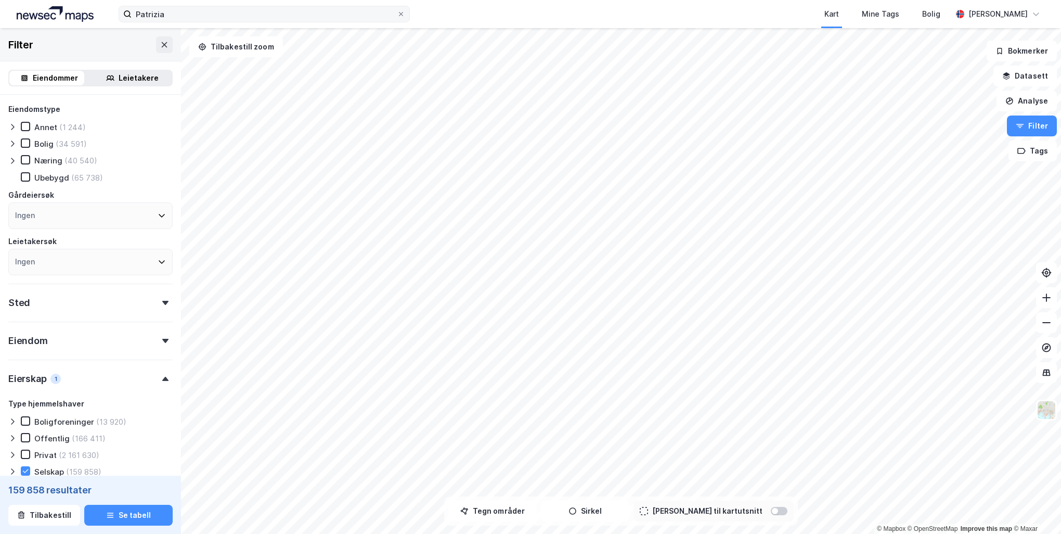
click at [401, 15] on icon at bounding box center [401, 14] width 6 height 6
click at [397, 15] on input "Patrizia" at bounding box center [264, 14] width 265 height 16
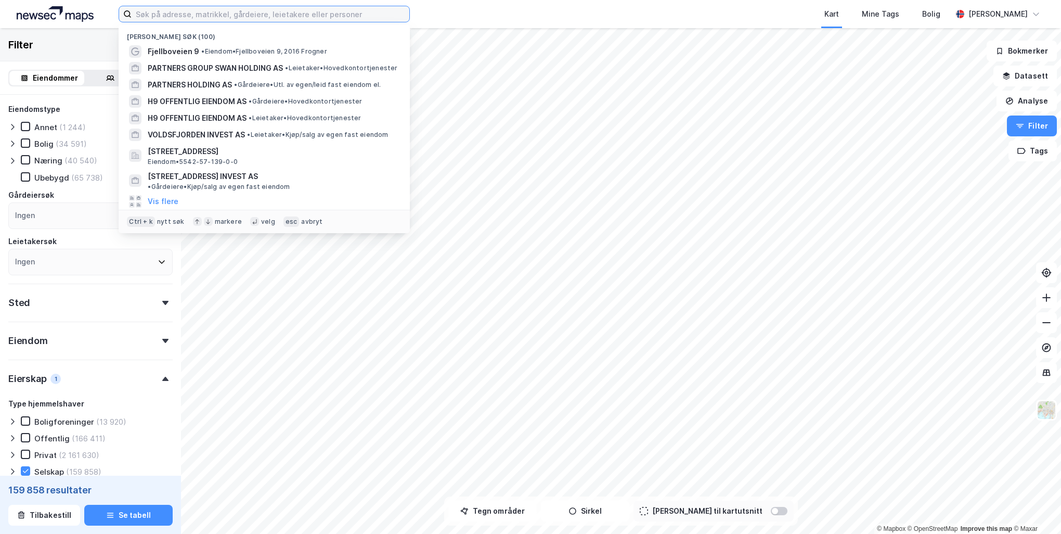
click at [218, 18] on input at bounding box center [271, 14] width 278 height 16
paste input "Steinan Studentby"
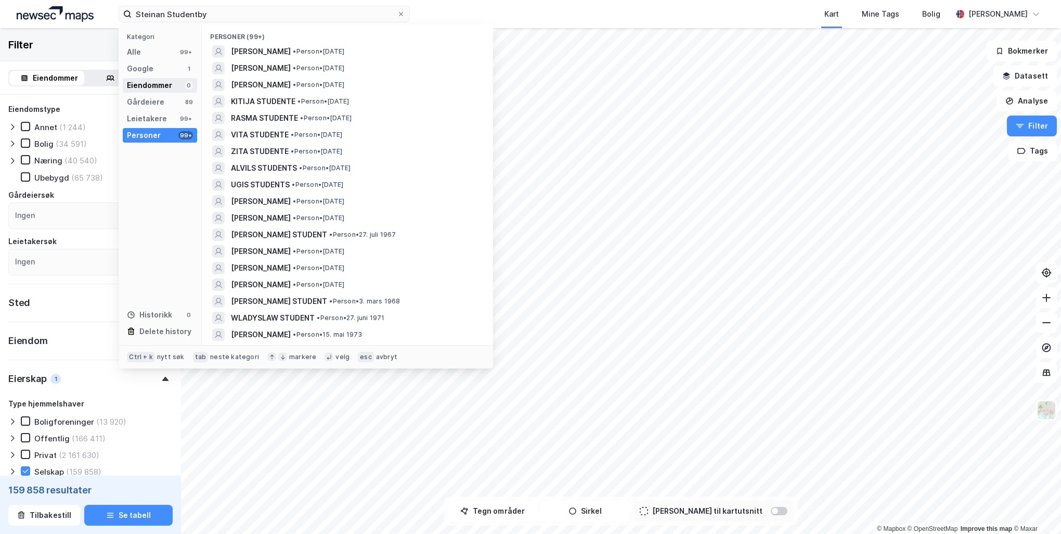
click at [179, 84] on div "Eiendommer 0" at bounding box center [160, 85] width 74 height 15
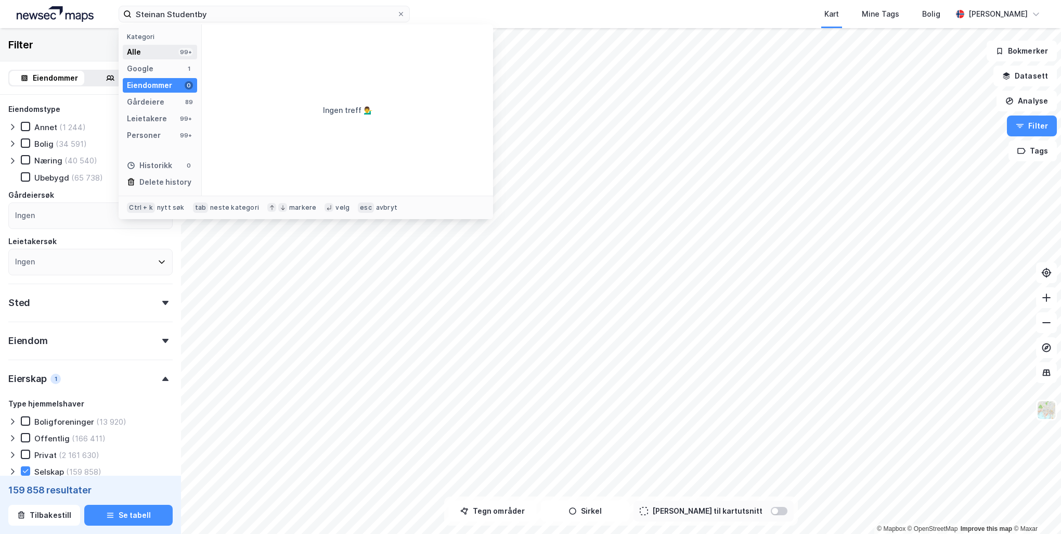
click at [181, 51] on div "99+" at bounding box center [185, 52] width 15 height 8
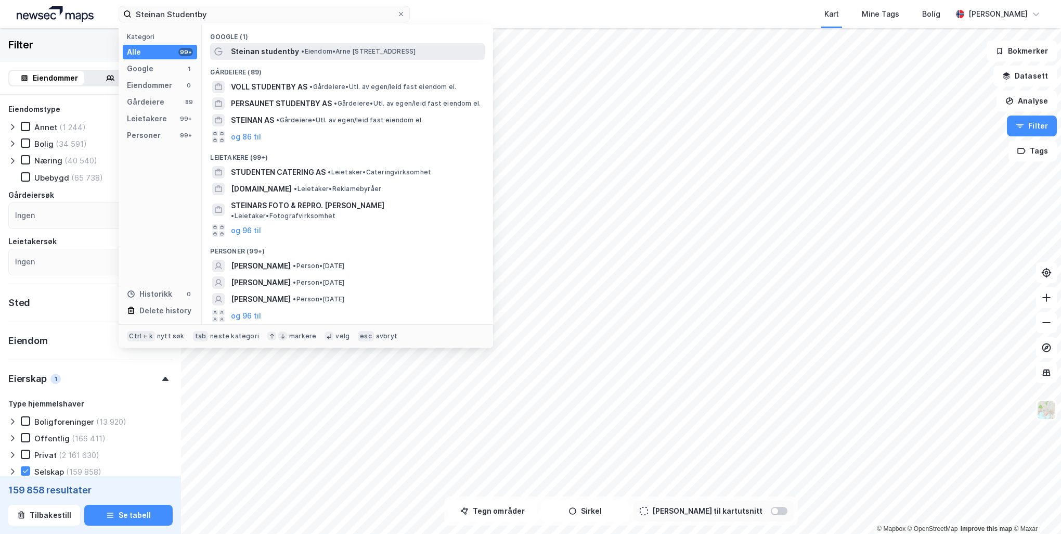
click at [262, 49] on span "Steinan studentby" at bounding box center [265, 51] width 68 height 12
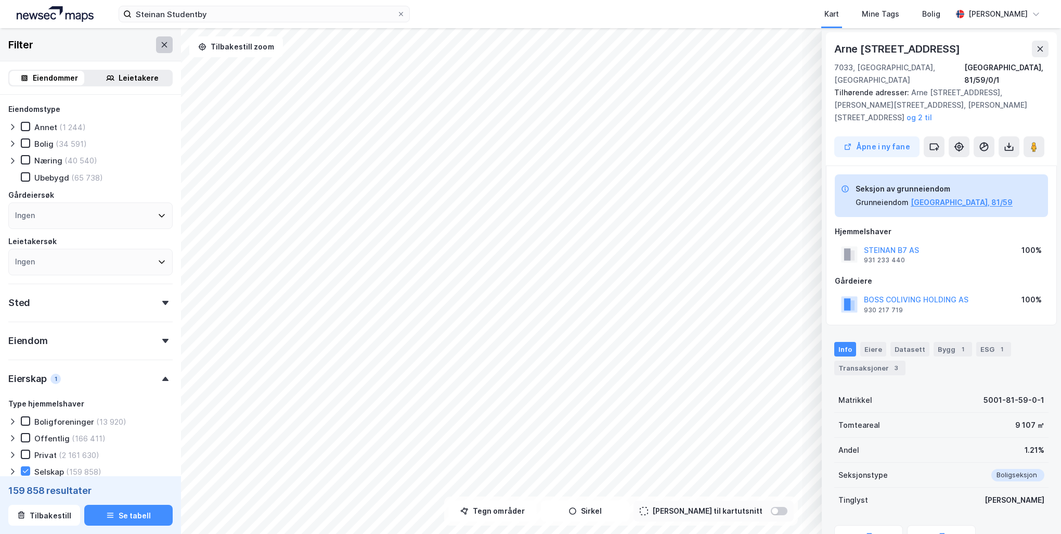
drag, startPoint x: 164, startPoint y: 32, endPoint x: 157, endPoint y: 36, distance: 8.6
click at [164, 33] on div "Filter" at bounding box center [90, 44] width 181 height 33
click at [157, 40] on button at bounding box center [164, 44] width 17 height 17
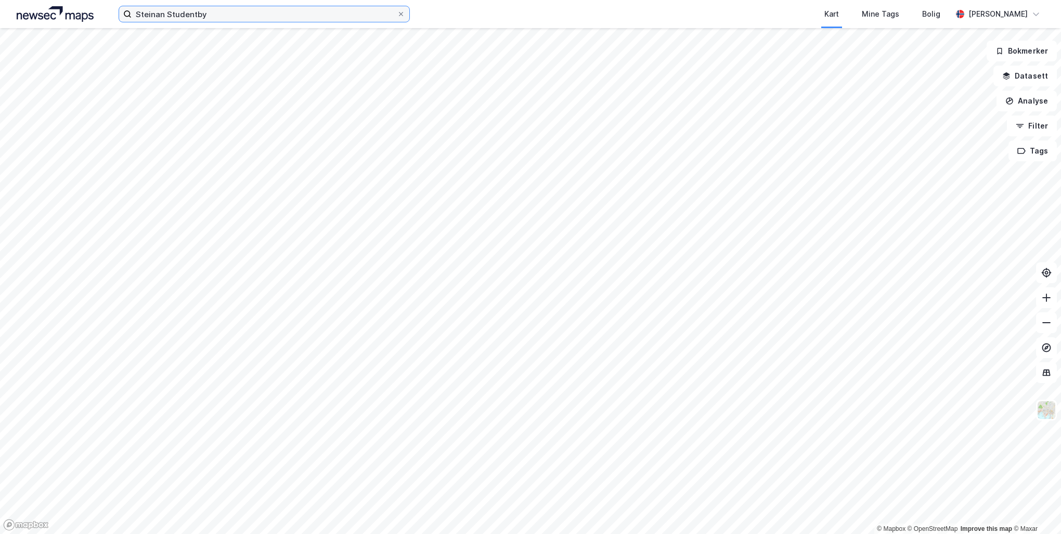
click at [339, 12] on input "Steinan Studentby" at bounding box center [264, 14] width 265 height 16
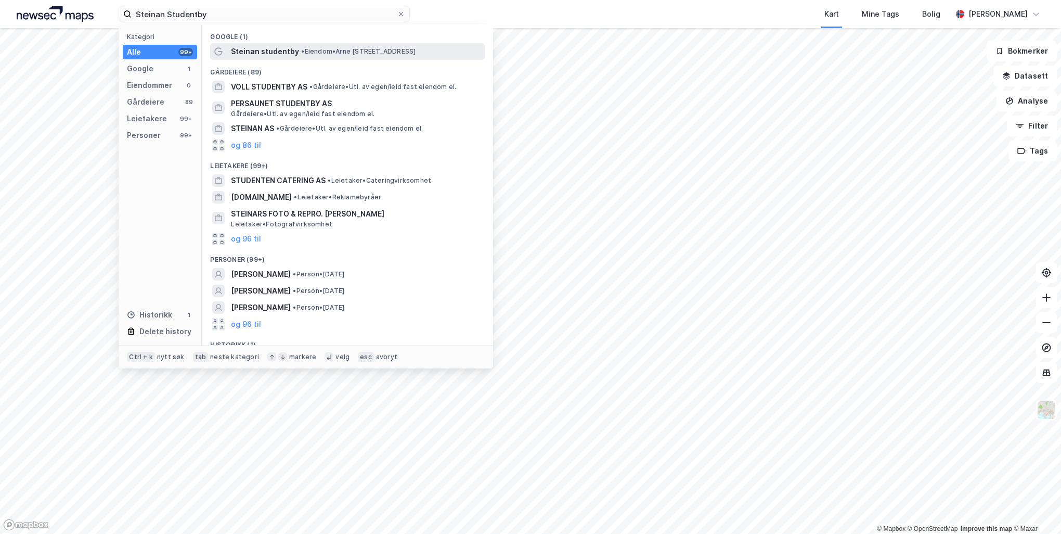
click at [301, 48] on span "•" at bounding box center [302, 51] width 3 height 8
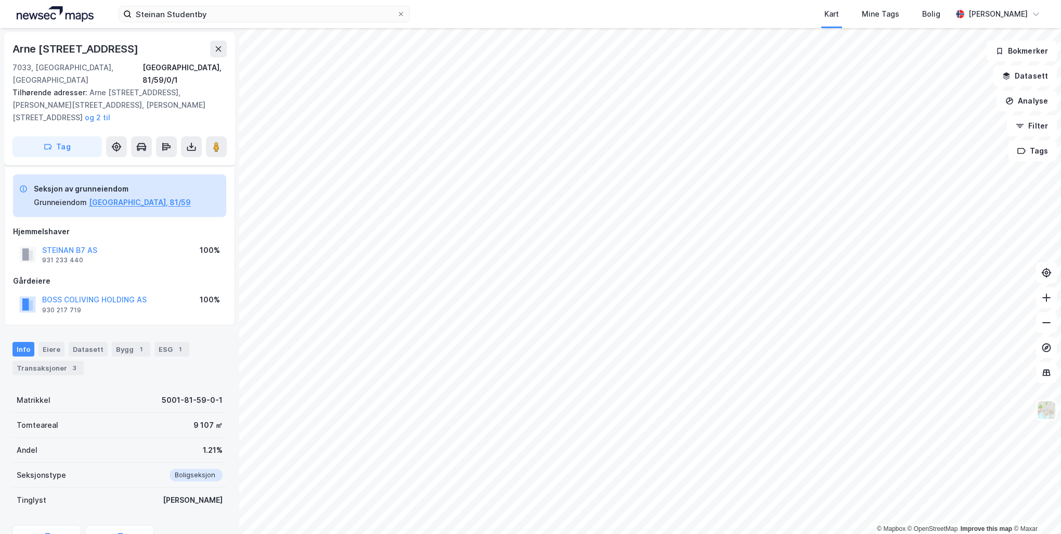
scroll to position [33, 0]
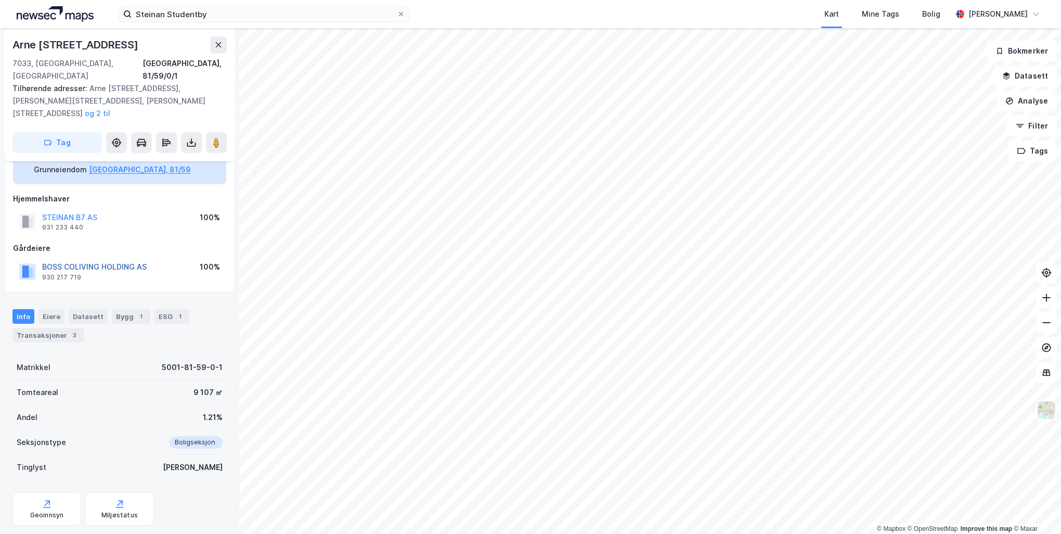
click at [0, 0] on button "BOSS COLIVING HOLDING AS" at bounding box center [0, 0] width 0 height 0
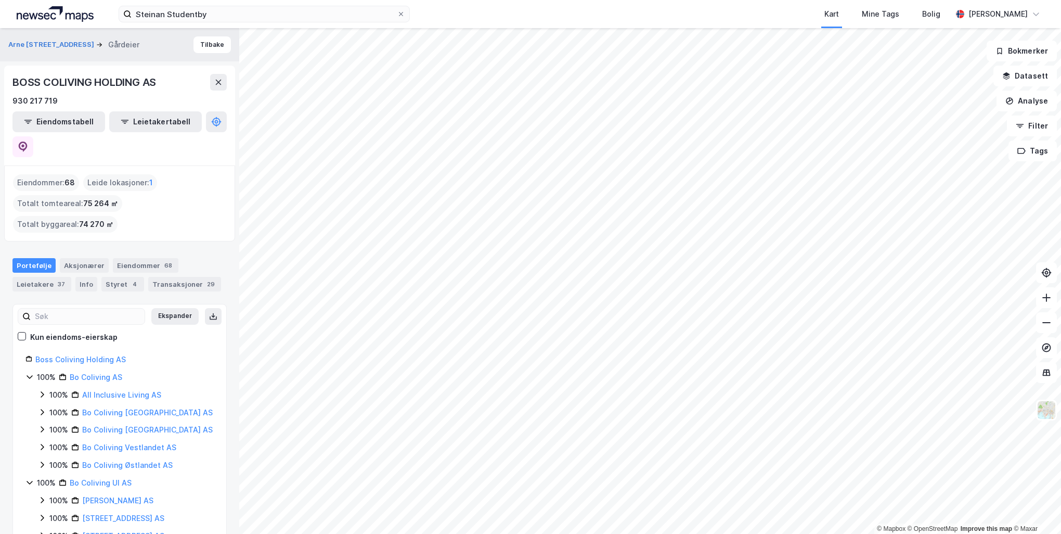
scroll to position [22, 0]
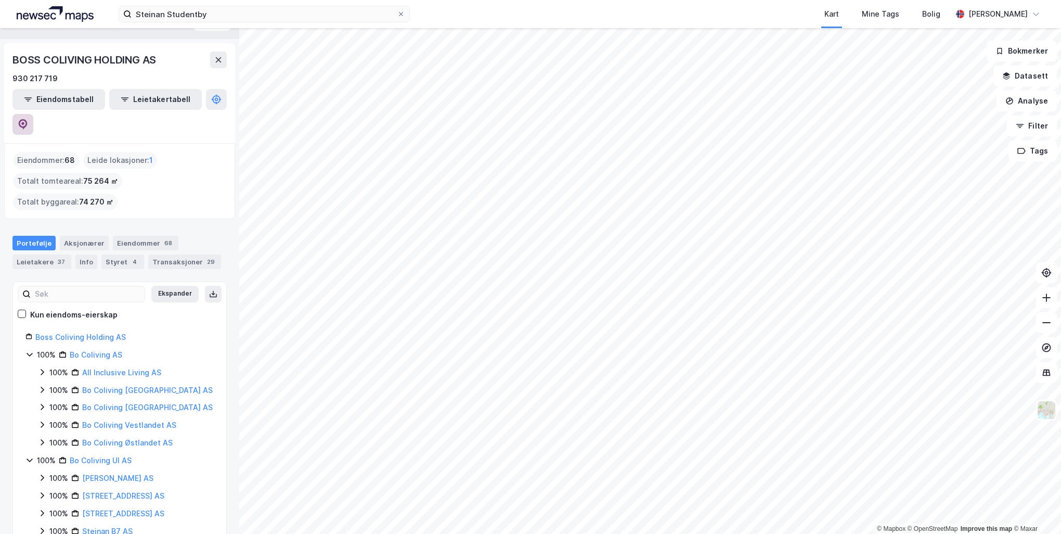
click at [33, 114] on button at bounding box center [22, 124] width 21 height 21
click at [202, 19] on input "Steinan Studentby" at bounding box center [264, 14] width 265 height 16
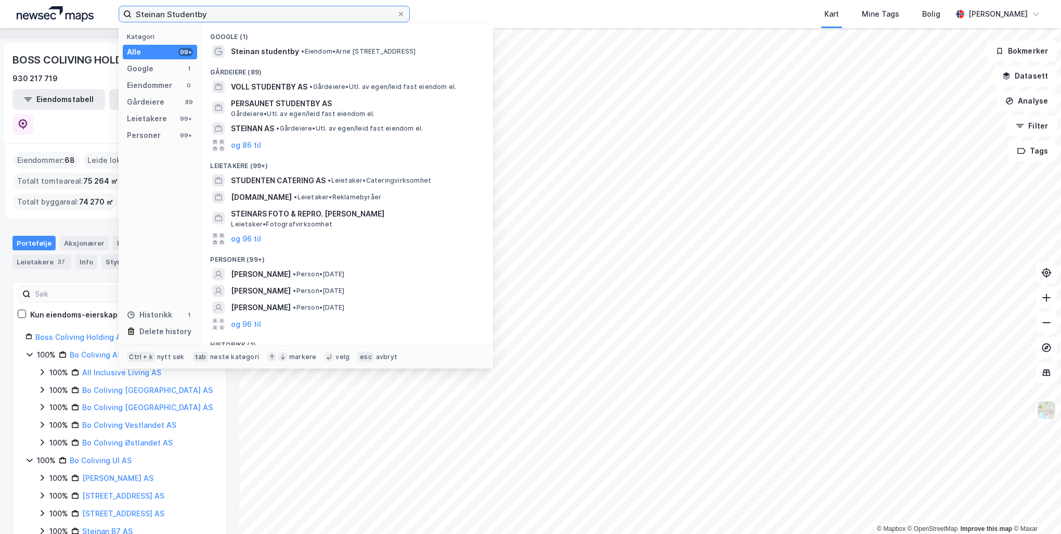
click at [202, 19] on input "Steinan Studentby" at bounding box center [264, 14] width 265 height 16
paste input "udinen & SG 28"
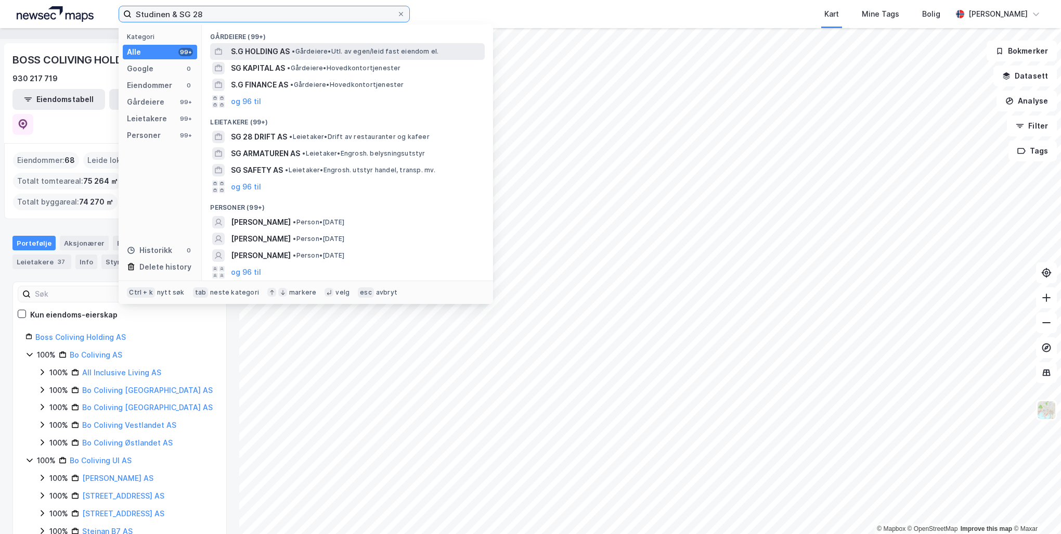
type input "Studinen & SG 28"
click at [330, 45] on div "S.G HOLDING AS • Gårdeiere • Utl. av egen/leid fast eiendom el." at bounding box center [357, 51] width 252 height 12
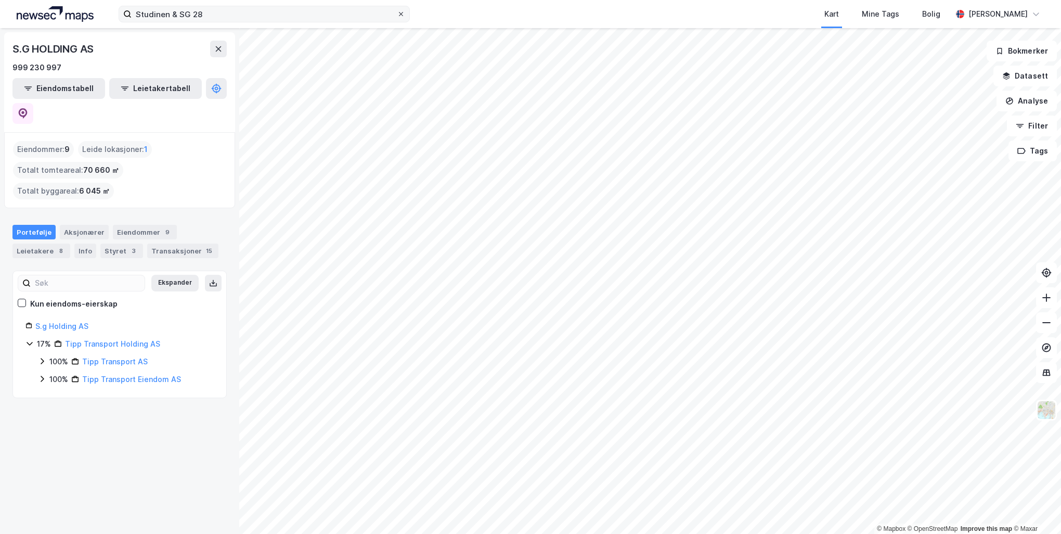
click at [400, 14] on icon at bounding box center [401, 14] width 6 height 6
click at [397, 14] on input "Studinen & SG 28" at bounding box center [264, 14] width 265 height 16
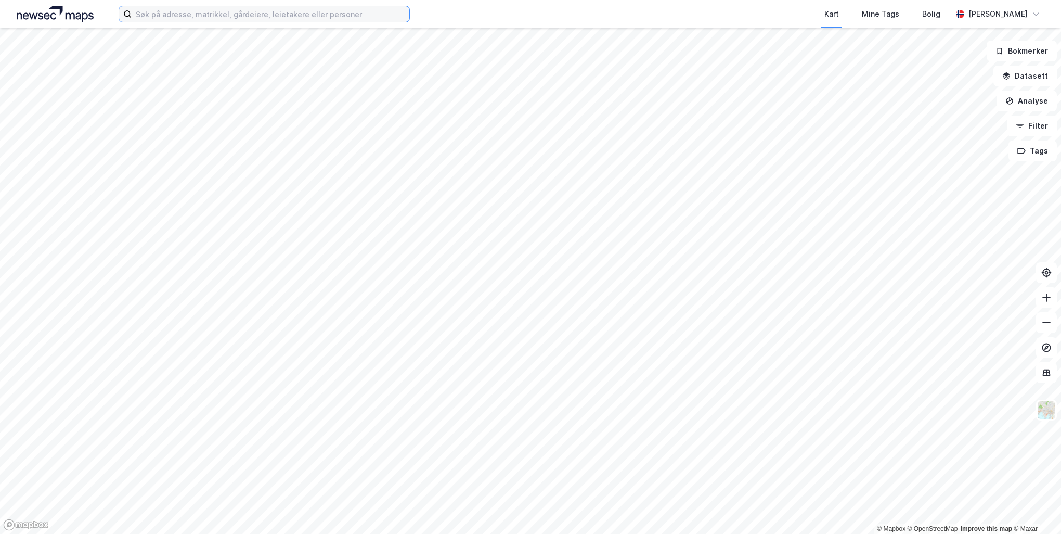
click at [278, 11] on input at bounding box center [271, 14] width 278 height 16
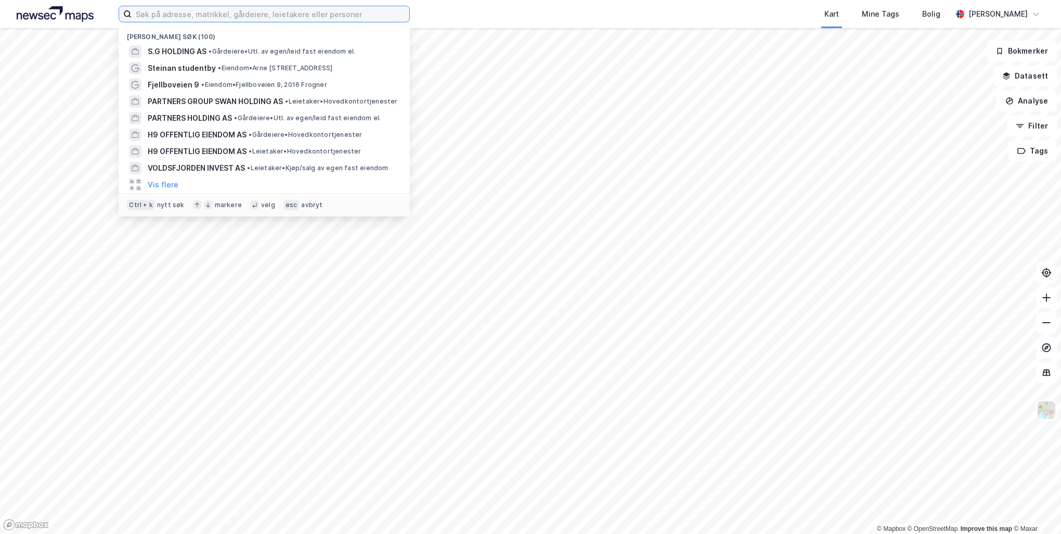
paste input "Studinen"
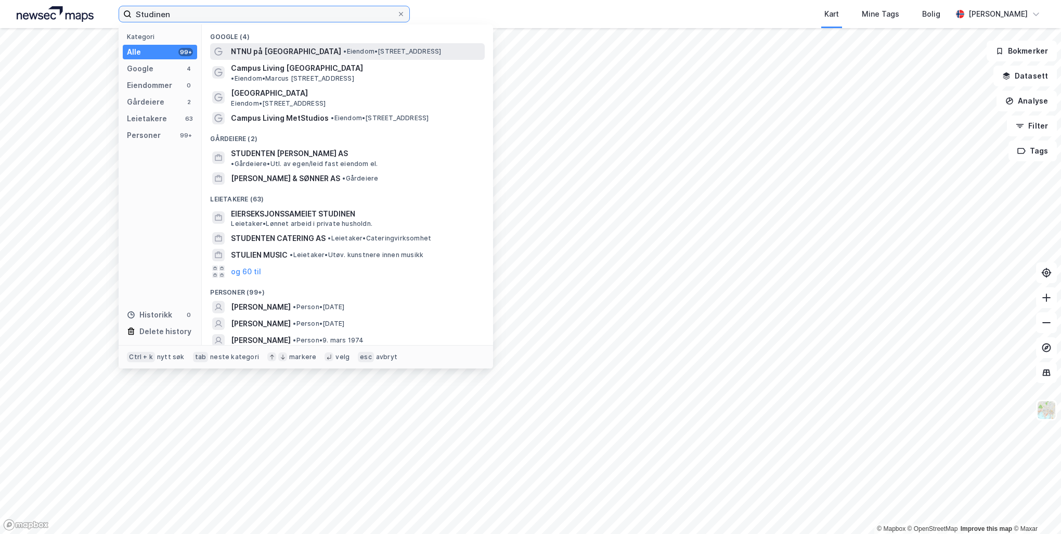
type input "Studinen"
click at [343, 50] on span "•" at bounding box center [344, 51] width 3 height 8
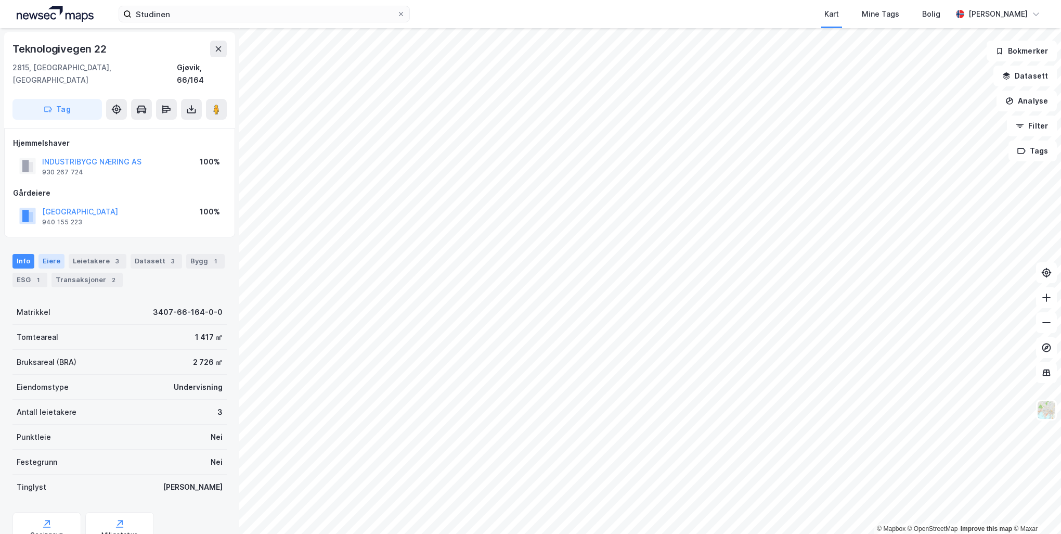
click at [58, 254] on div "Eiere" at bounding box center [51, 261] width 26 height 15
